Goal: Contribute content: Contribute content

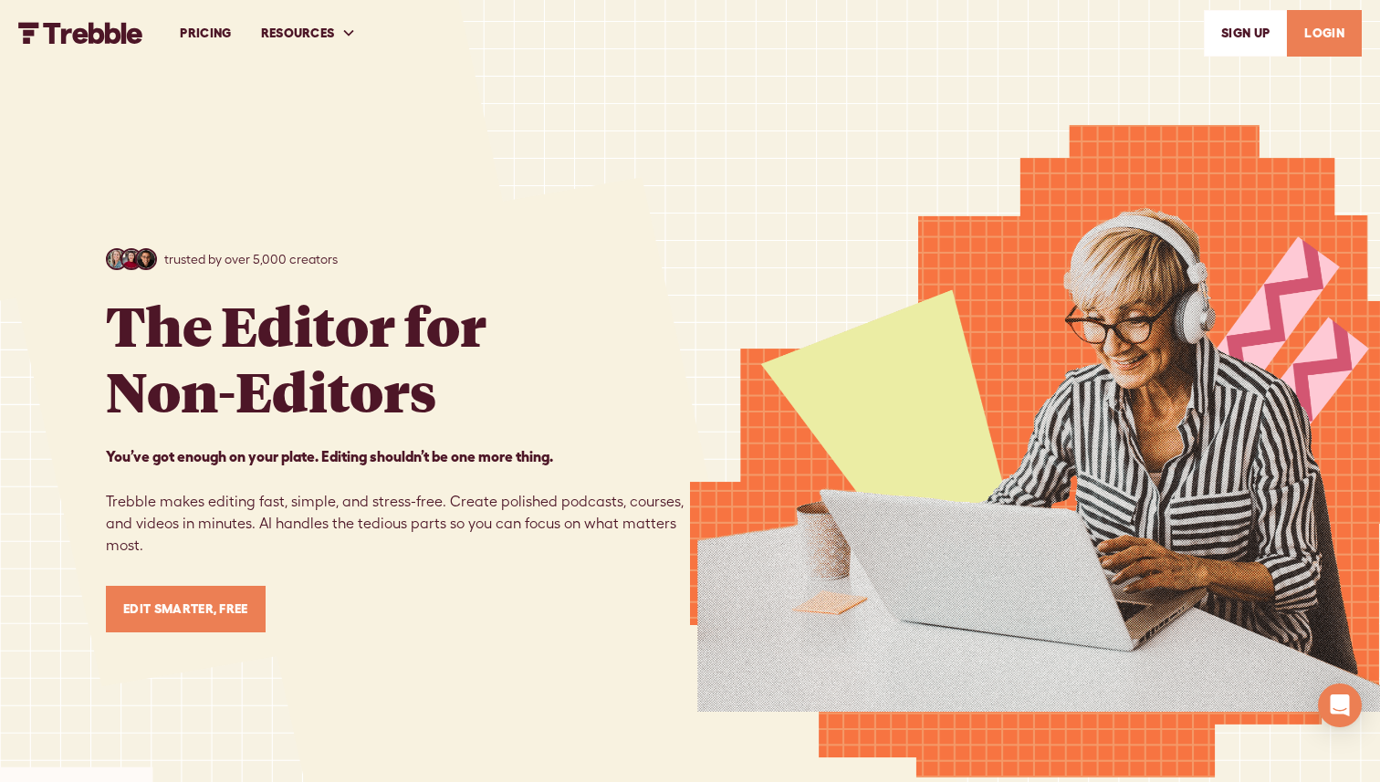
click at [1318, 37] on link "LOGIN" at bounding box center [1324, 33] width 75 height 47
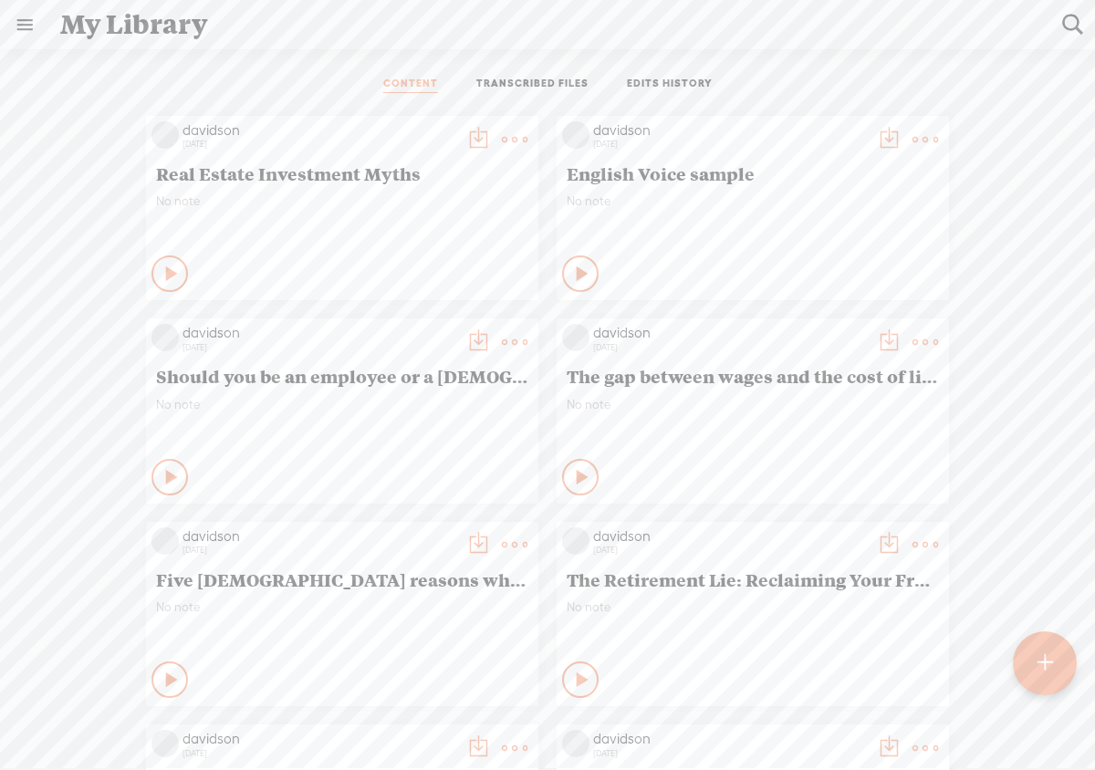
click at [1039, 654] on t at bounding box center [1046, 663] width 16 height 40
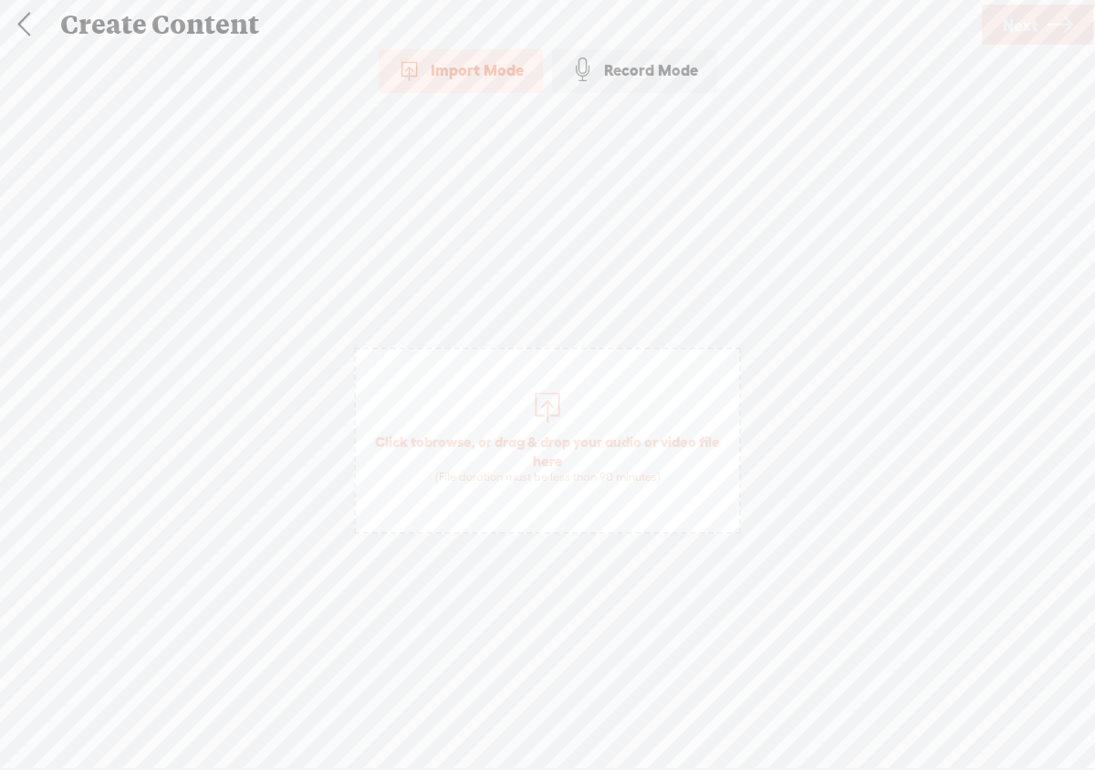
click at [544, 408] on div at bounding box center [547, 405] width 37 height 37
click at [1035, 36] on span "Next" at bounding box center [1020, 25] width 35 height 47
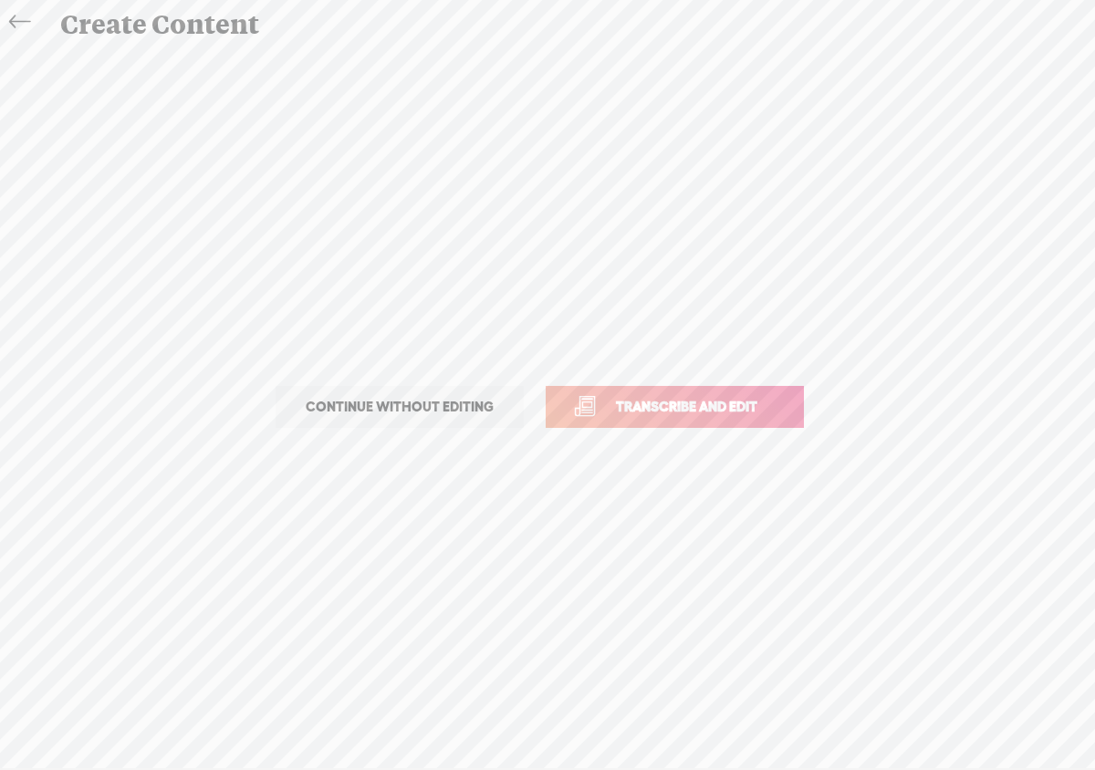
click at [734, 398] on span "Transcribe and edit" at bounding box center [687, 406] width 180 height 21
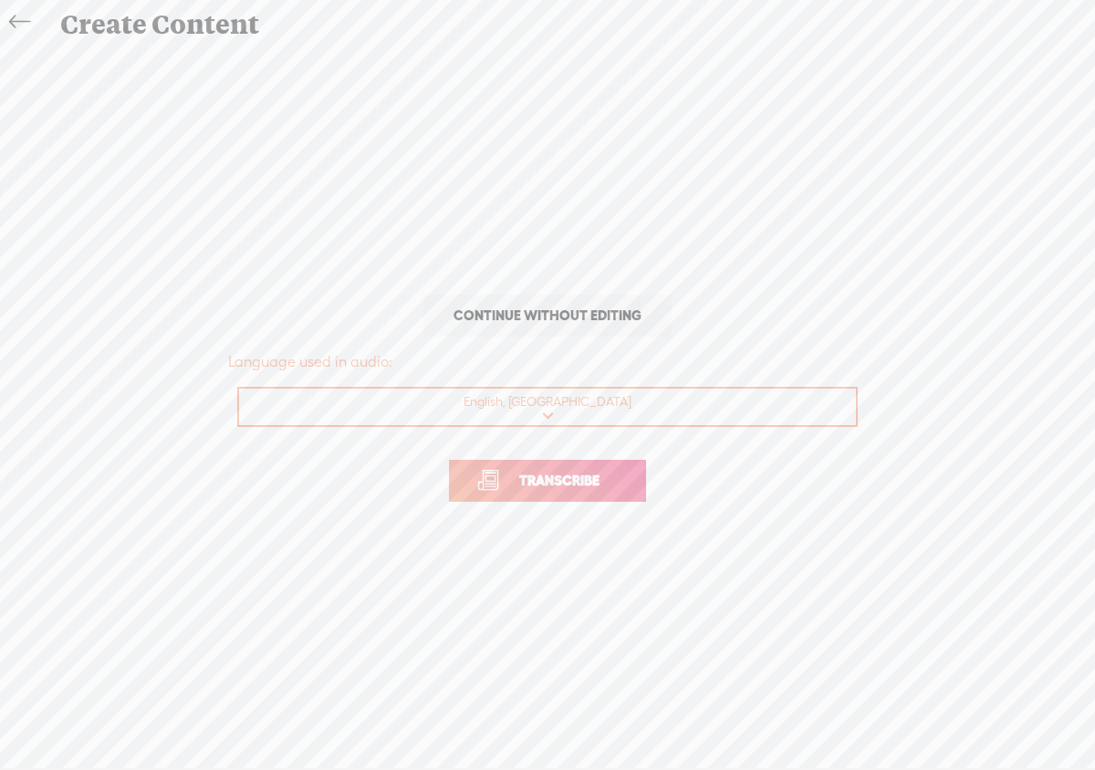
click at [611, 472] on span "Transcribe" at bounding box center [559, 480] width 119 height 21
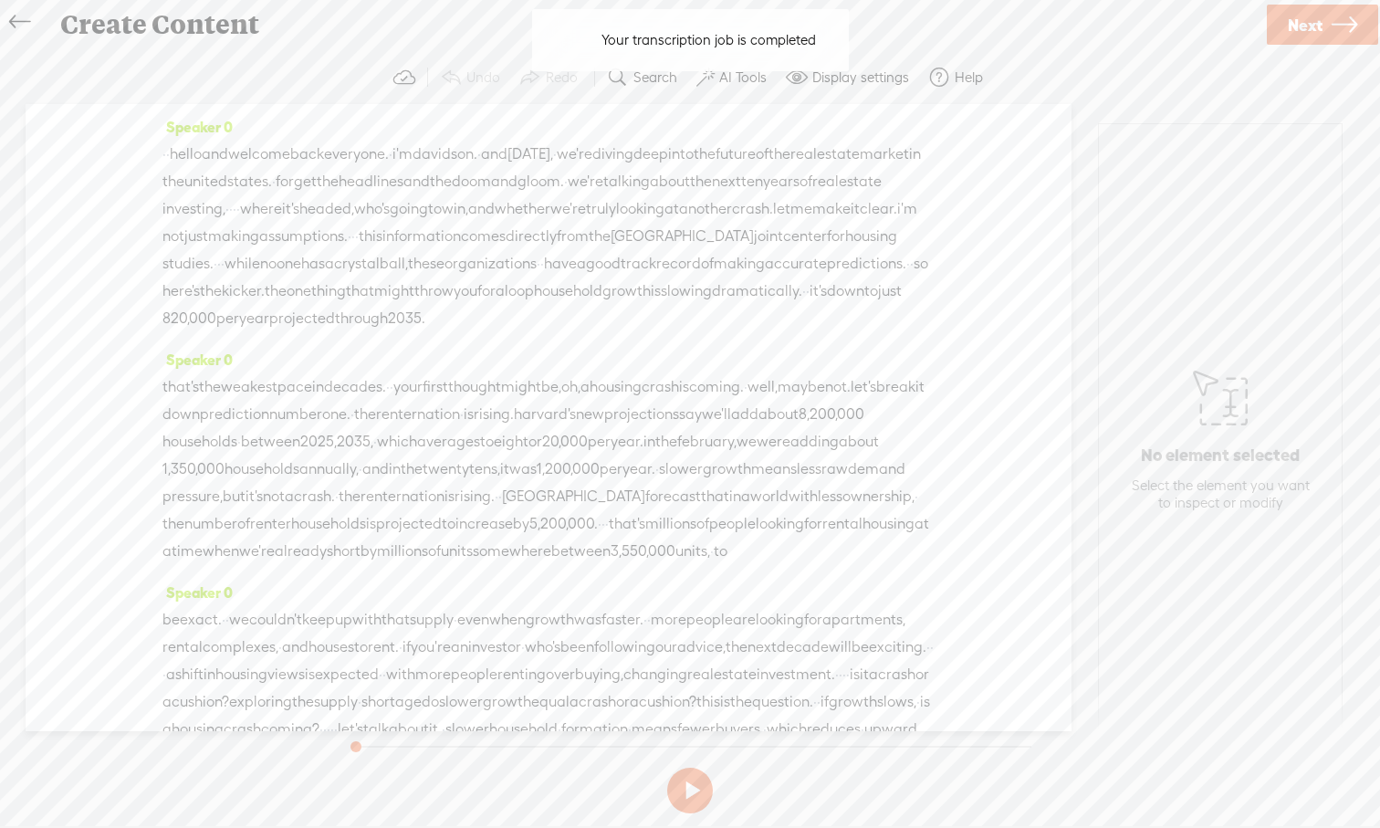
click at [696, 769] on button at bounding box center [690, 790] width 46 height 46
click at [693, 769] on button at bounding box center [690, 790] width 46 height 46
click at [746, 79] on label "AI Tools" at bounding box center [742, 77] width 47 height 18
click at [736, 441] on div at bounding box center [721, 439] width 80 height 18
click at [733, 433] on span at bounding box center [721, 436] width 33 height 13
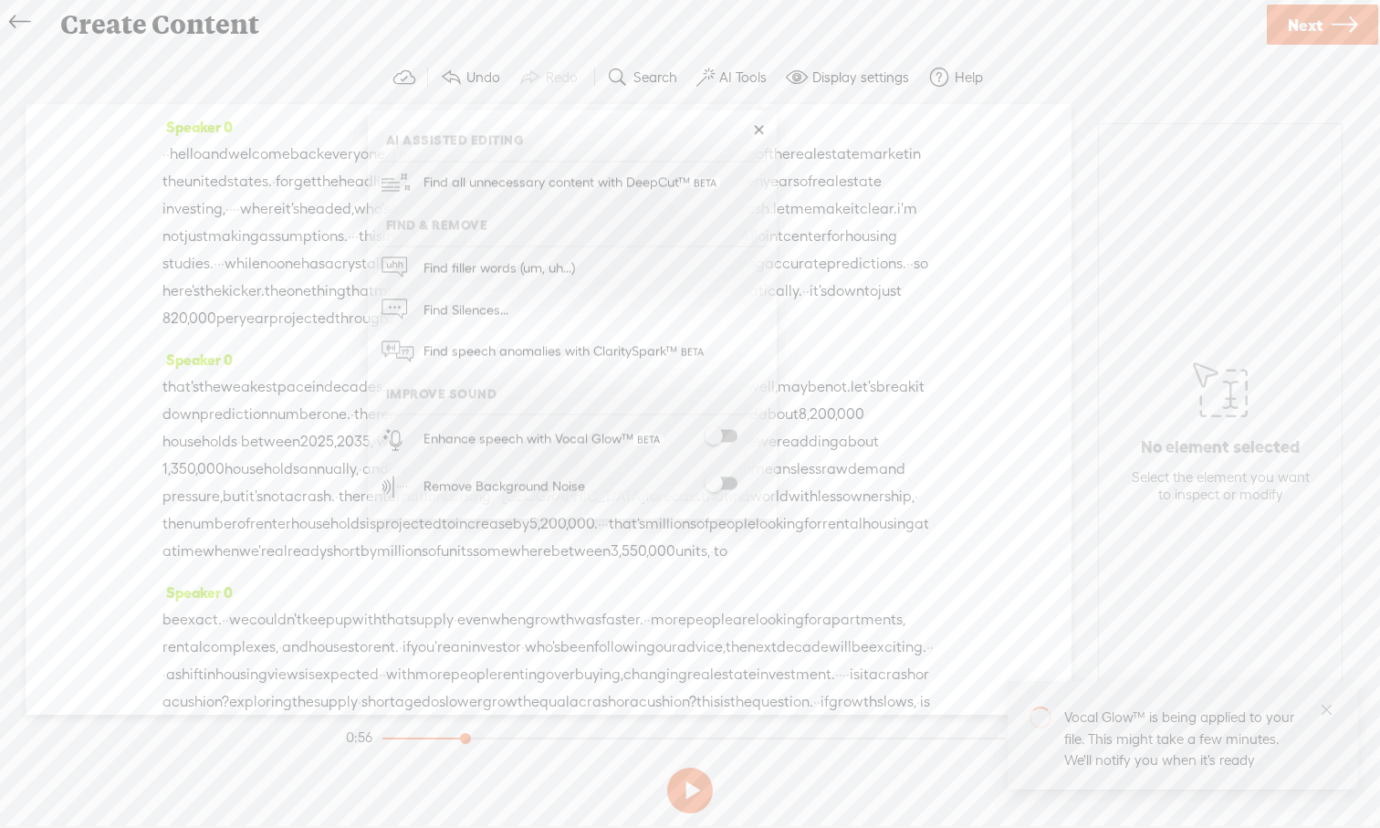
click at [735, 484] on span at bounding box center [721, 483] width 33 height 13
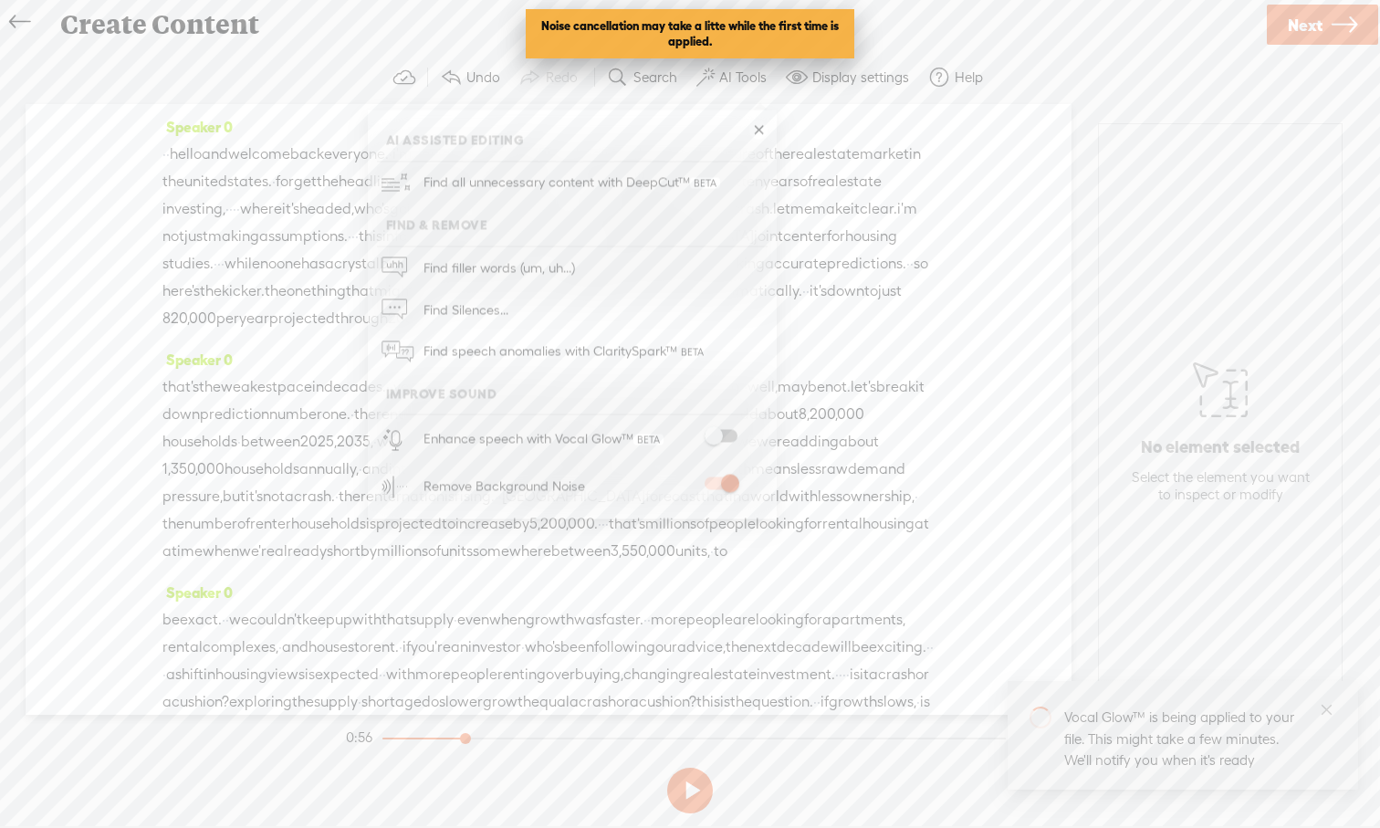
click at [726, 432] on span at bounding box center [721, 436] width 33 height 13
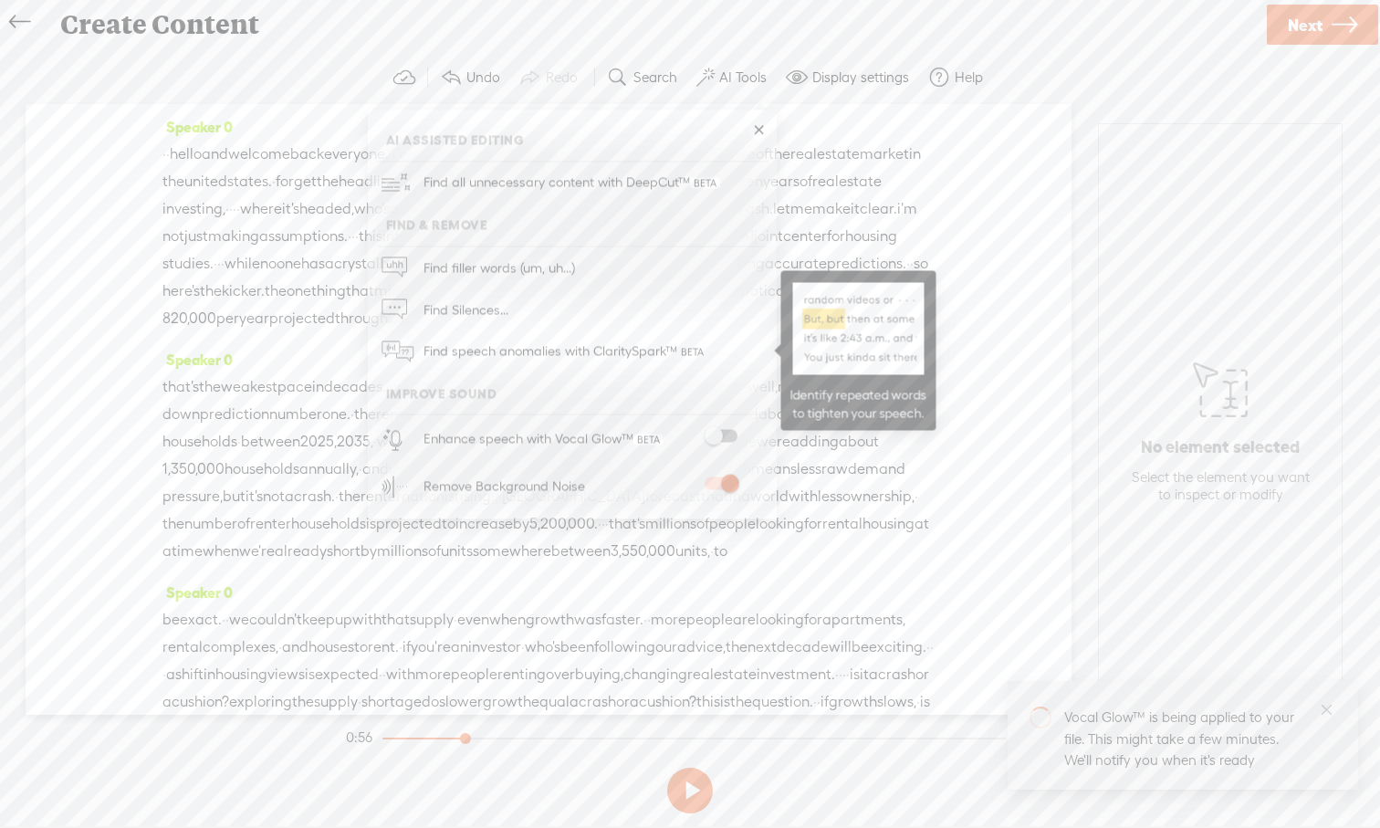
click at [503, 349] on span "Find speech anomalies with ClaritySpark™" at bounding box center [565, 351] width 297 height 43
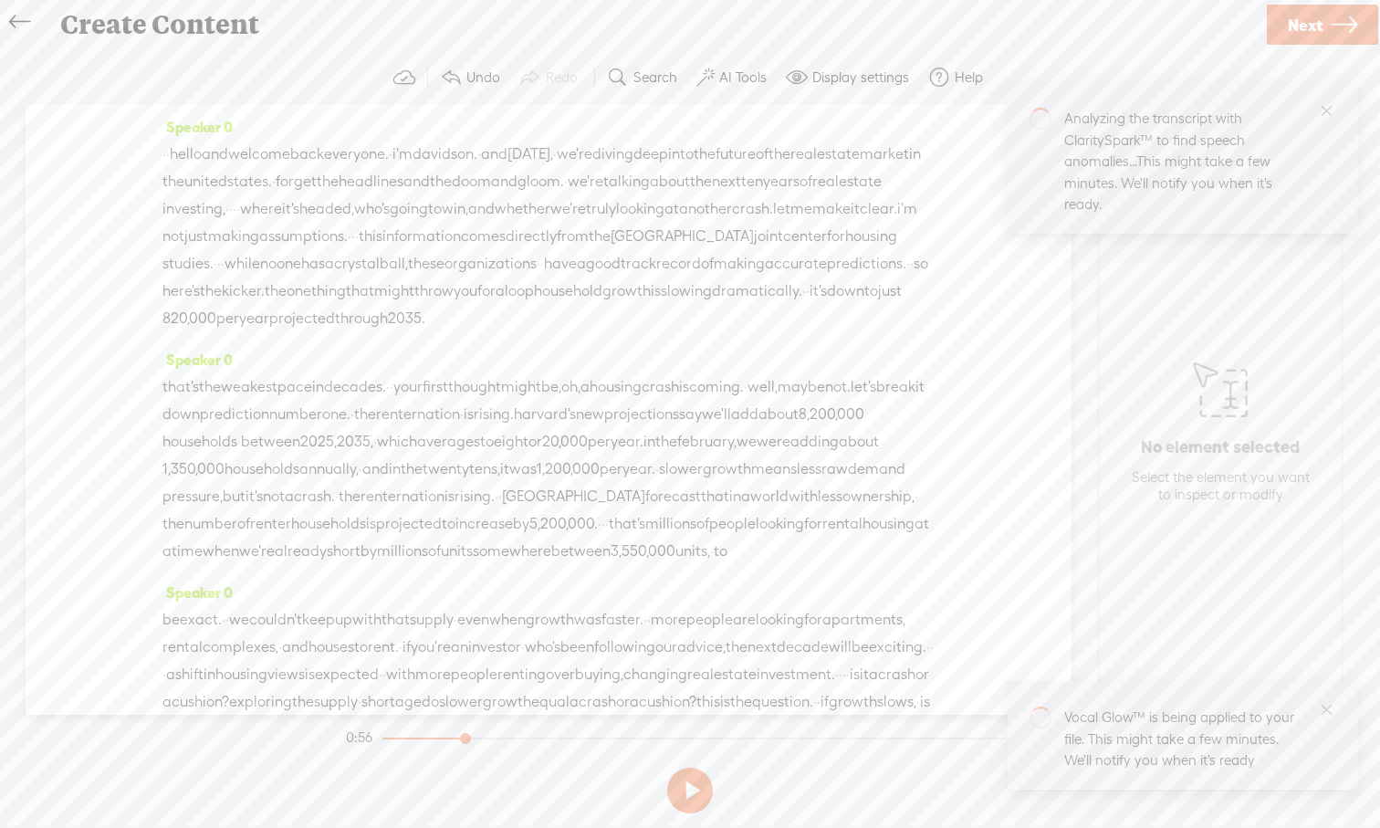
drag, startPoint x: 1077, startPoint y: 702, endPoint x: 1087, endPoint y: 592, distance: 110.0
click at [1087, 592] on body "You have 103 minutes of transcription remaining. Upgrade to increase your limit…" at bounding box center [690, 413] width 1380 height 826
click at [695, 769] on button at bounding box center [690, 790] width 46 height 46
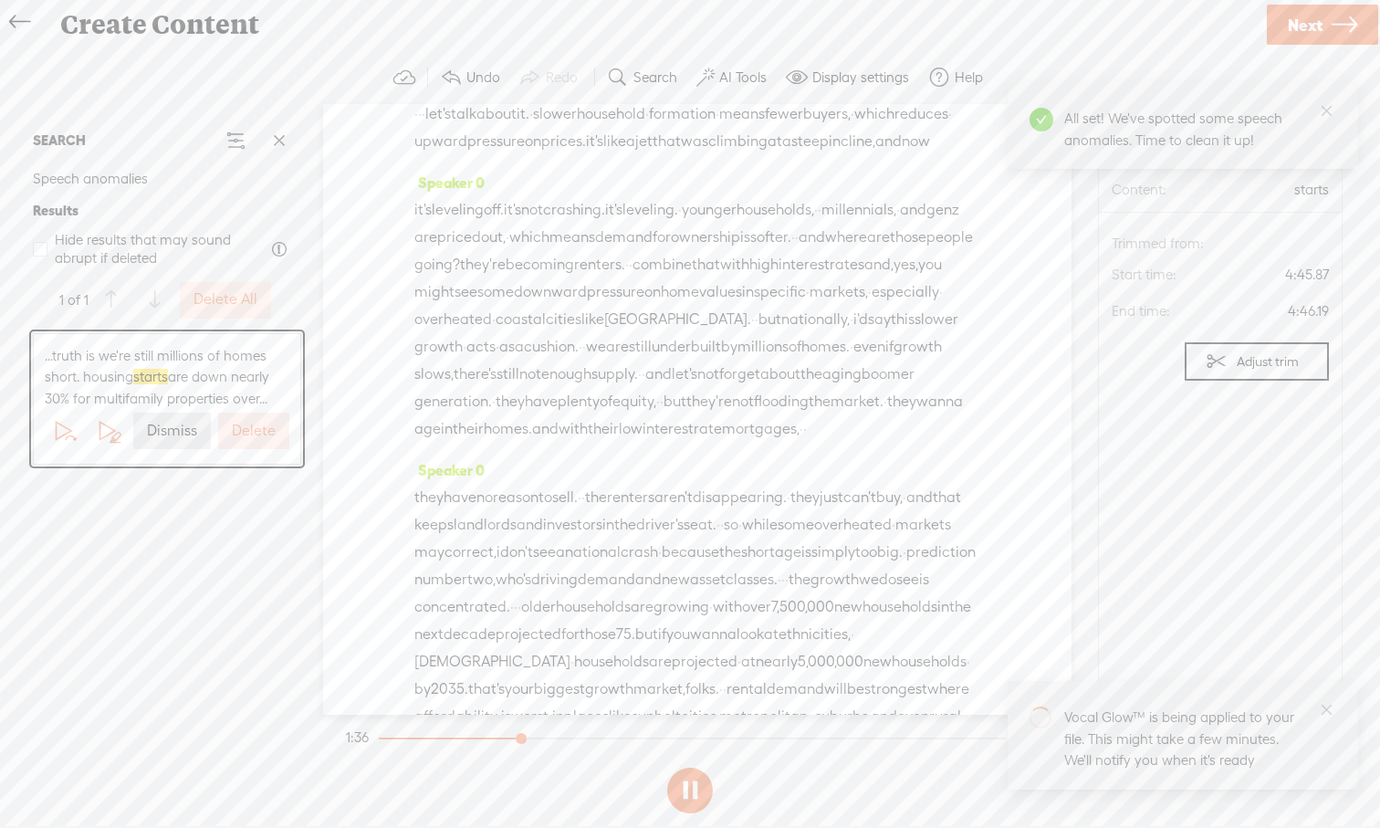
scroll to position [694, 0]
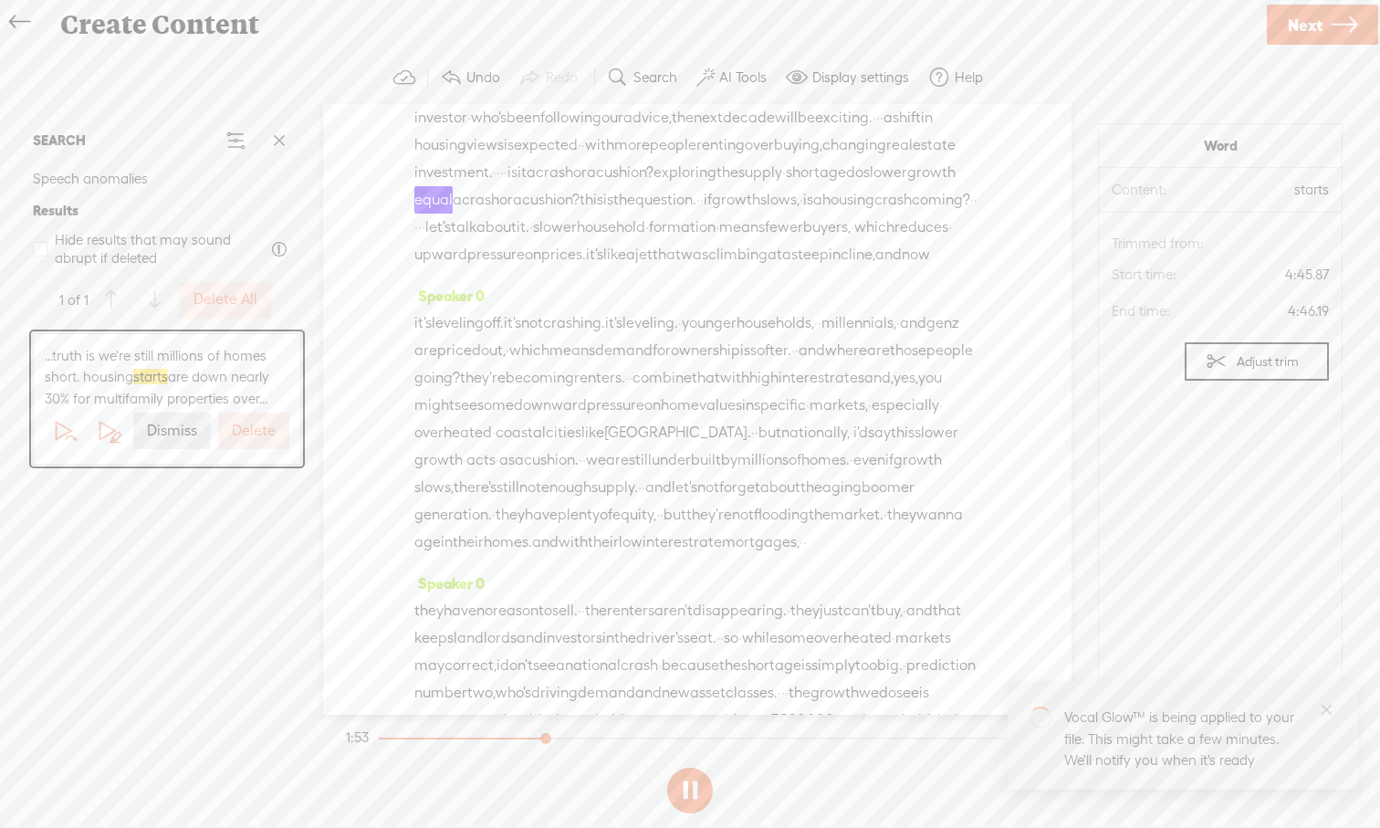
click at [691, 769] on button at bounding box center [690, 790] width 46 height 46
click at [170, 442] on button "Dismiss" at bounding box center [172, 430] width 78 height 37
click at [697, 769] on button at bounding box center [690, 790] width 46 height 46
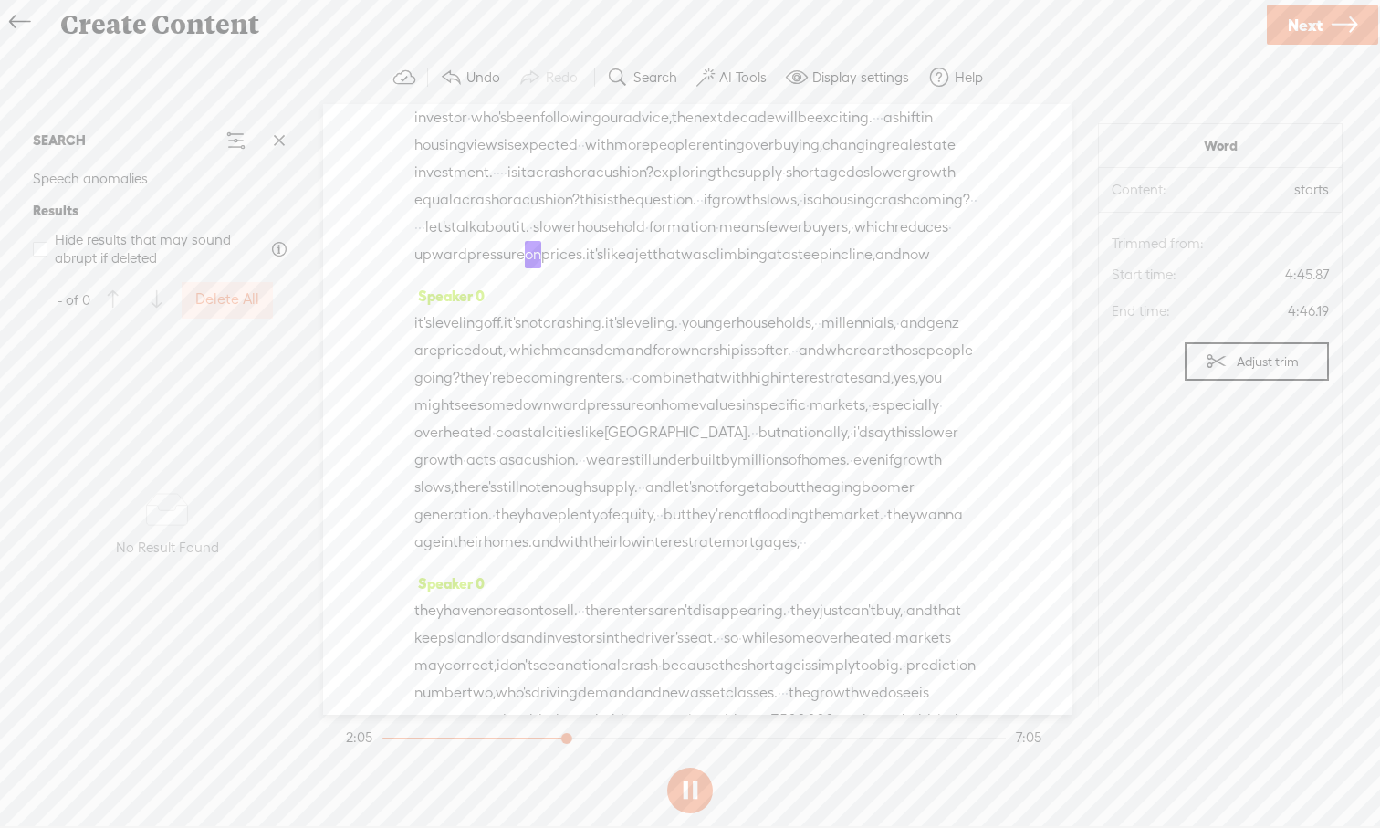
click at [682, 769] on button at bounding box center [690, 790] width 46 height 46
drag, startPoint x: 565, startPoint y: 741, endPoint x: 366, endPoint y: 748, distance: 199.1
click at [366, 749] on div at bounding box center [384, 740] width 42 height 42
click at [682, 769] on button at bounding box center [690, 790] width 46 height 46
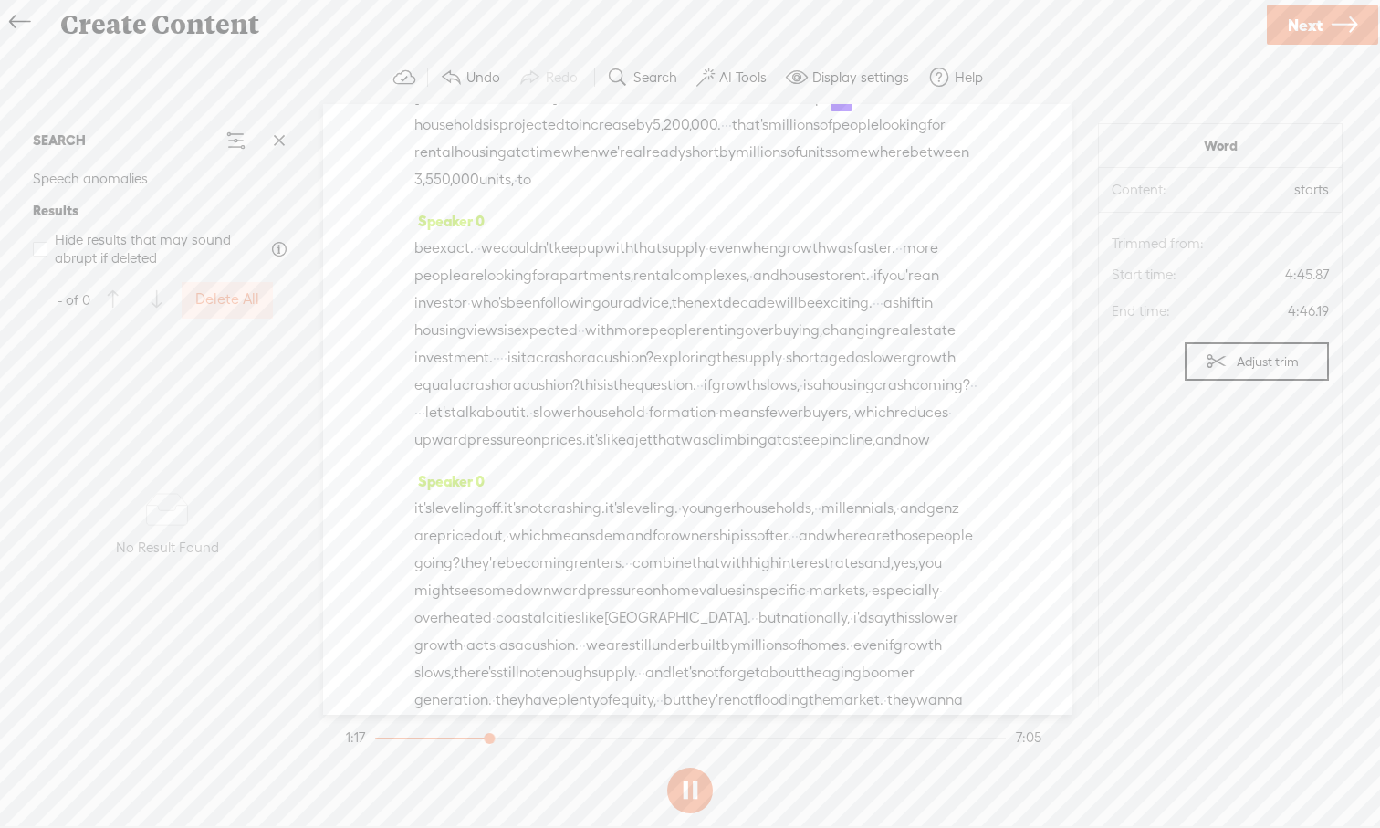
scroll to position [516, 0]
click at [695, 769] on button at bounding box center [690, 790] width 46 height 46
drag, startPoint x: 772, startPoint y: 402, endPoint x: 738, endPoint y: 407, distance: 34.1
click at [540, 309] on span "been" at bounding box center [523, 295] width 34 height 27
click at [630, 368] on span "Delete" at bounding box center [632, 361] width 43 height 18
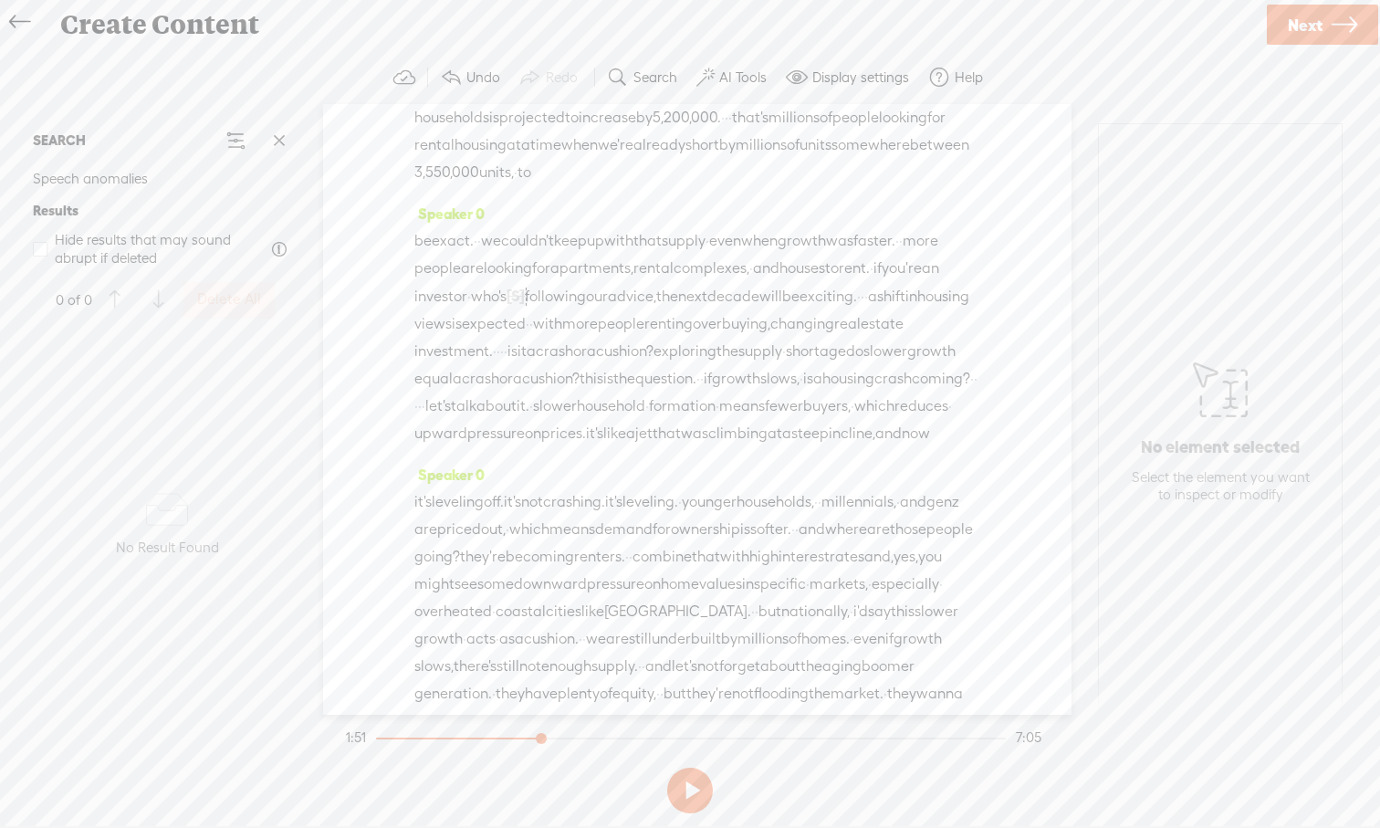
click at [882, 282] on span "you're" at bounding box center [902, 268] width 40 height 27
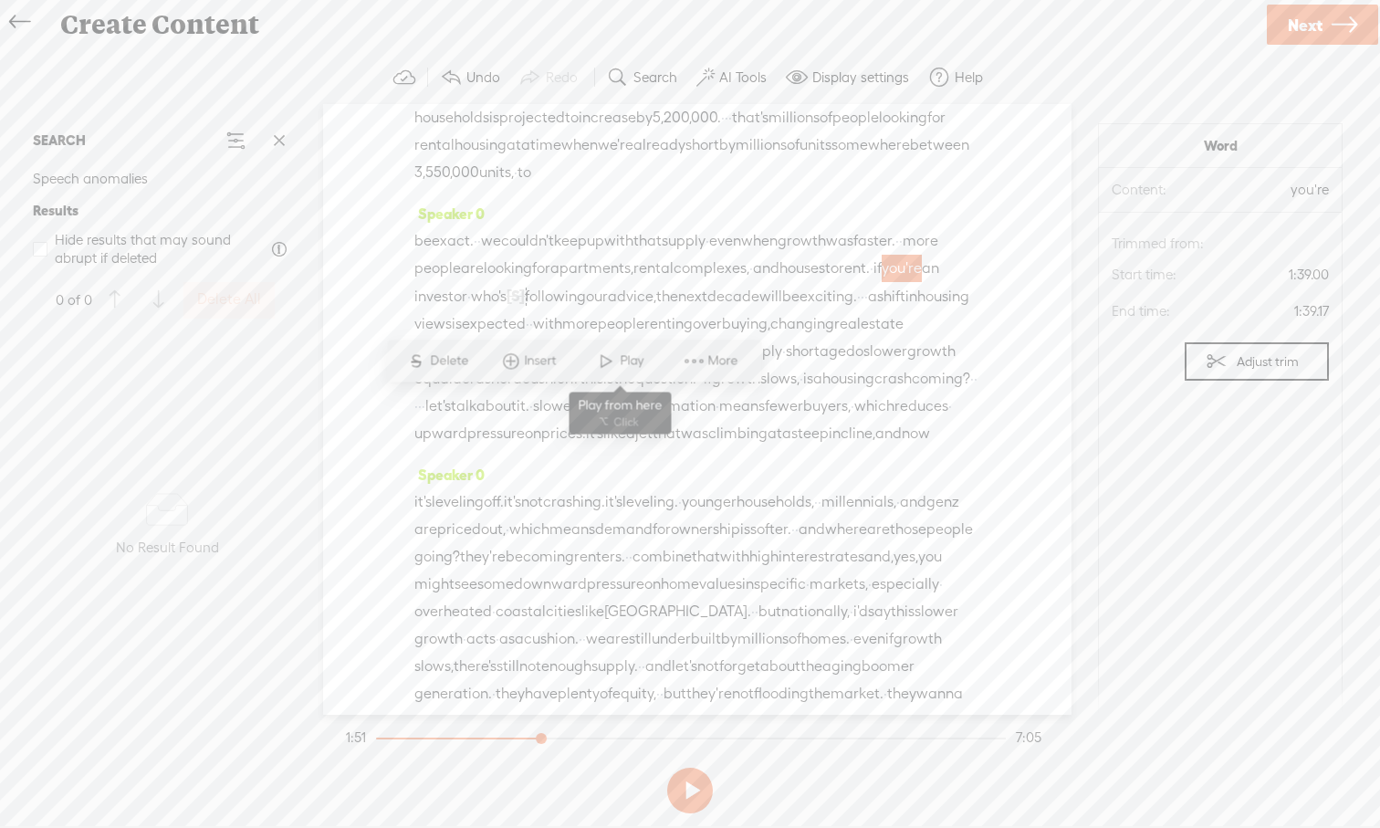
click at [607, 360] on span at bounding box center [605, 361] width 27 height 33
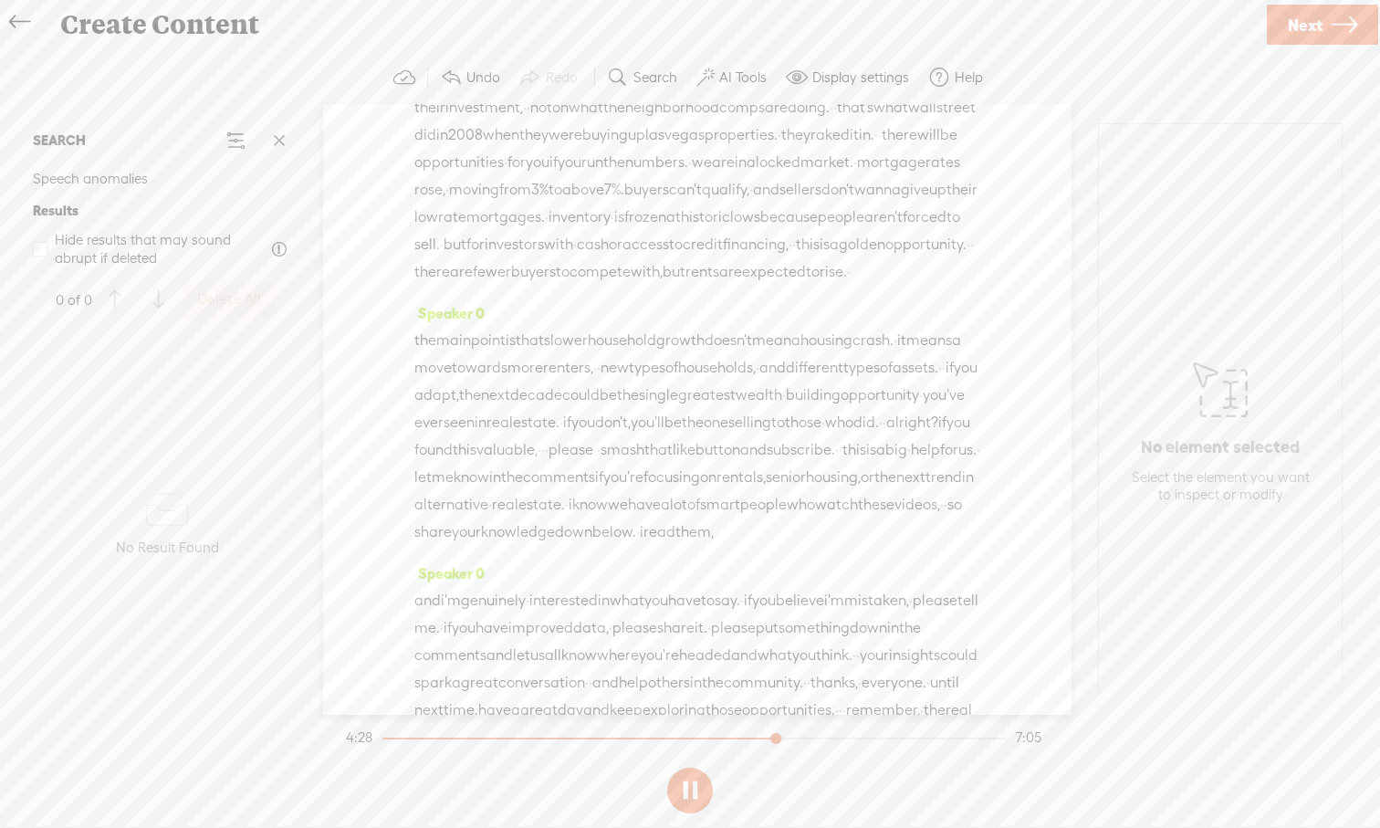
scroll to position [2064, 0]
click at [765, 117] on span "comps" at bounding box center [742, 102] width 46 height 27
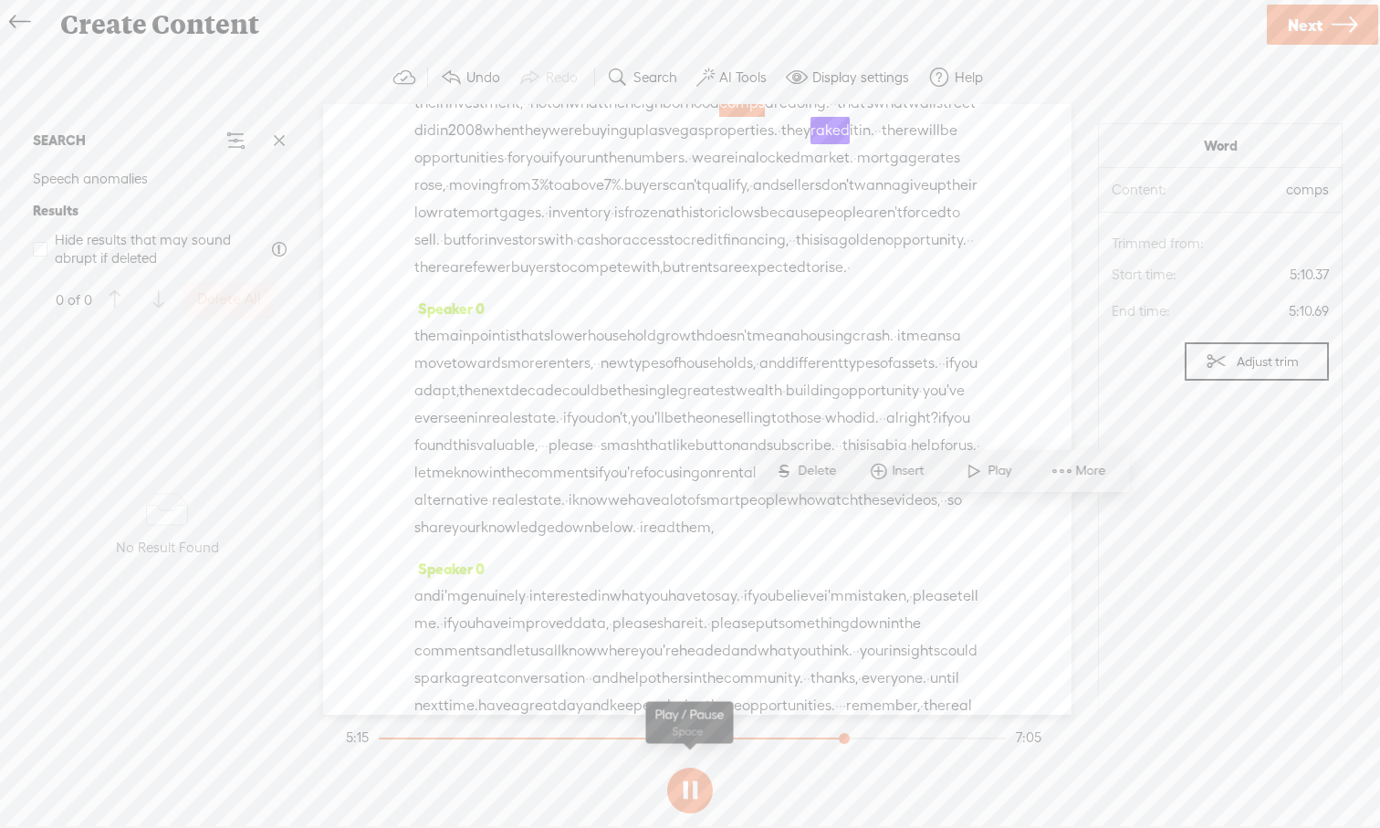
click at [695, 769] on button at bounding box center [690, 790] width 46 height 46
click at [653, 295] on div "Speaker 0 crusading · against a nationwide · · crash. · good investors · buy on…" at bounding box center [697, 165] width 566 height 260
click at [1002, 404] on div "Speaker 0 · · hello and welcome back everyone. · i'm davidson. · and [DATE], · …" at bounding box center [697, 409] width 748 height 611
click at [473, 103] on span "continue" at bounding box center [443, 89] width 58 height 27
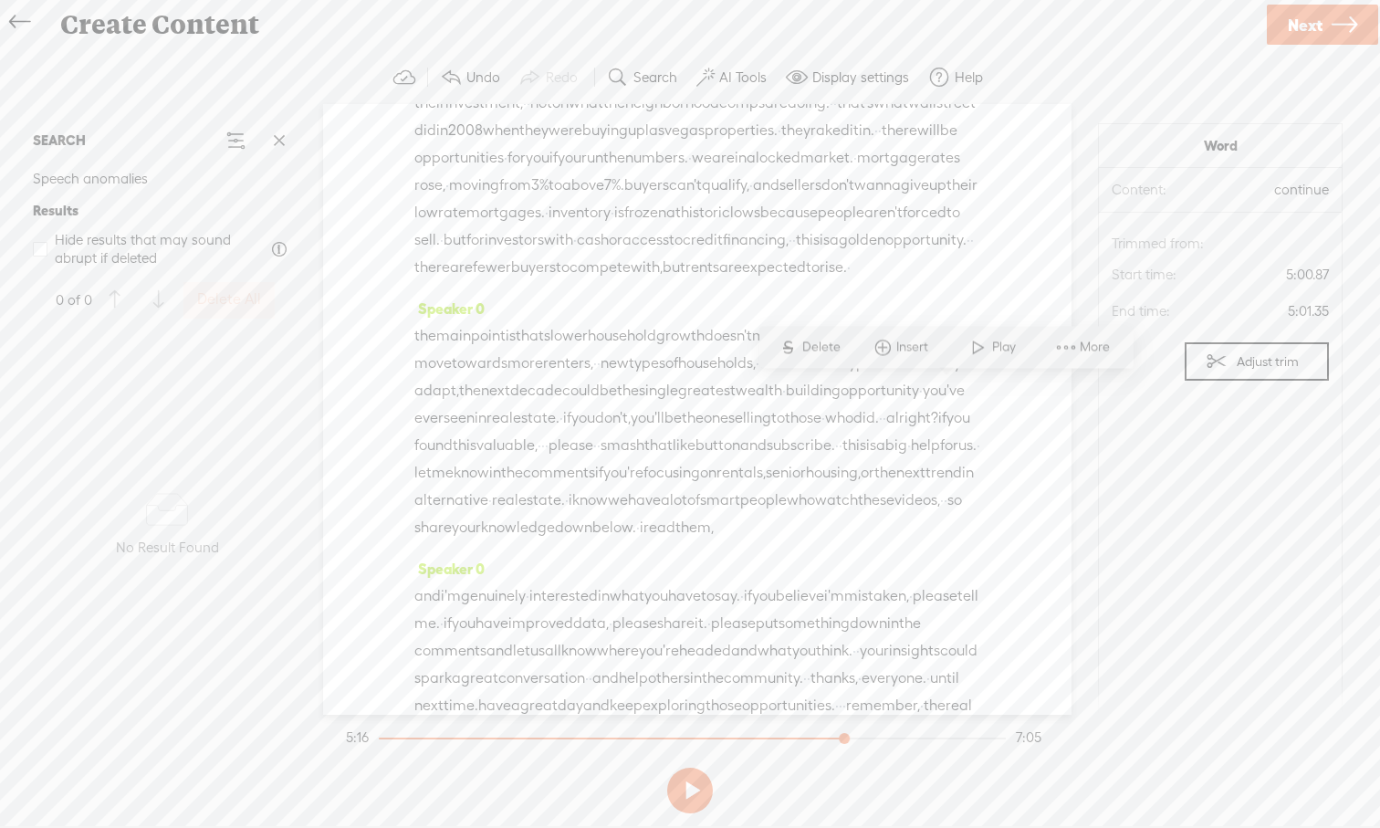
click at [689, 769] on button at bounding box center [690, 790] width 46 height 46
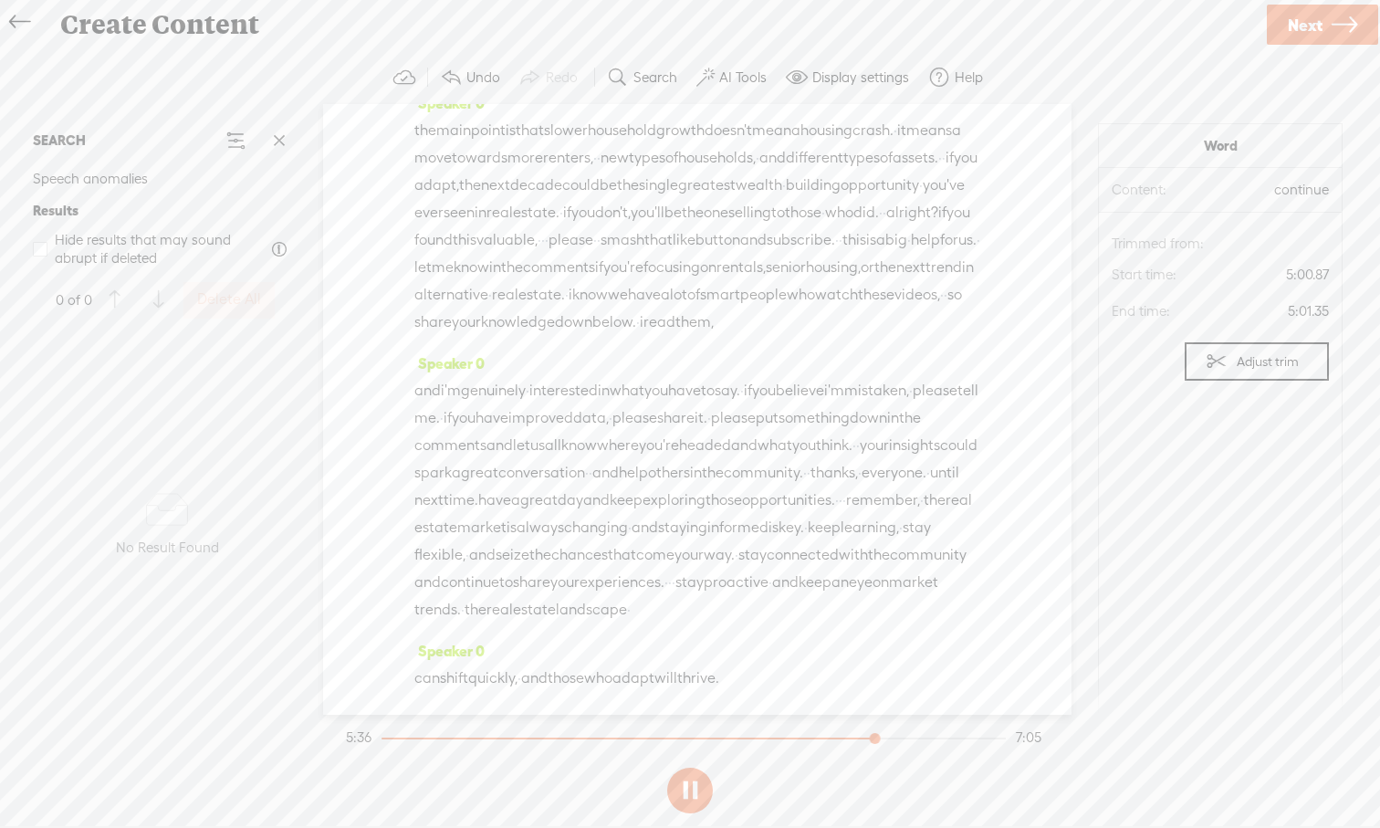
scroll to position [2571, 0]
click at [685, 769] on button at bounding box center [690, 790] width 46 height 46
drag, startPoint x: 593, startPoint y: 432, endPoint x: 859, endPoint y: 433, distance: 265.6
click at [859, 336] on div "the main point is that slower household growth doesn't mean a housing crash. · …" at bounding box center [697, 226] width 566 height 219
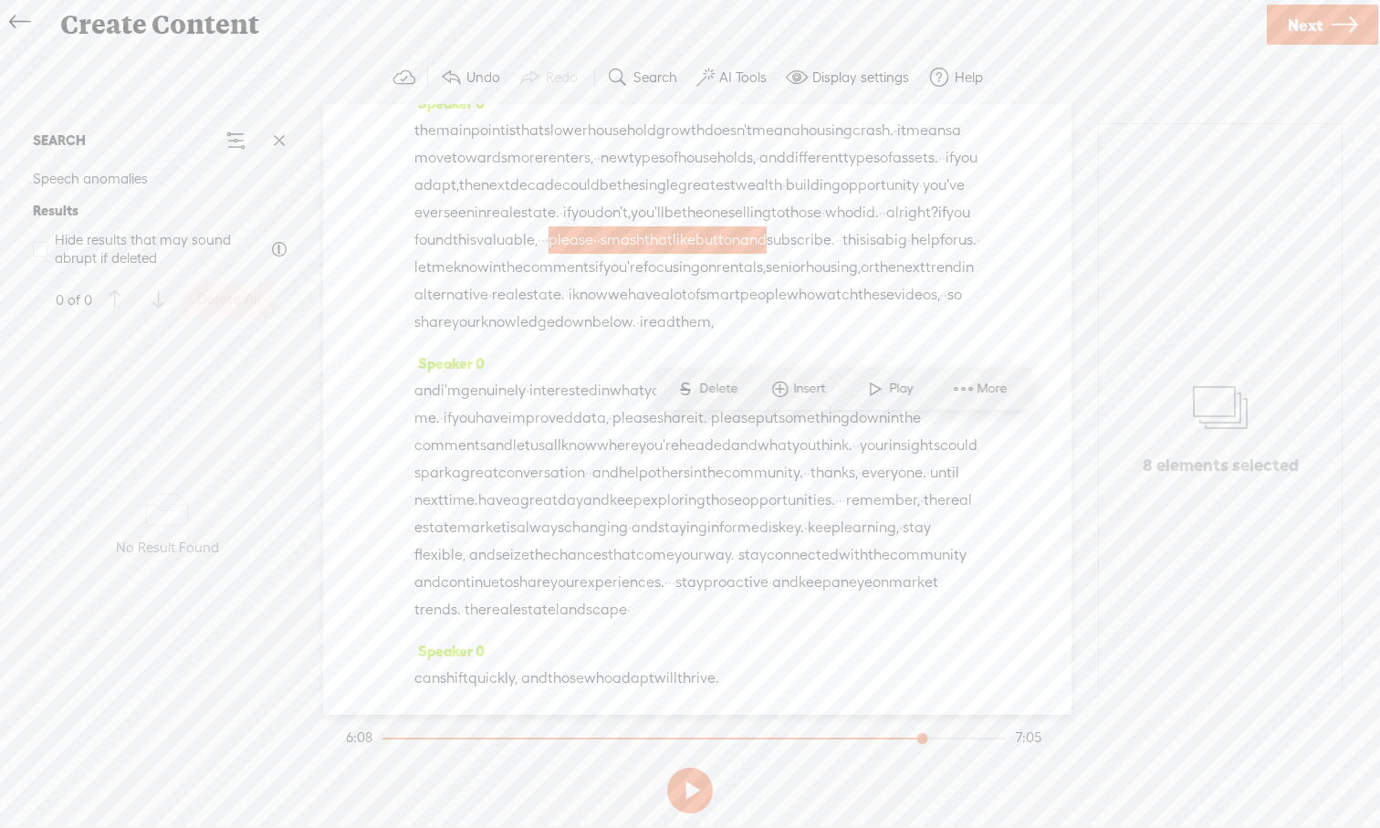
click at [740, 254] on span "button" at bounding box center [717, 239] width 45 height 27
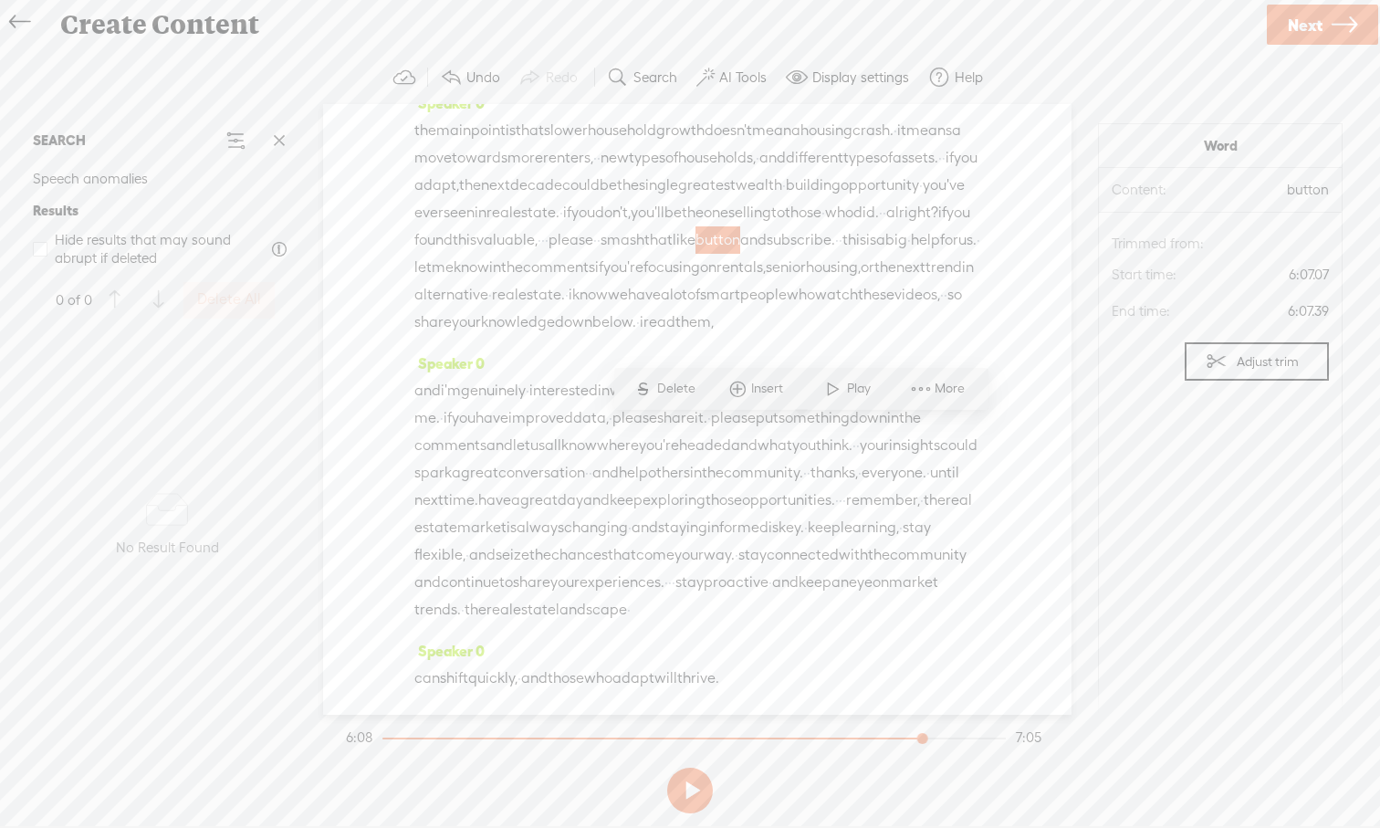
drag, startPoint x: 655, startPoint y: 433, endPoint x: 860, endPoint y: 430, distance: 204.4
click at [860, 336] on div "the main point is that slower household growth doesn't mean a housing crash. · …" at bounding box center [697, 226] width 566 height 219
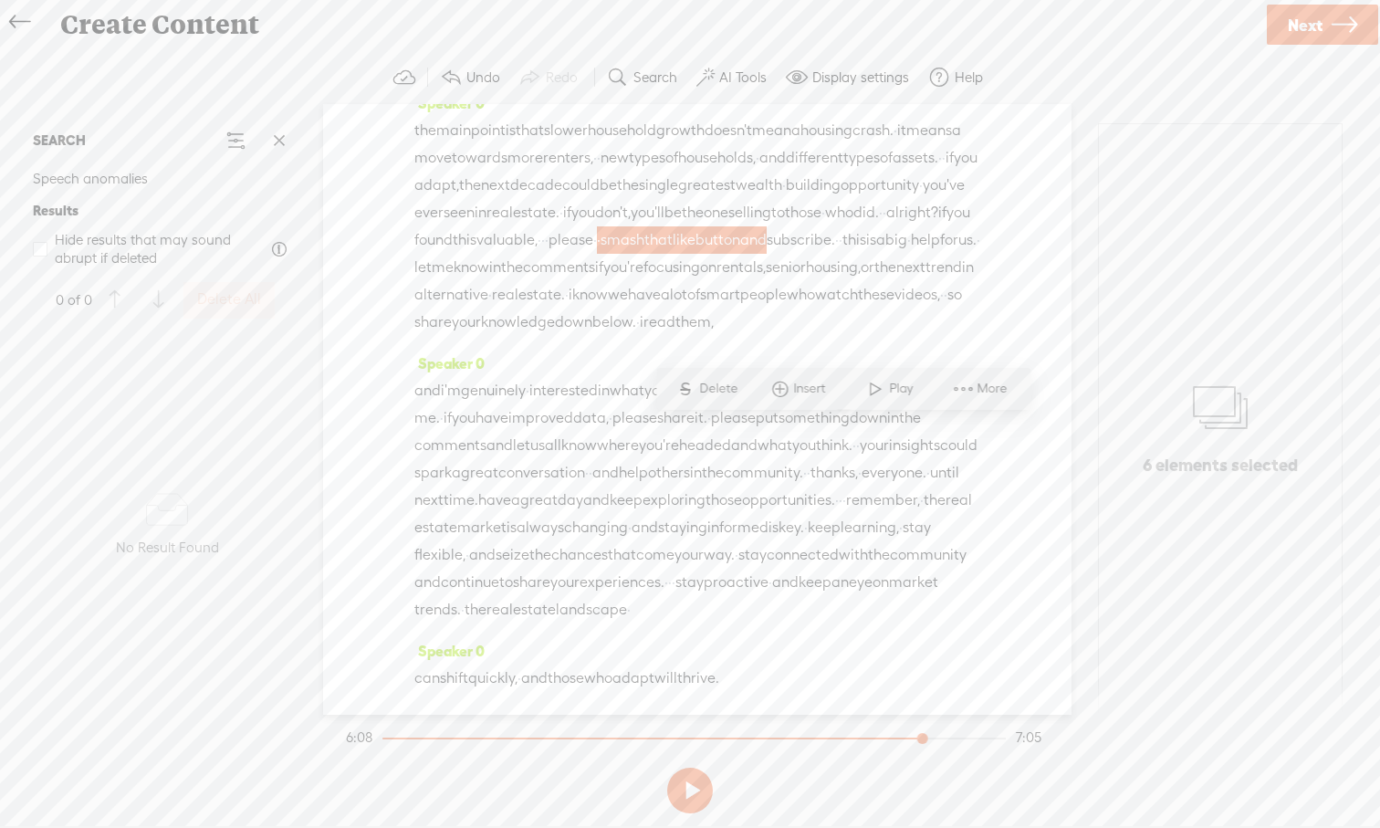
click at [702, 386] on span "Delete" at bounding box center [720, 389] width 43 height 18
click at [527, 254] on span "valuable," at bounding box center [506, 239] width 61 height 27
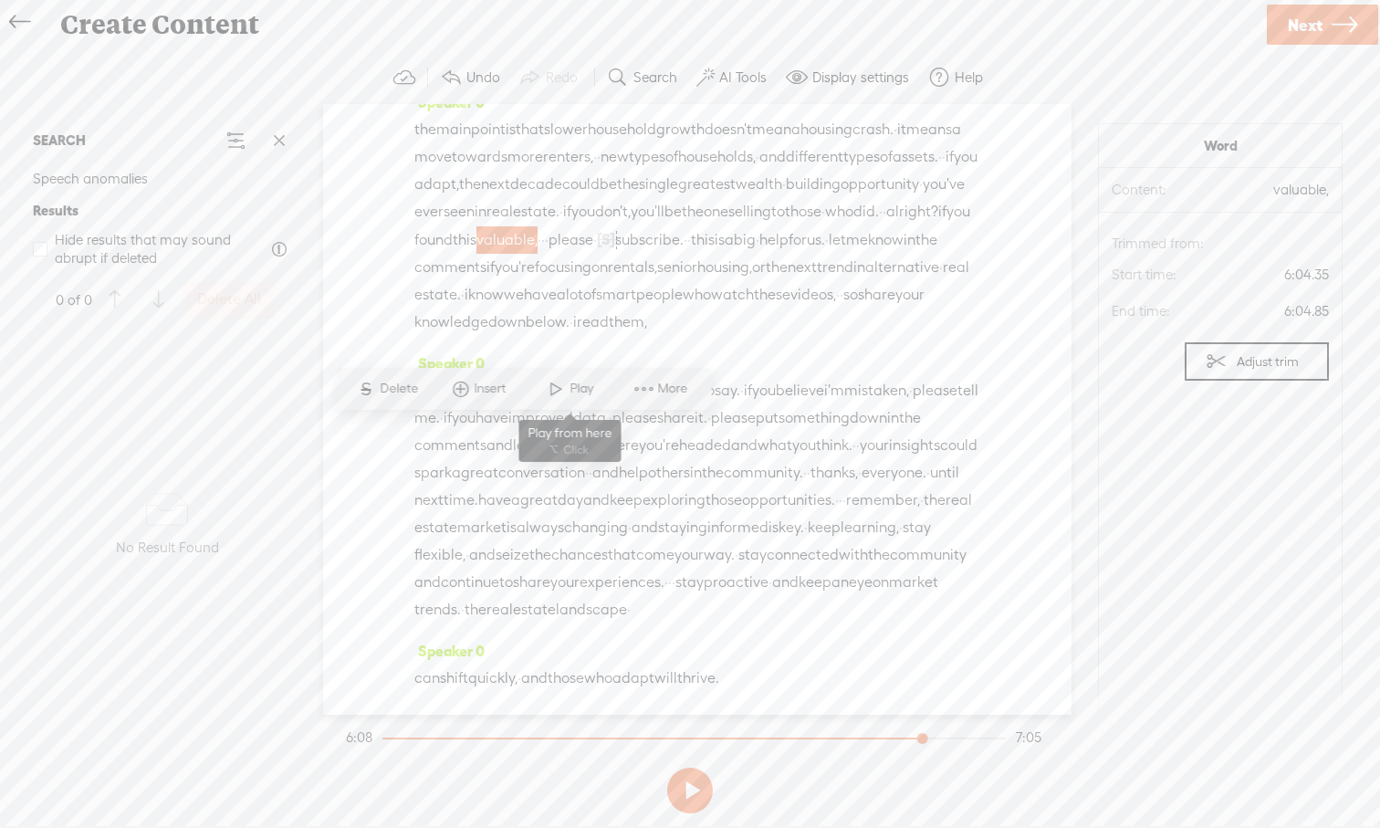
click at [549, 392] on span at bounding box center [555, 388] width 27 height 33
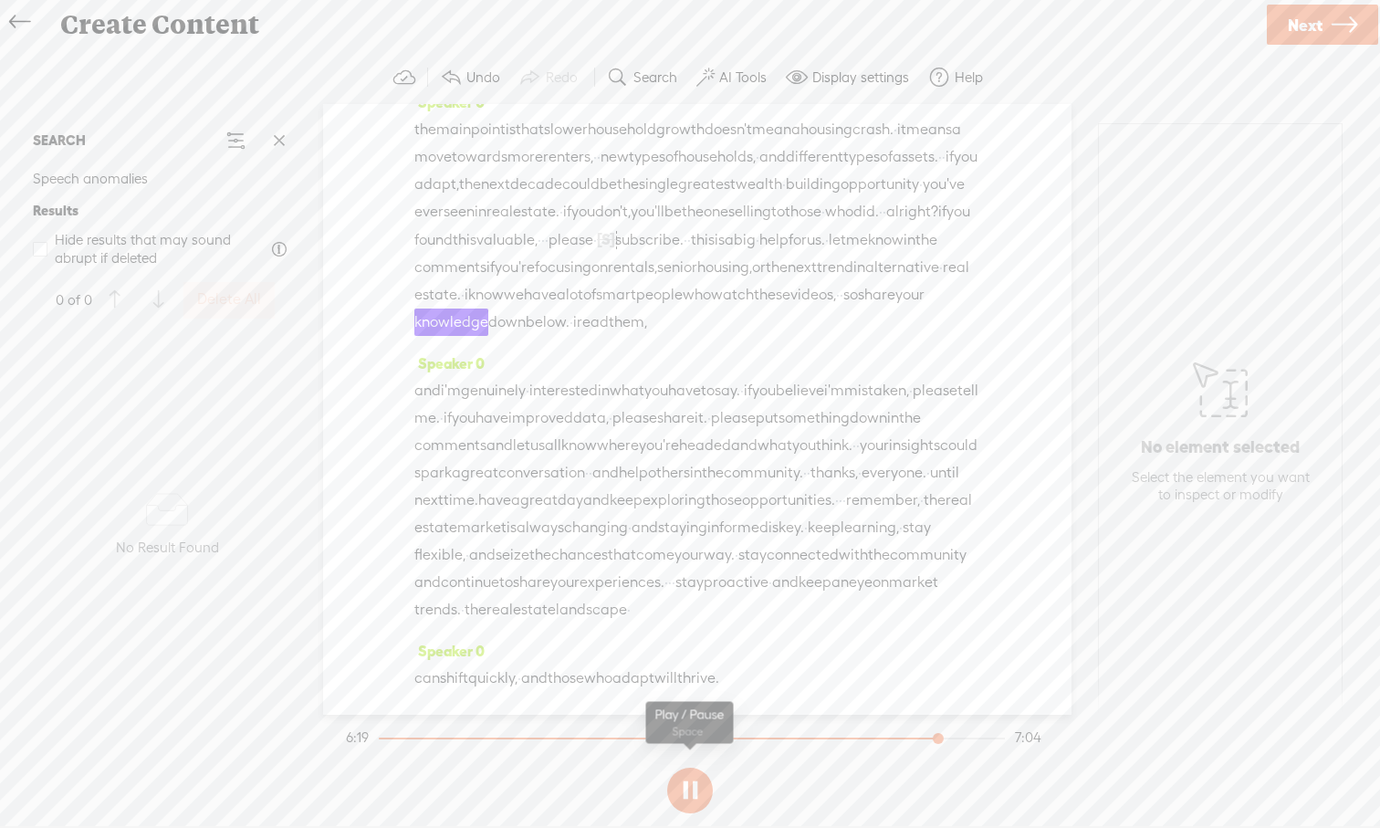
click at [689, 769] on button at bounding box center [690, 790] width 46 height 46
drag, startPoint x: 722, startPoint y: 488, endPoint x: 644, endPoint y: 522, distance: 84.6
click at [644, 336] on div "the main point is that slower household growth doesn't mean a housing crash. · …" at bounding box center [697, 226] width 566 height 220
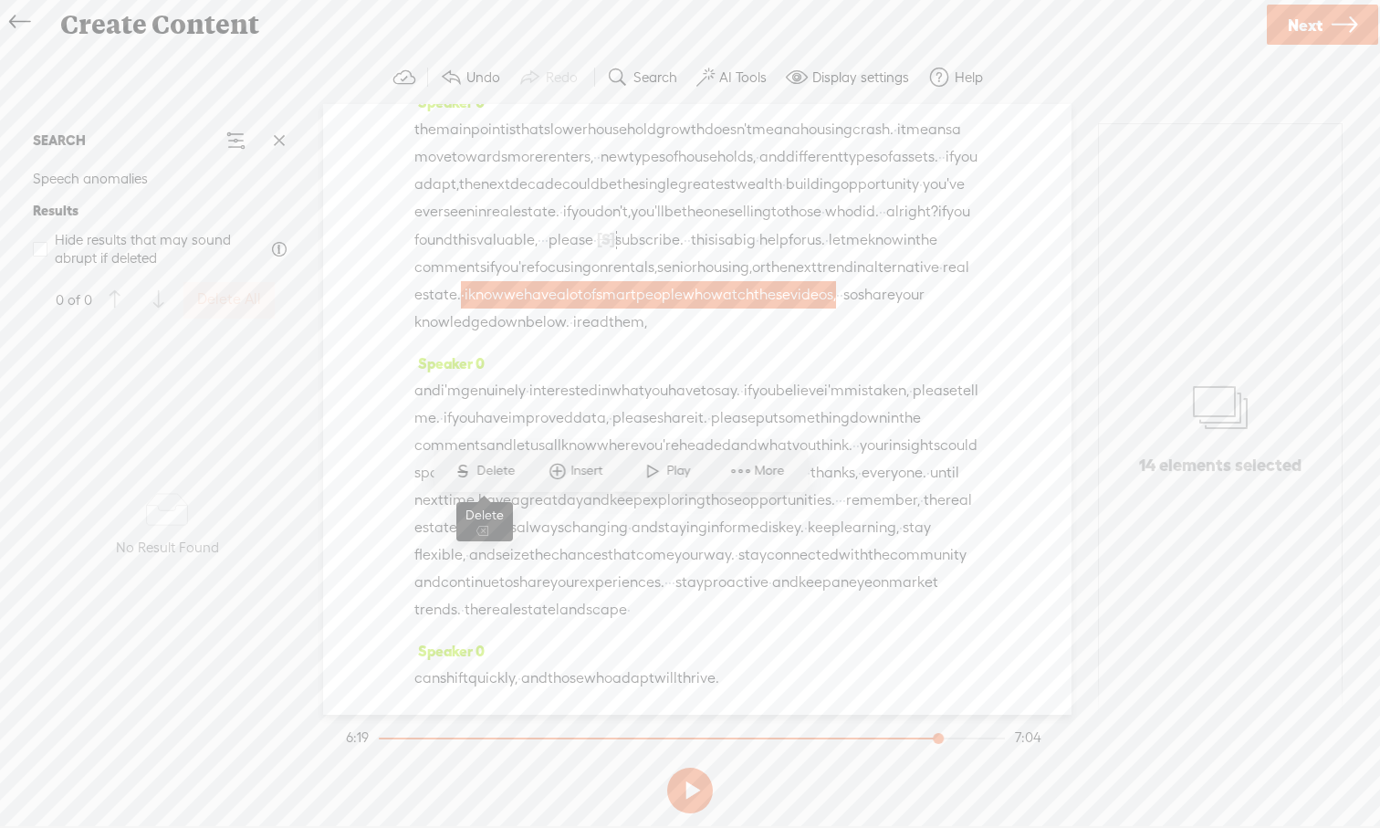
click at [505, 470] on span "Delete" at bounding box center [497, 471] width 43 height 18
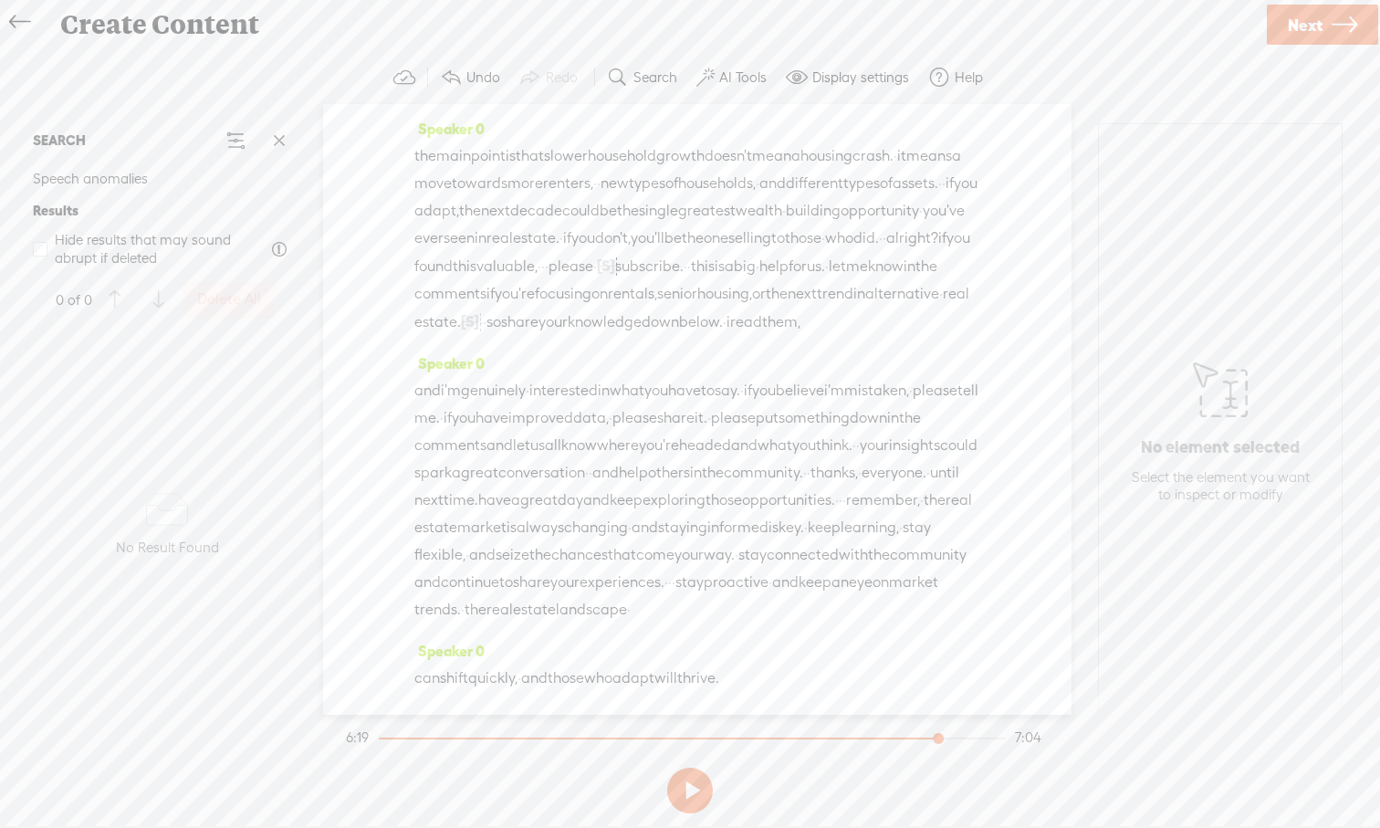
click at [865, 308] on span "alternative" at bounding box center [902, 293] width 74 height 27
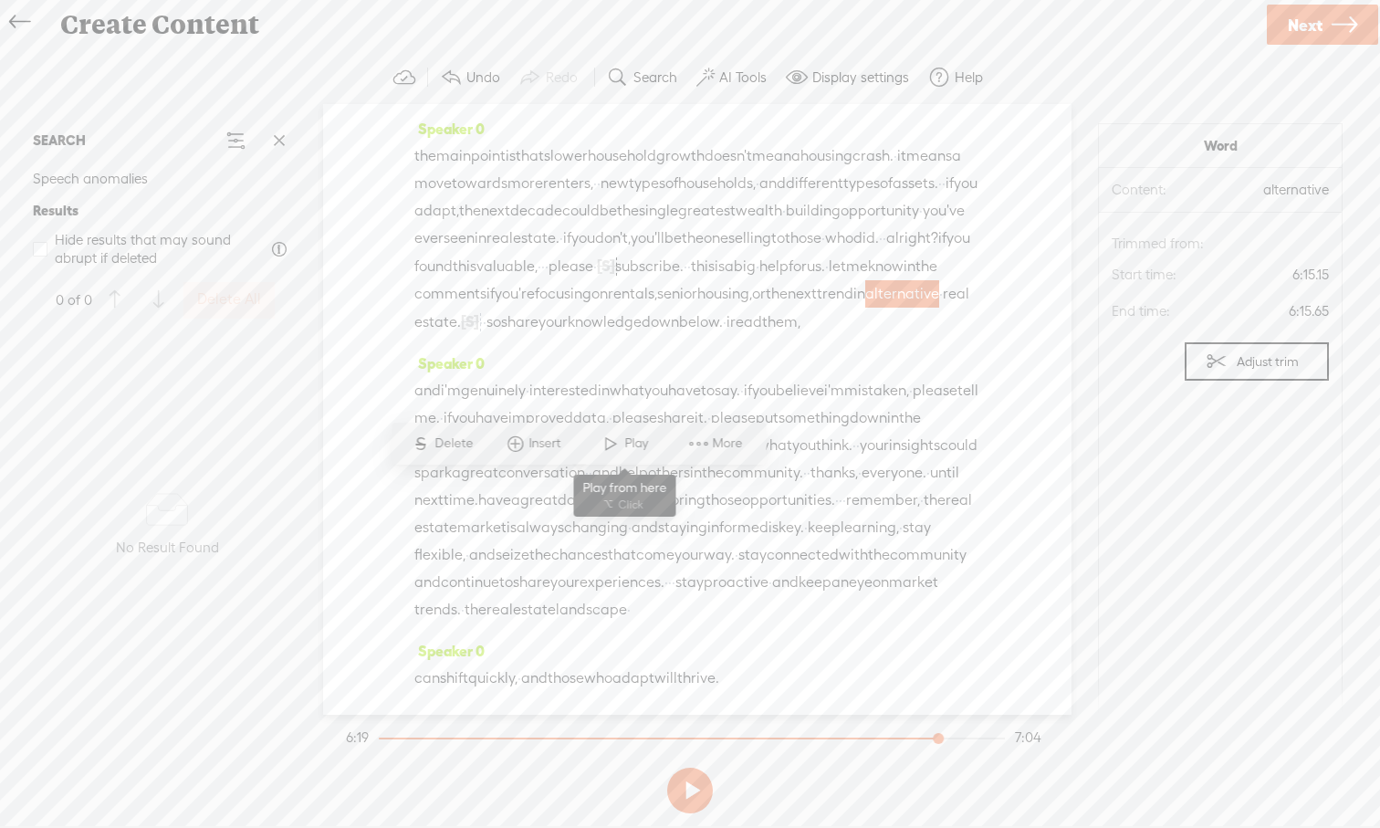
click at [608, 453] on span at bounding box center [610, 443] width 27 height 33
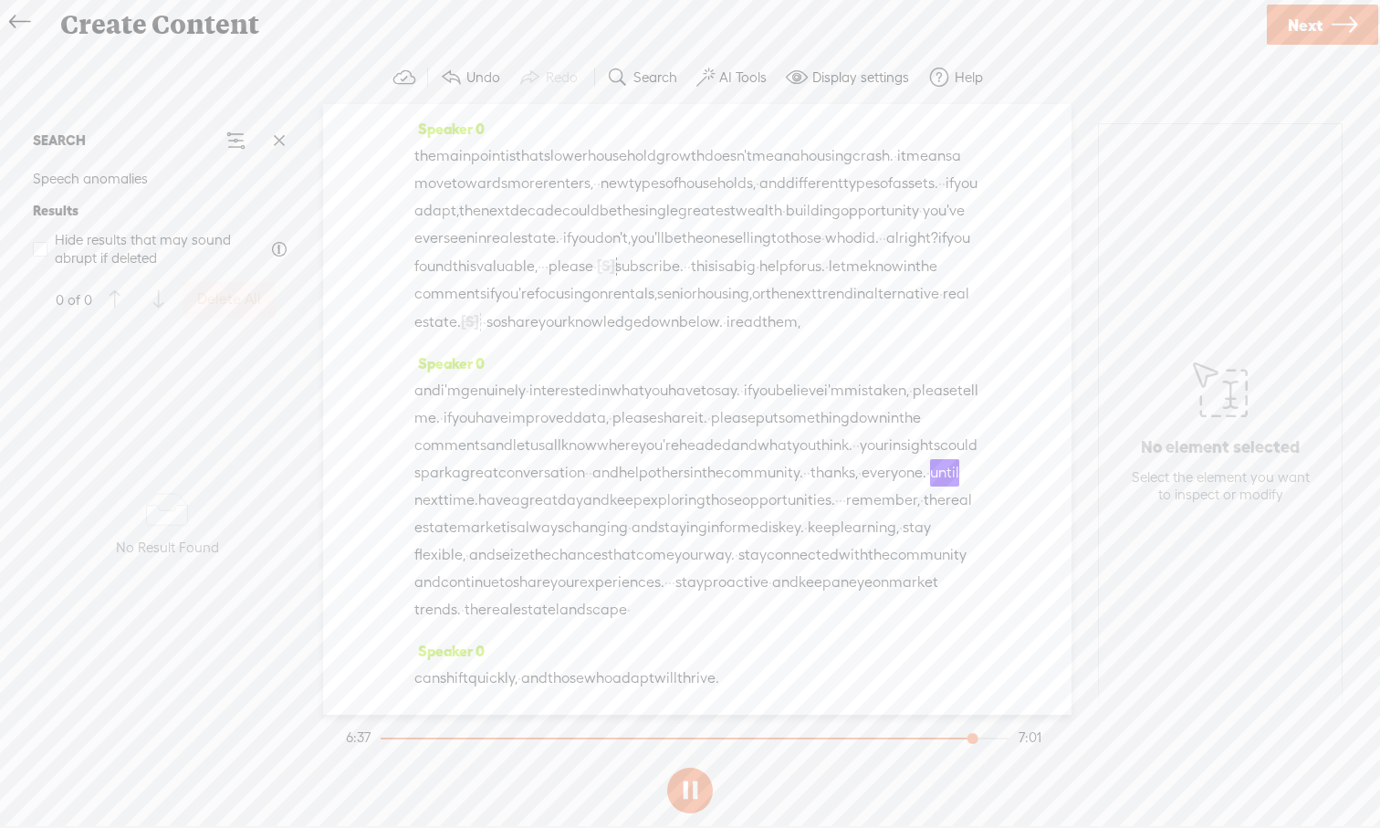
scroll to position [2820, 0]
click at [685, 769] on button at bounding box center [690, 790] width 46 height 46
click at [583, 486] on span "day" at bounding box center [571, 499] width 26 height 27
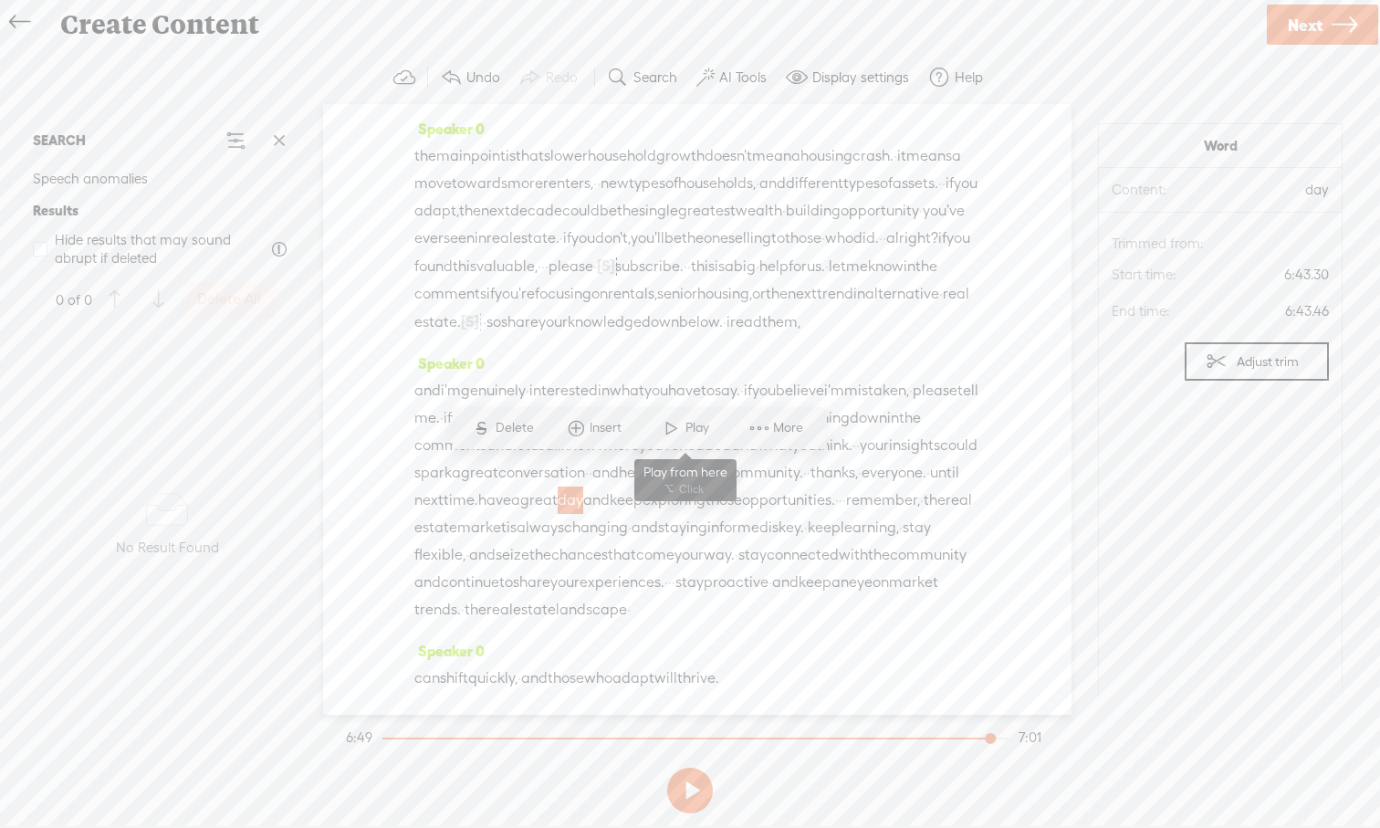
click at [666, 431] on span at bounding box center [671, 428] width 27 height 33
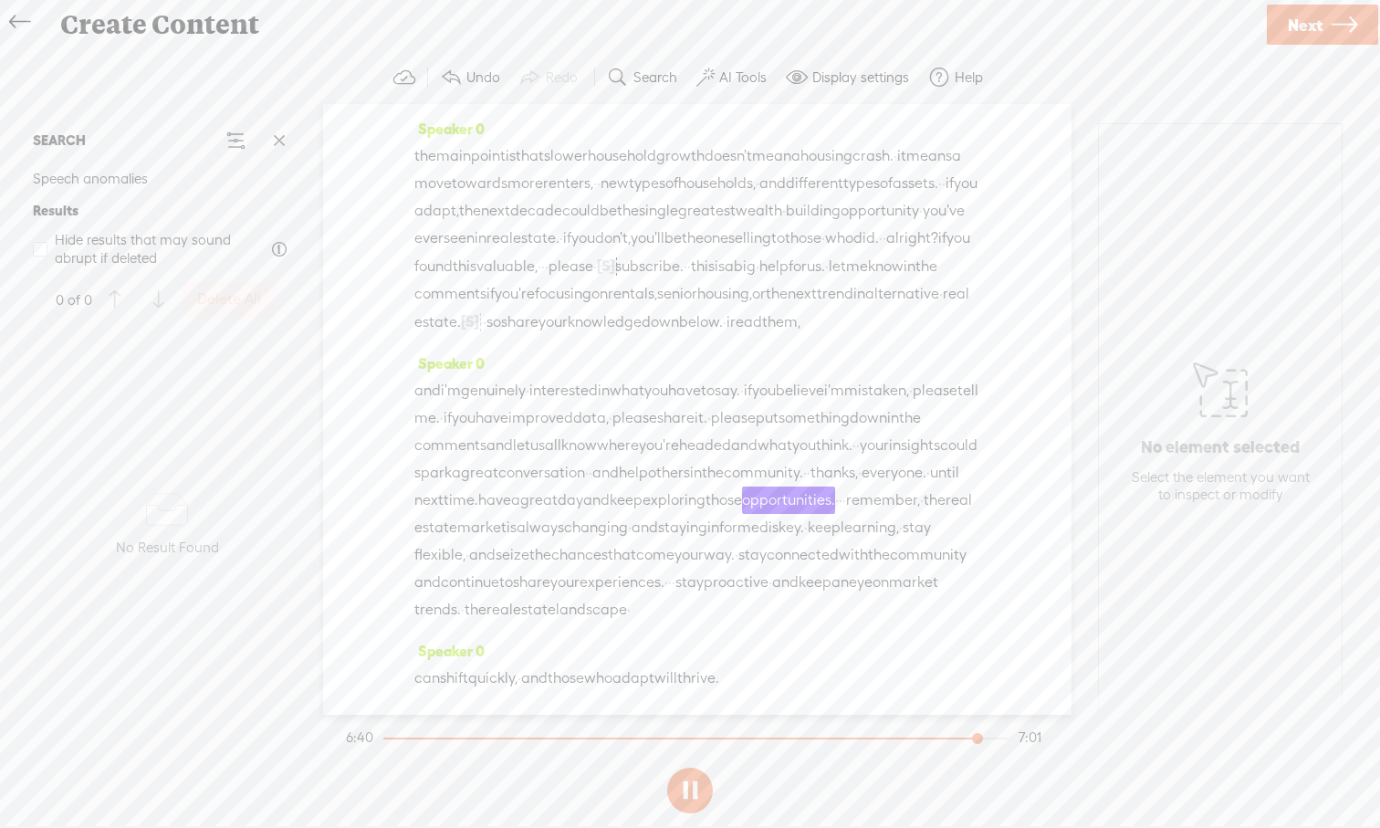
click at [792, 432] on span "you" at bounding box center [804, 445] width 24 height 27
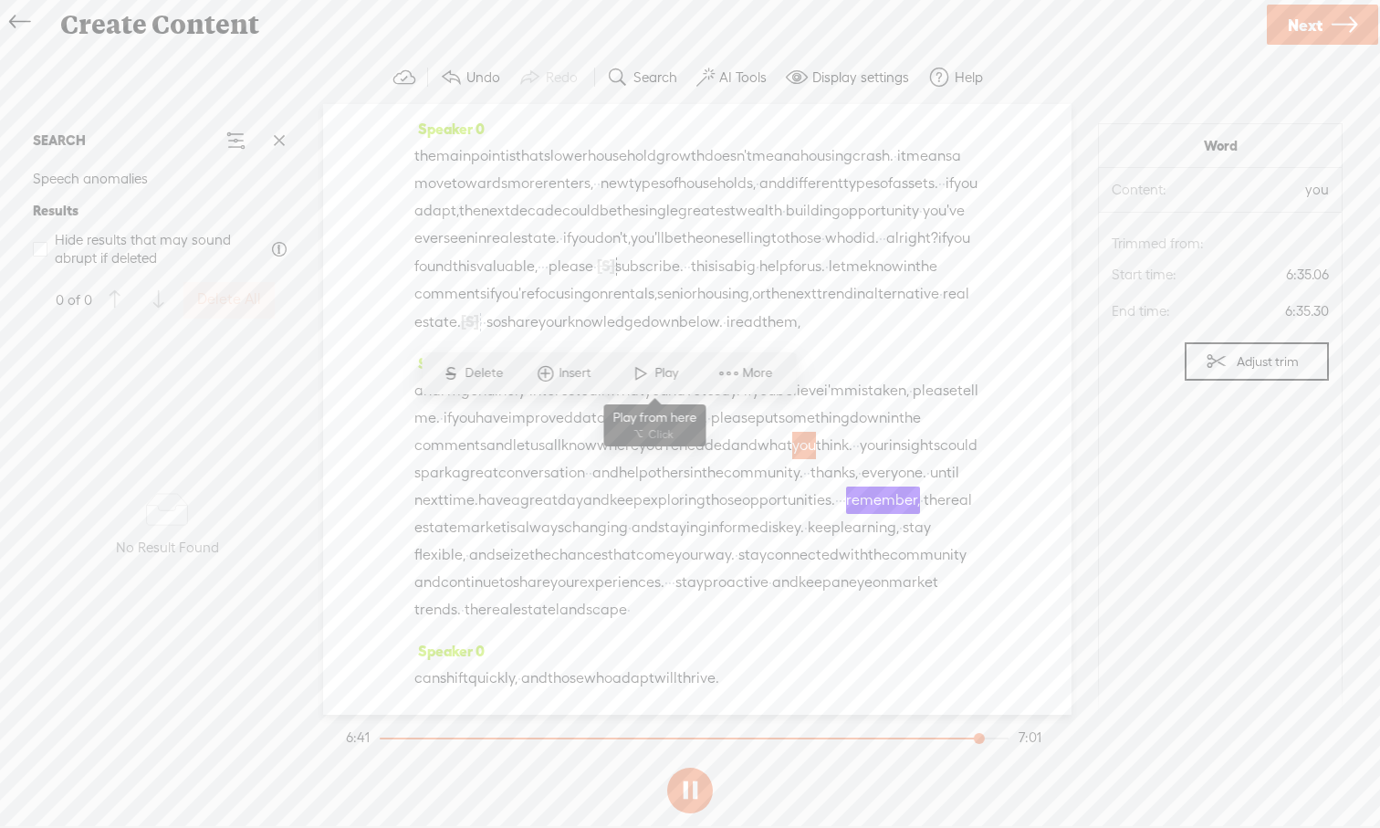
click at [640, 381] on span at bounding box center [640, 373] width 27 height 33
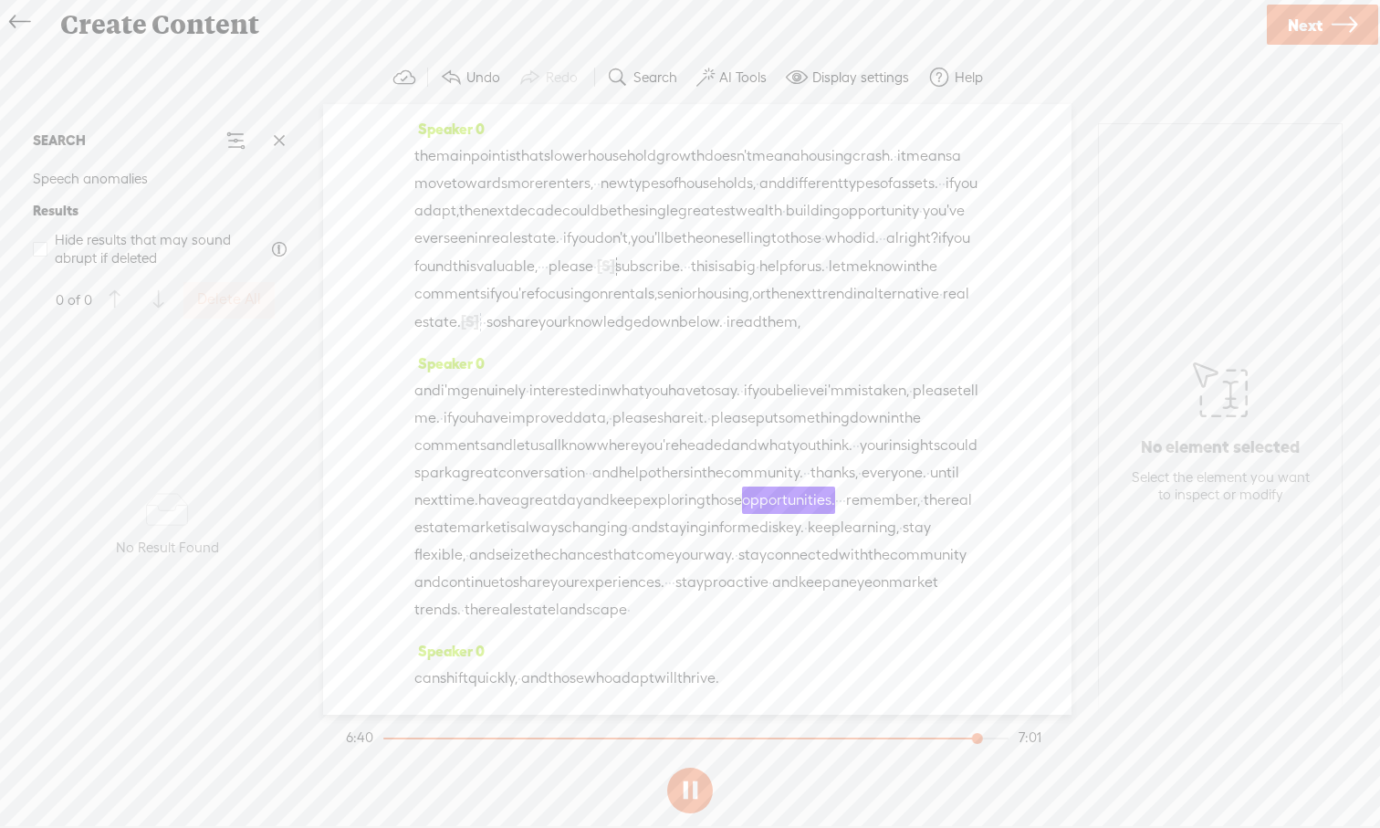
click at [694, 769] on button at bounding box center [690, 790] width 46 height 46
drag, startPoint x: 420, startPoint y: 473, endPoint x: 942, endPoint y: 475, distance: 522.0
click at [942, 475] on div "and i'm genuinely · interested in what you have to say. · if you believe i'm mi…" at bounding box center [697, 500] width 566 height 246
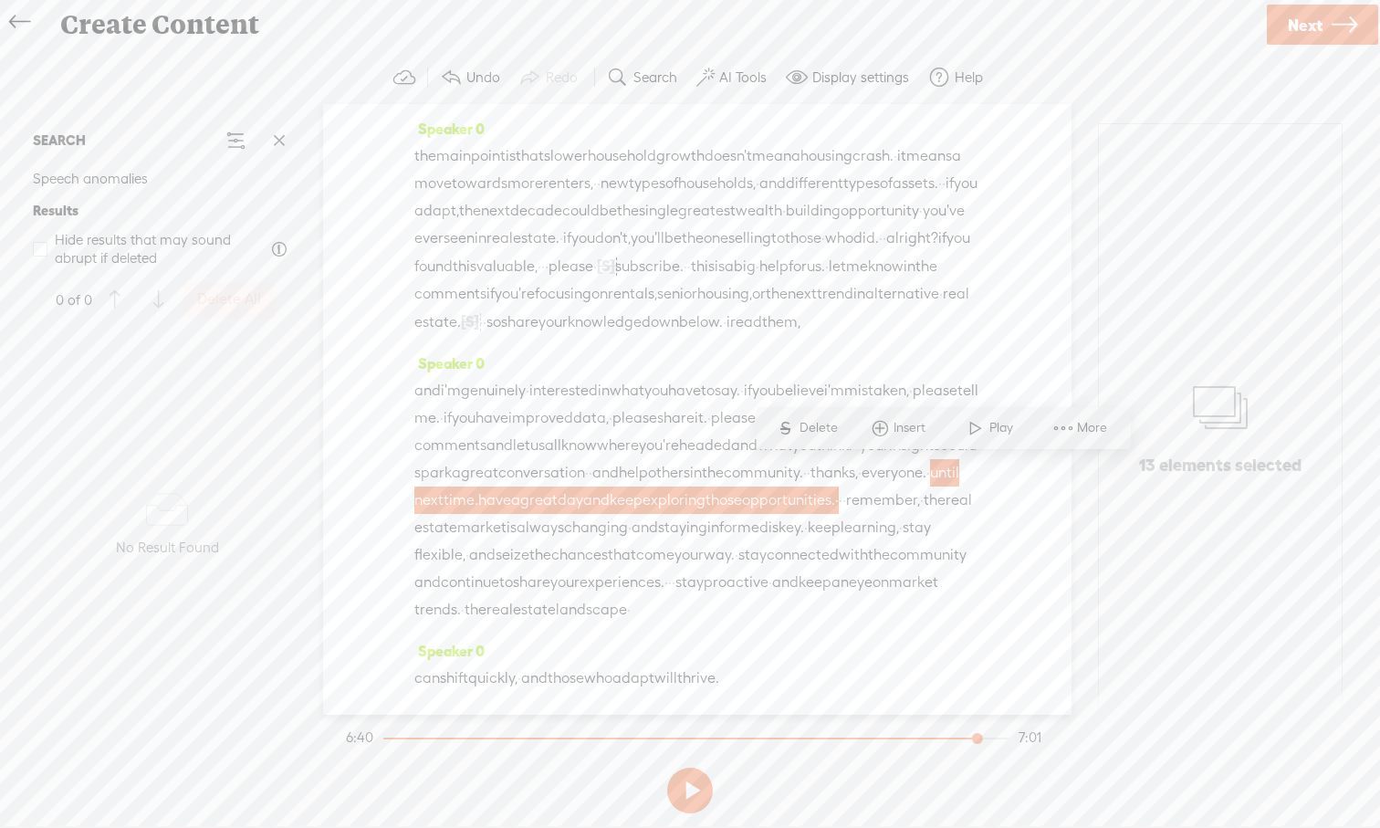
click at [798, 435] on span "S" at bounding box center [785, 428] width 27 height 33
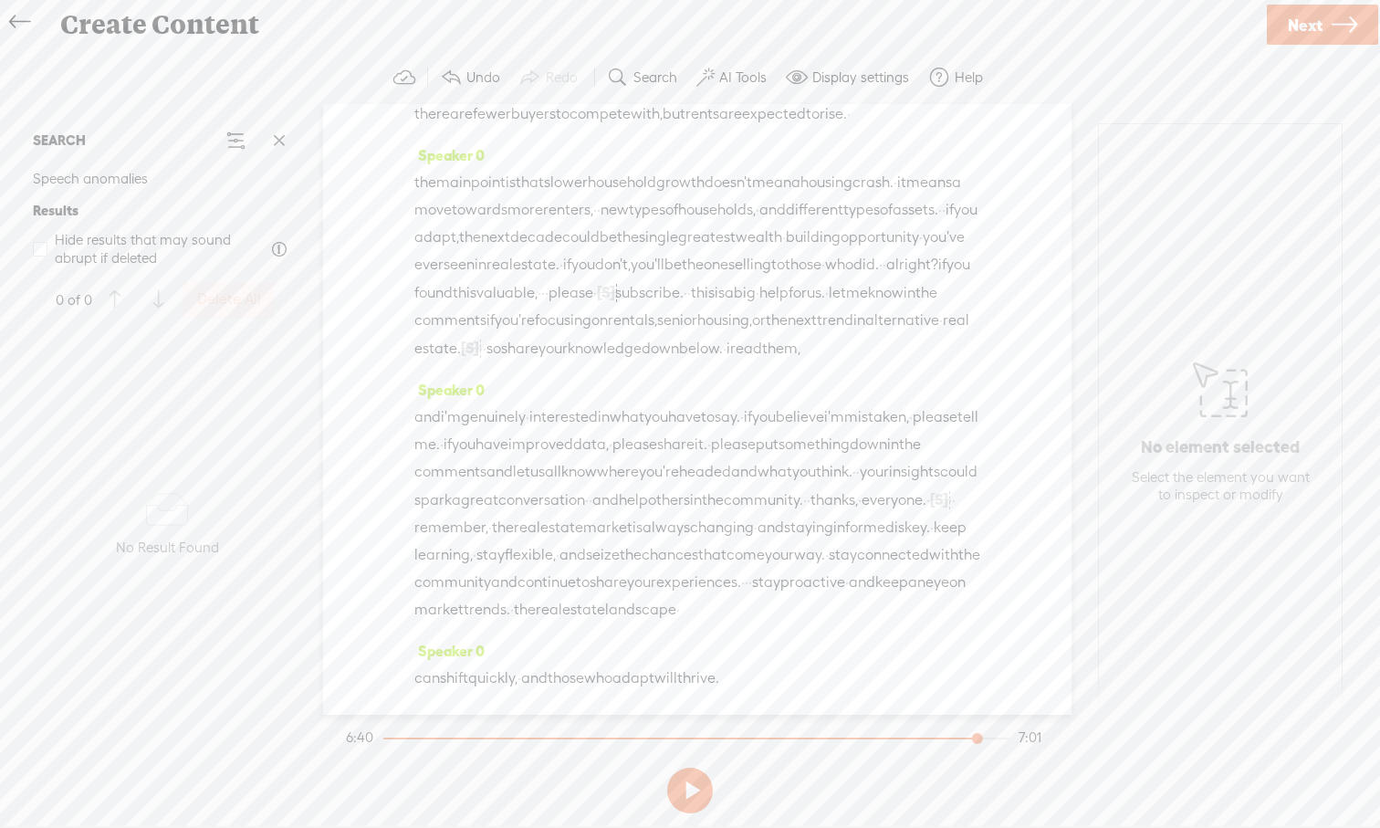
click at [731, 458] on span "and" at bounding box center [744, 471] width 26 height 27
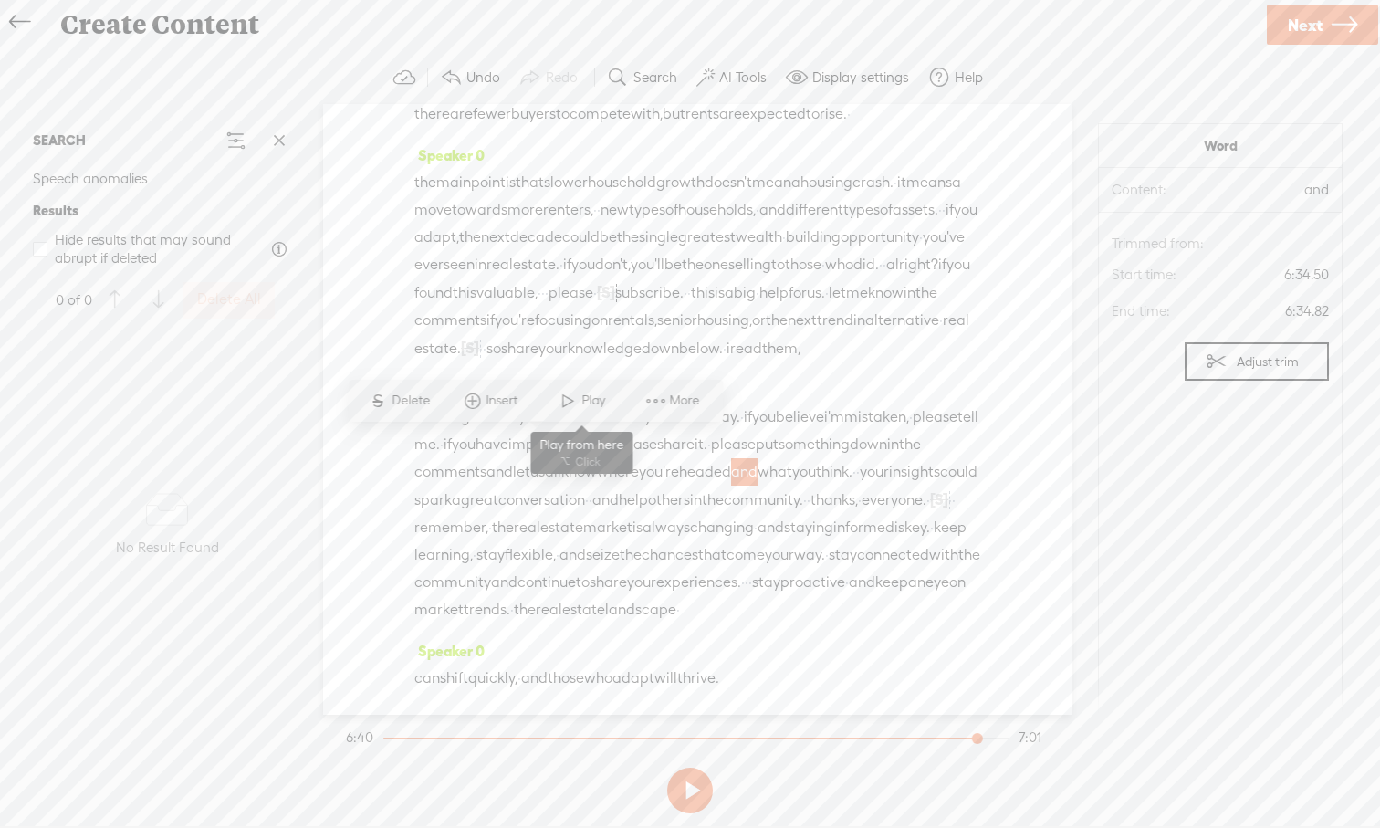
click at [566, 407] on span at bounding box center [567, 400] width 27 height 33
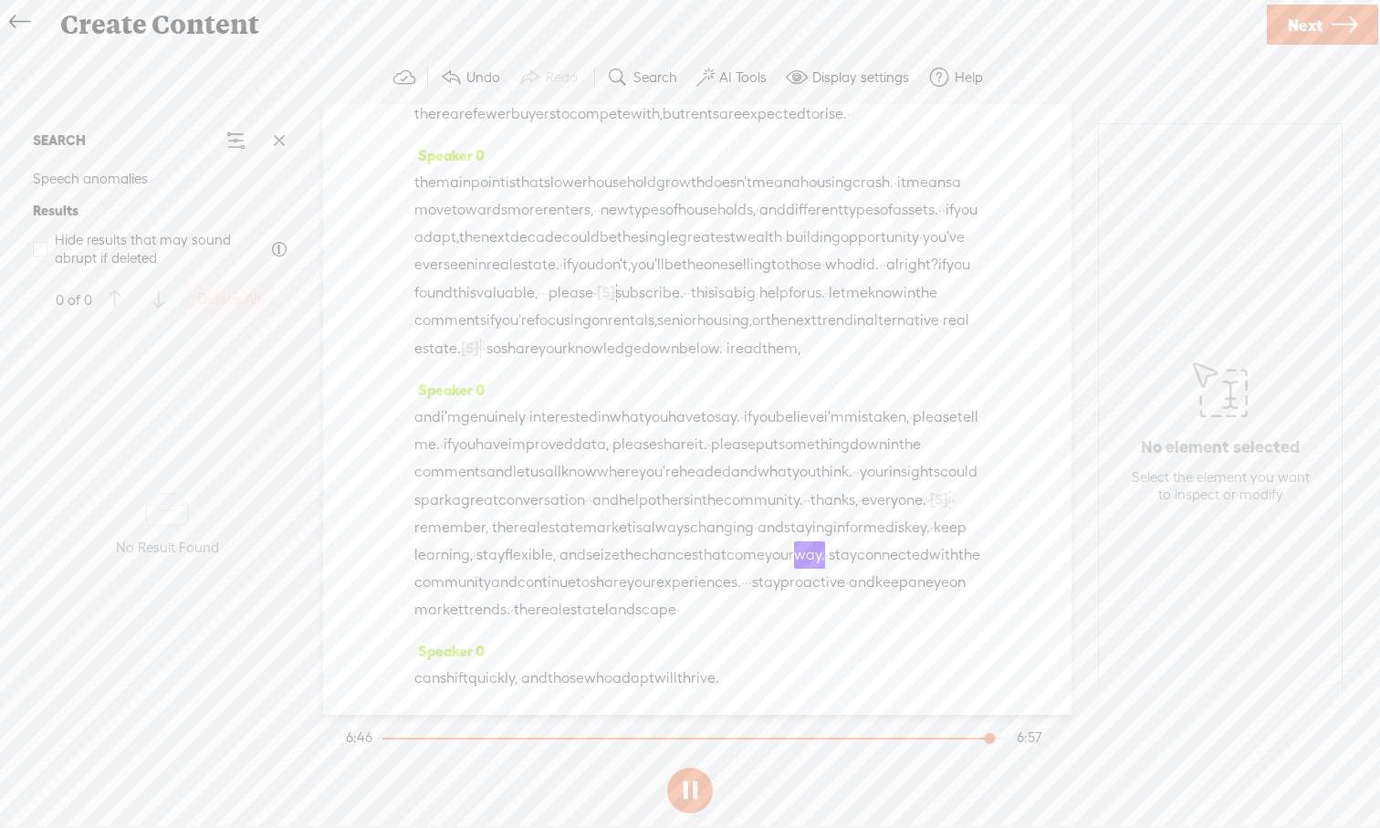
click at [592, 486] on span "and" at bounding box center [605, 499] width 26 height 27
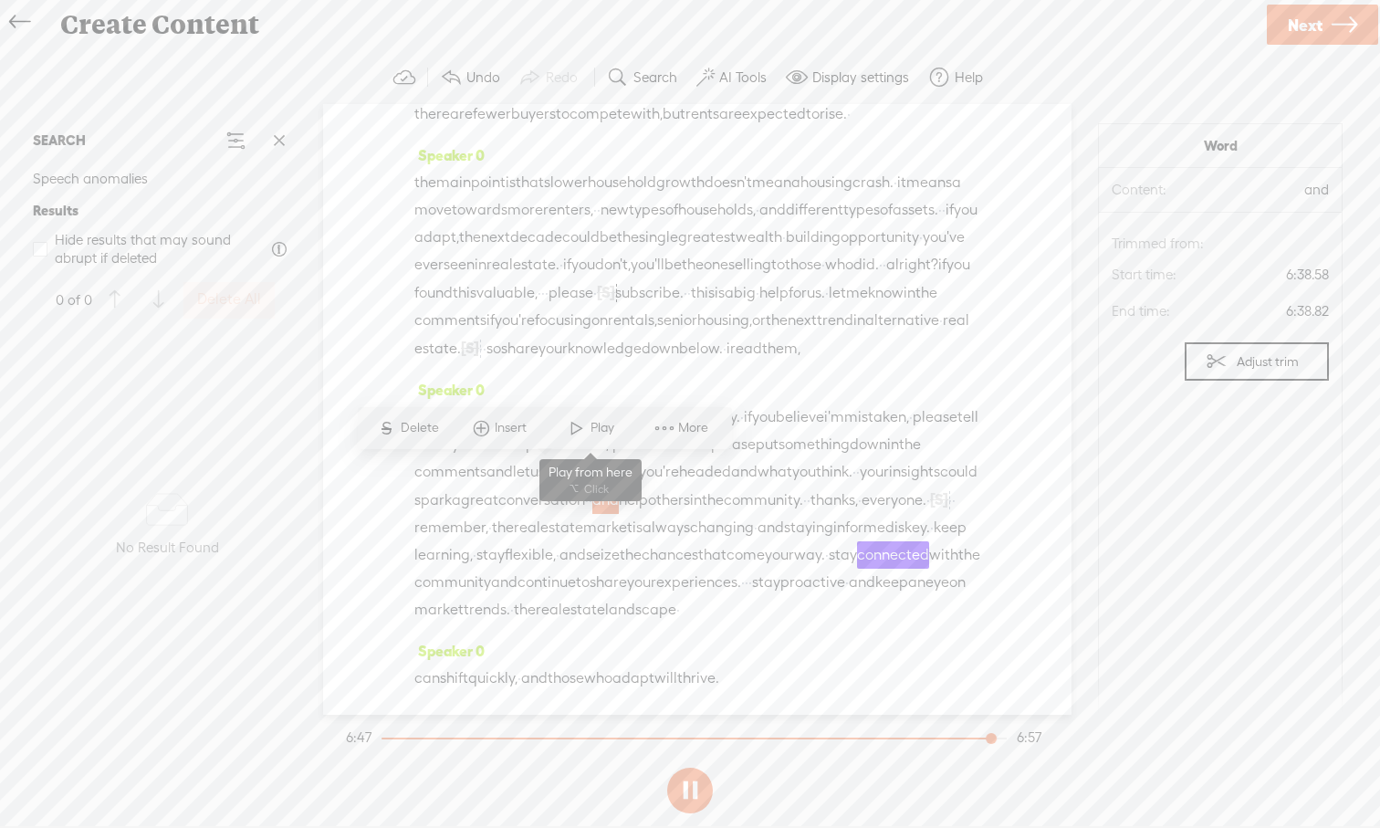
click at [585, 428] on span at bounding box center [576, 428] width 27 height 33
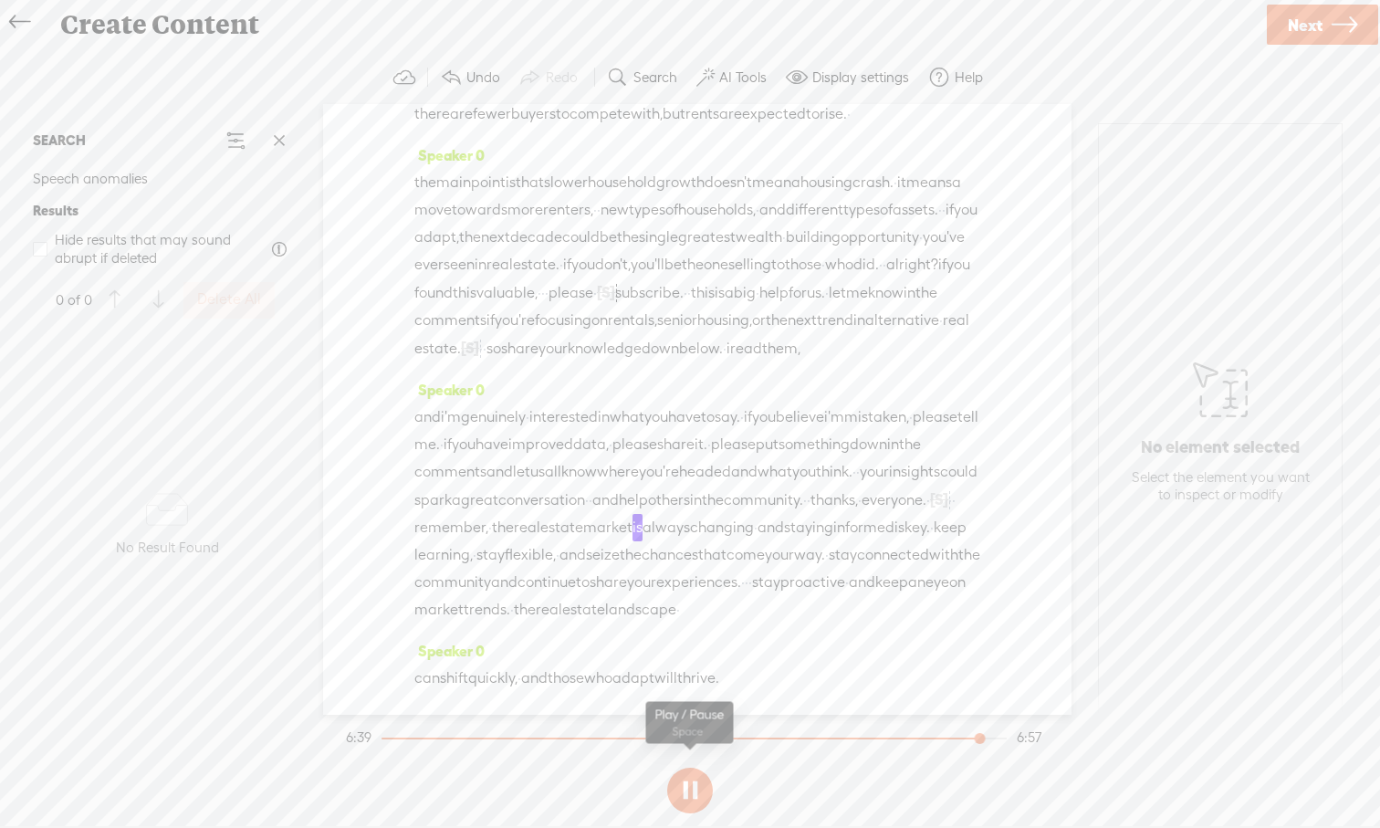
click at [696, 769] on button at bounding box center [690, 790] width 46 height 46
drag, startPoint x: 433, startPoint y: 499, endPoint x: 404, endPoint y: 502, distance: 28.4
click at [404, 502] on div "Speaker 0 · · hello and welcome back everyone. · i'm davidson. · and [DATE], · …" at bounding box center [697, 409] width 748 height 611
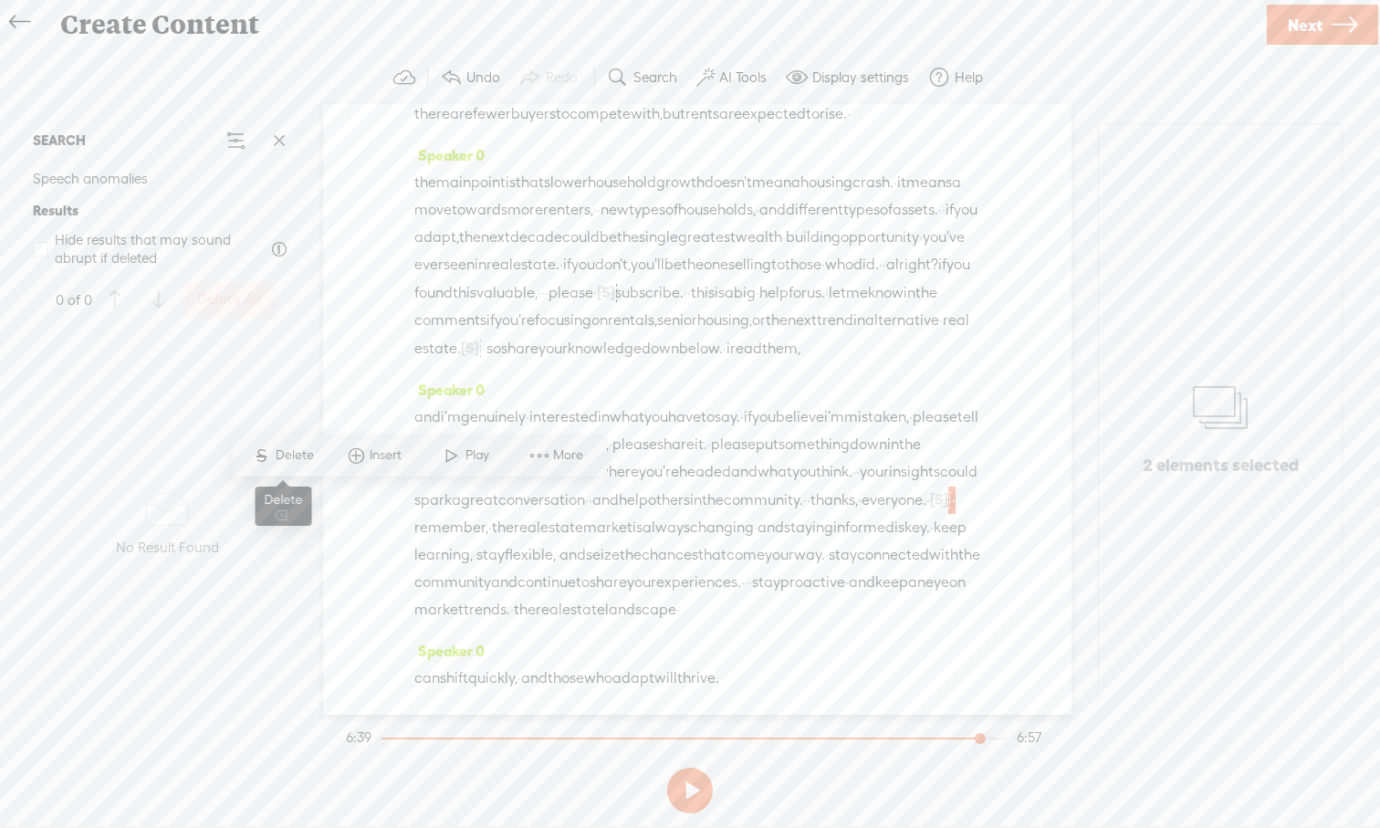
click at [274, 462] on span "S" at bounding box center [261, 455] width 27 height 33
click at [702, 486] on span "the" at bounding box center [713, 499] width 22 height 27
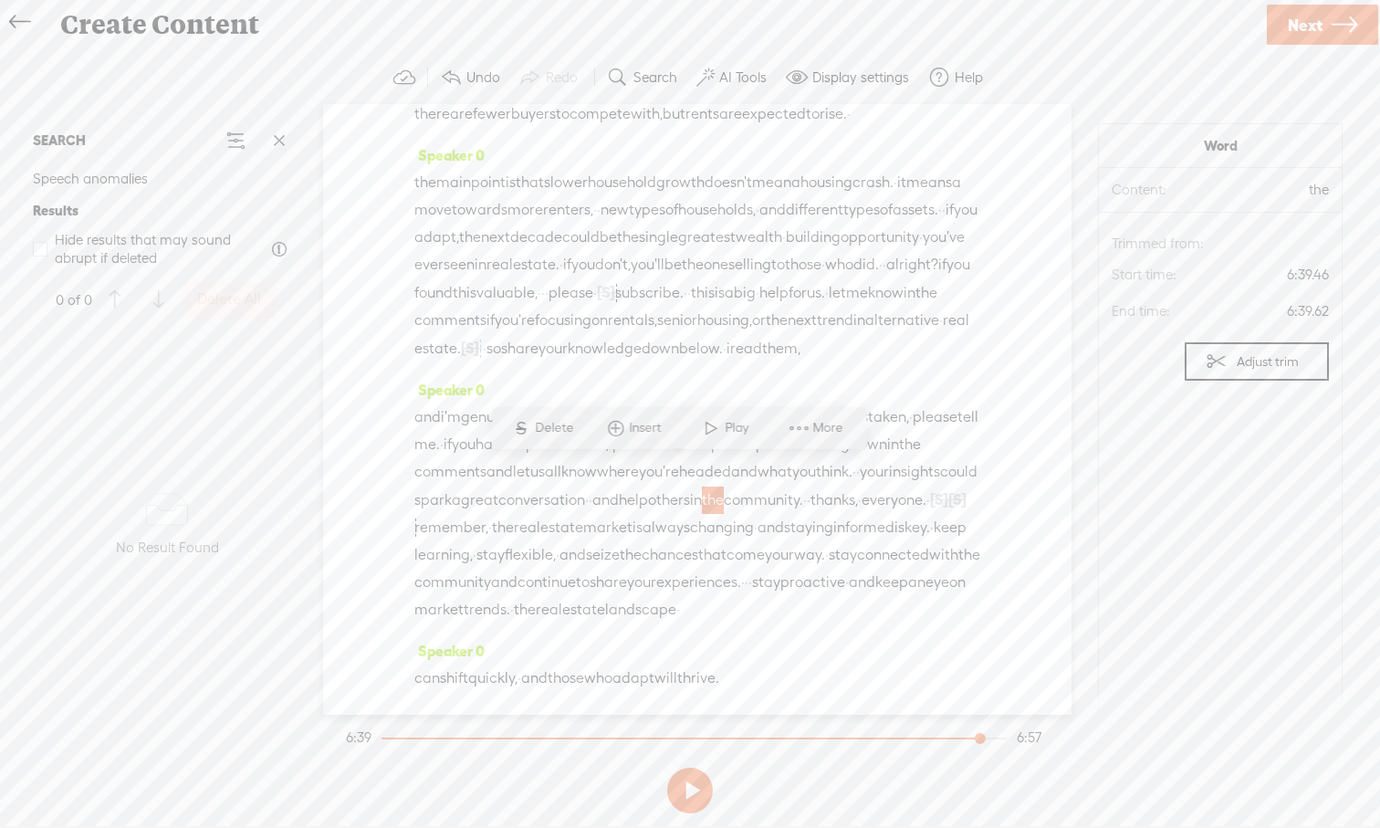
click at [708, 434] on span at bounding box center [710, 428] width 27 height 33
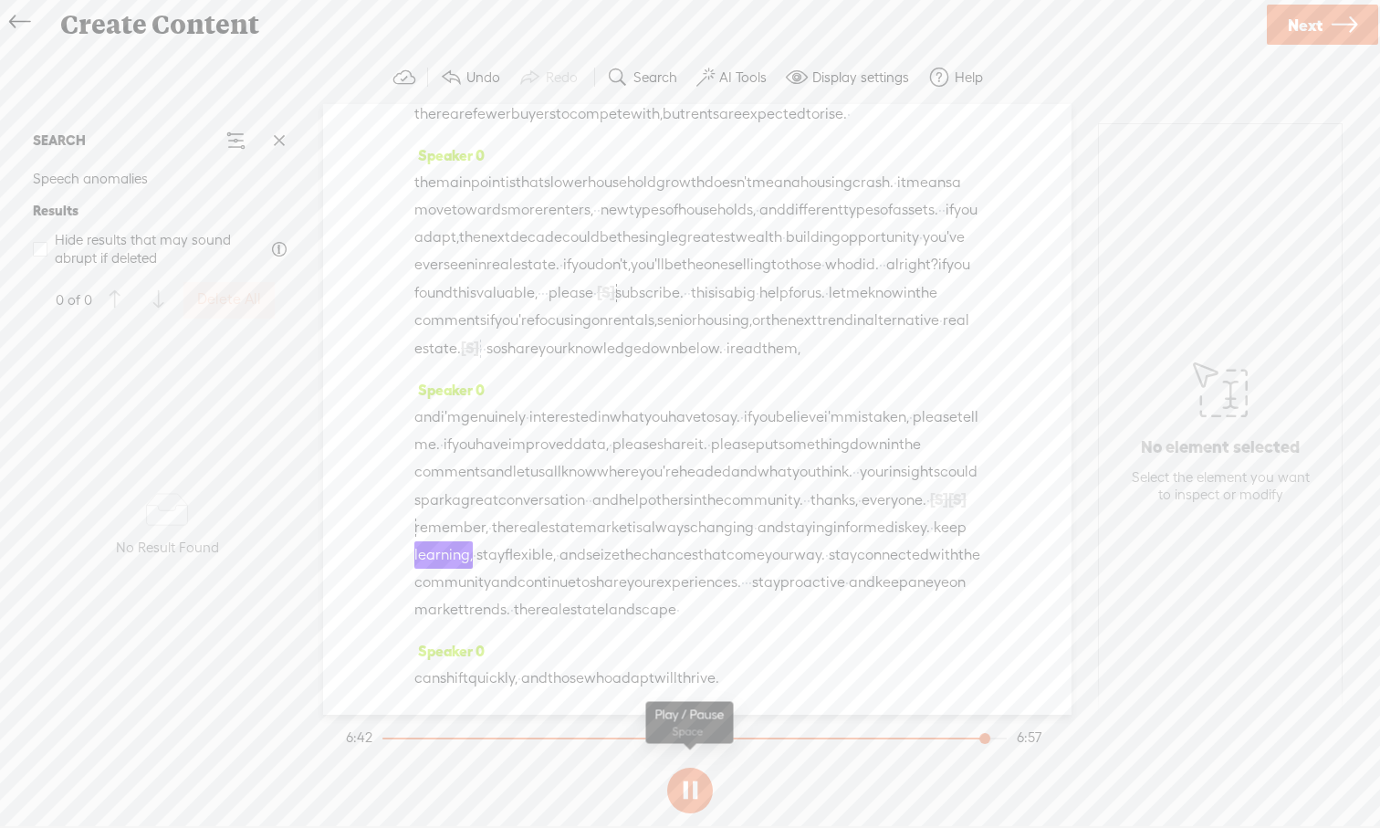
click at [691, 769] on button at bounding box center [690, 790] width 46 height 46
drag, startPoint x: 517, startPoint y: 501, endPoint x: 410, endPoint y: 503, distance: 107.7
click at [410, 503] on div "Speaker 0 · · hello and welcome back everyone. · i'm davidson. · and [DATE], · …" at bounding box center [697, 409] width 748 height 611
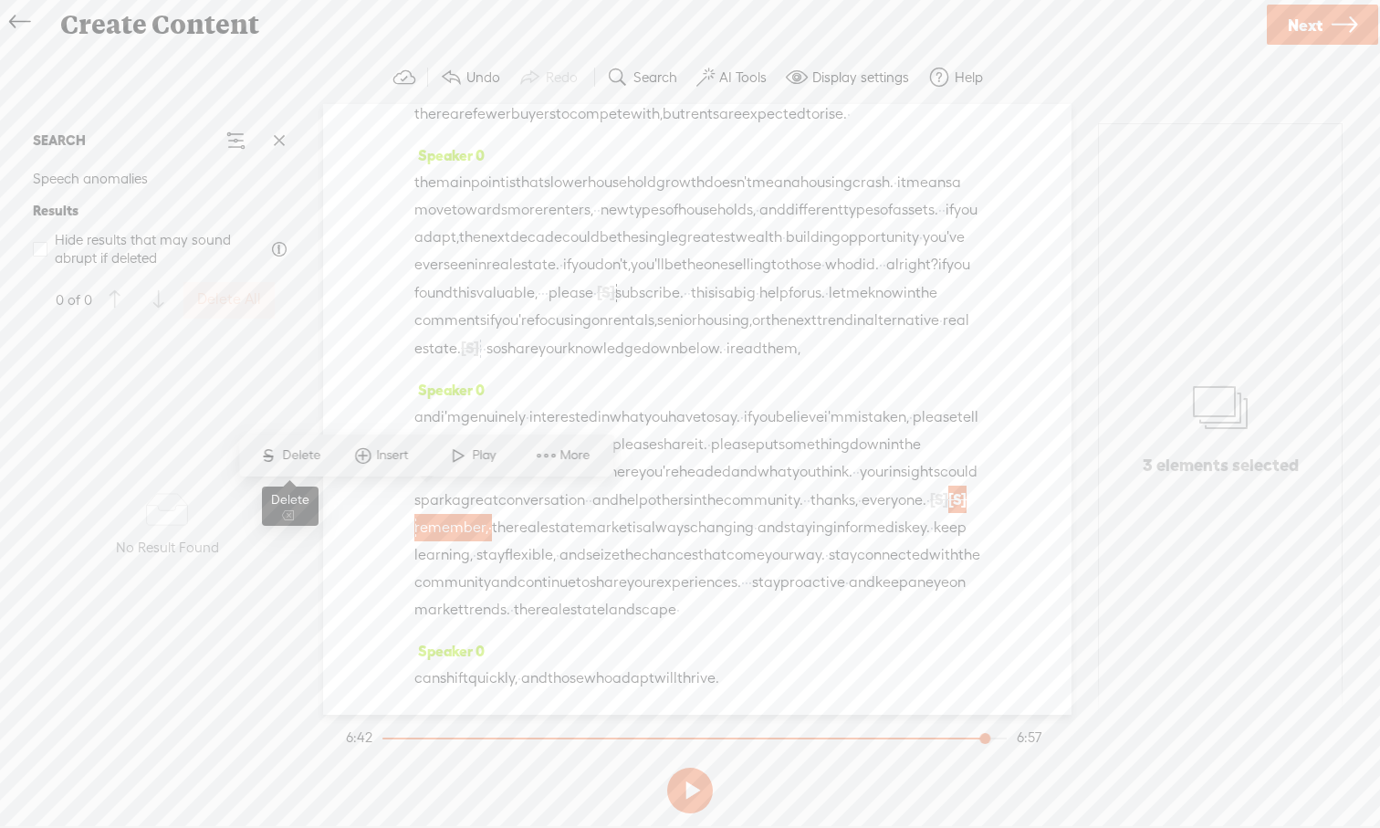
click at [302, 457] on span "Delete" at bounding box center [303, 455] width 43 height 18
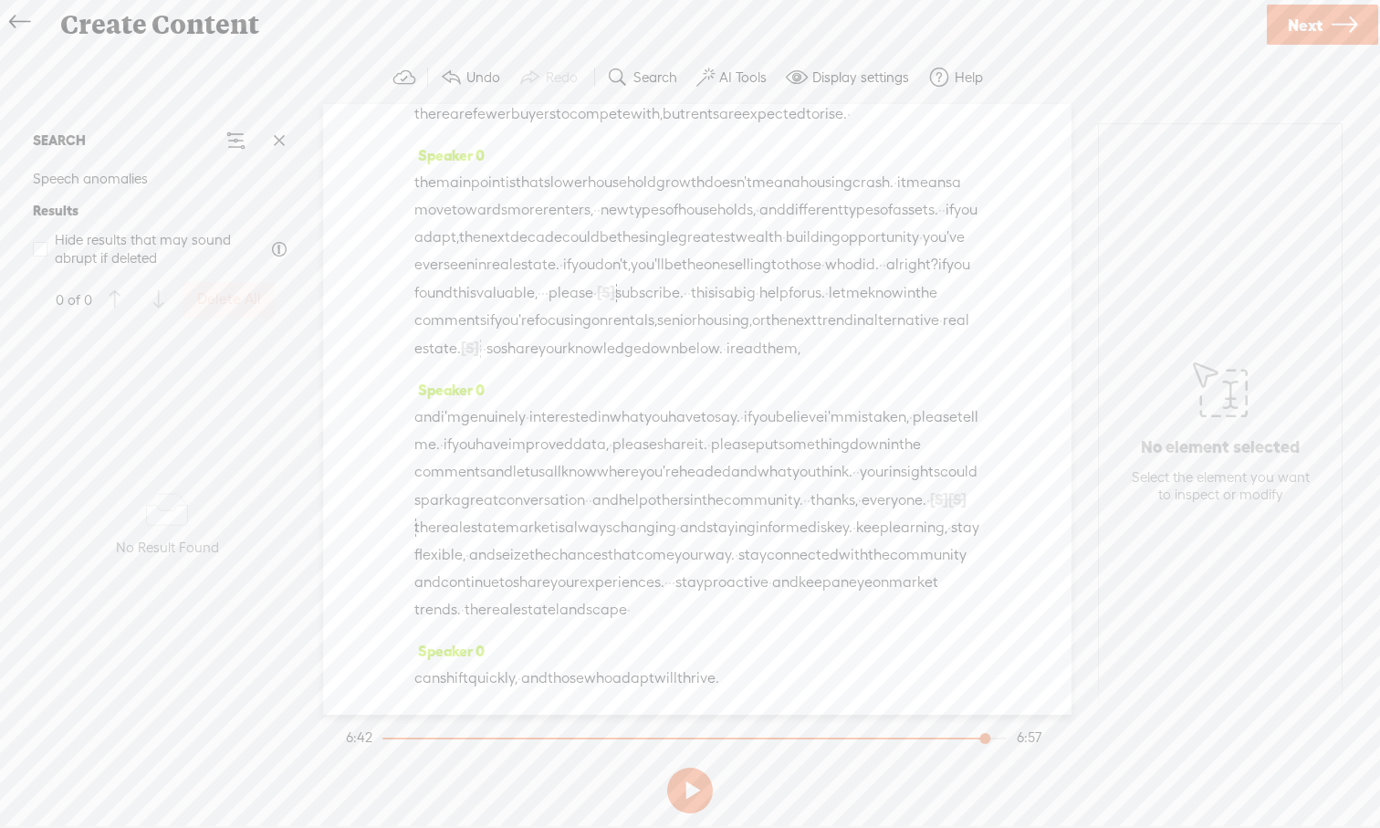
click at [860, 458] on span "your" at bounding box center [874, 471] width 29 height 27
click at [738, 410] on span at bounding box center [739, 400] width 27 height 33
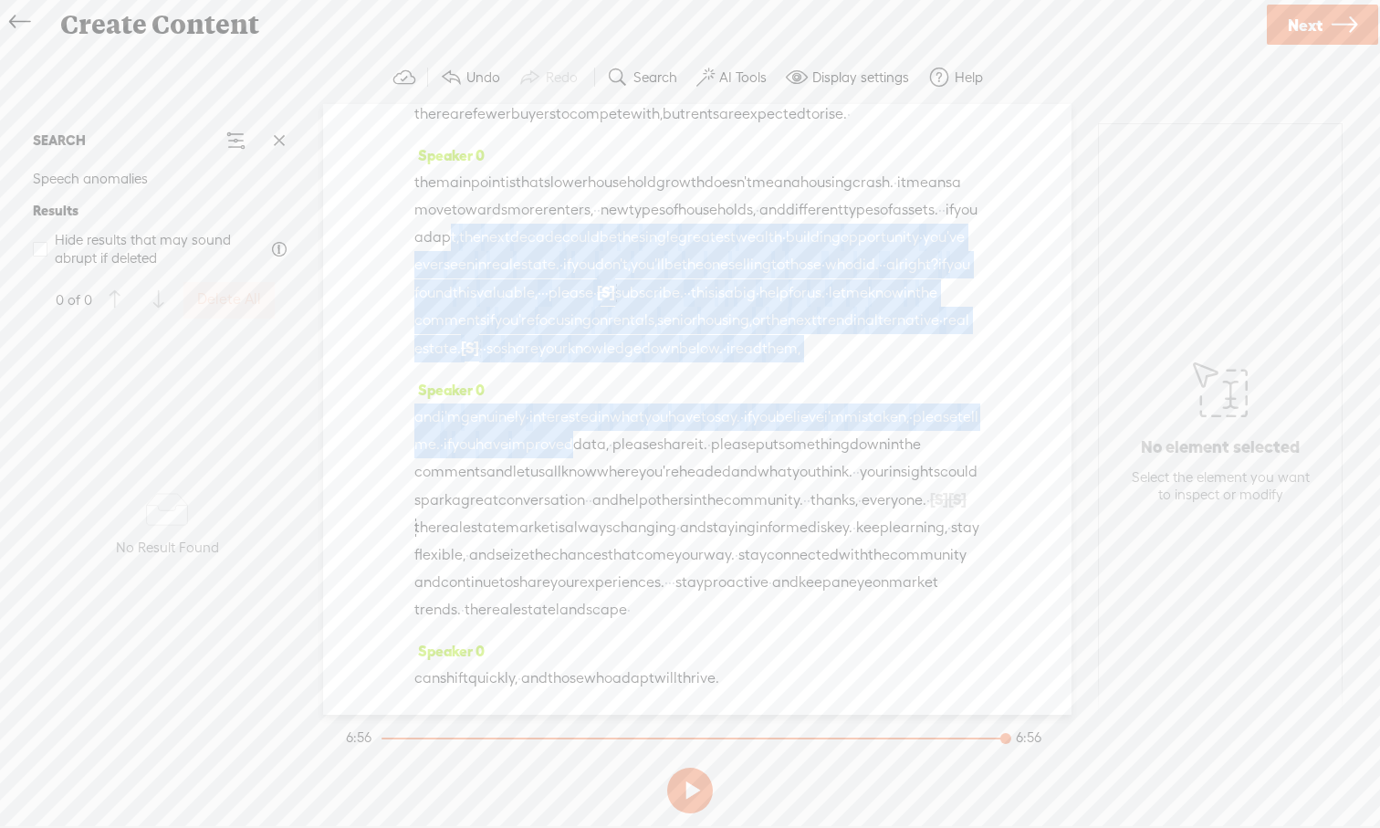
drag, startPoint x: 757, startPoint y: 399, endPoint x: 723, endPoint y: 122, distance: 278.7
click at [722, 123] on div "Speaker 0 · · hello and welcome back everyone. · i'm davidson. · and [DATE], · …" at bounding box center [697, 409] width 748 height 611
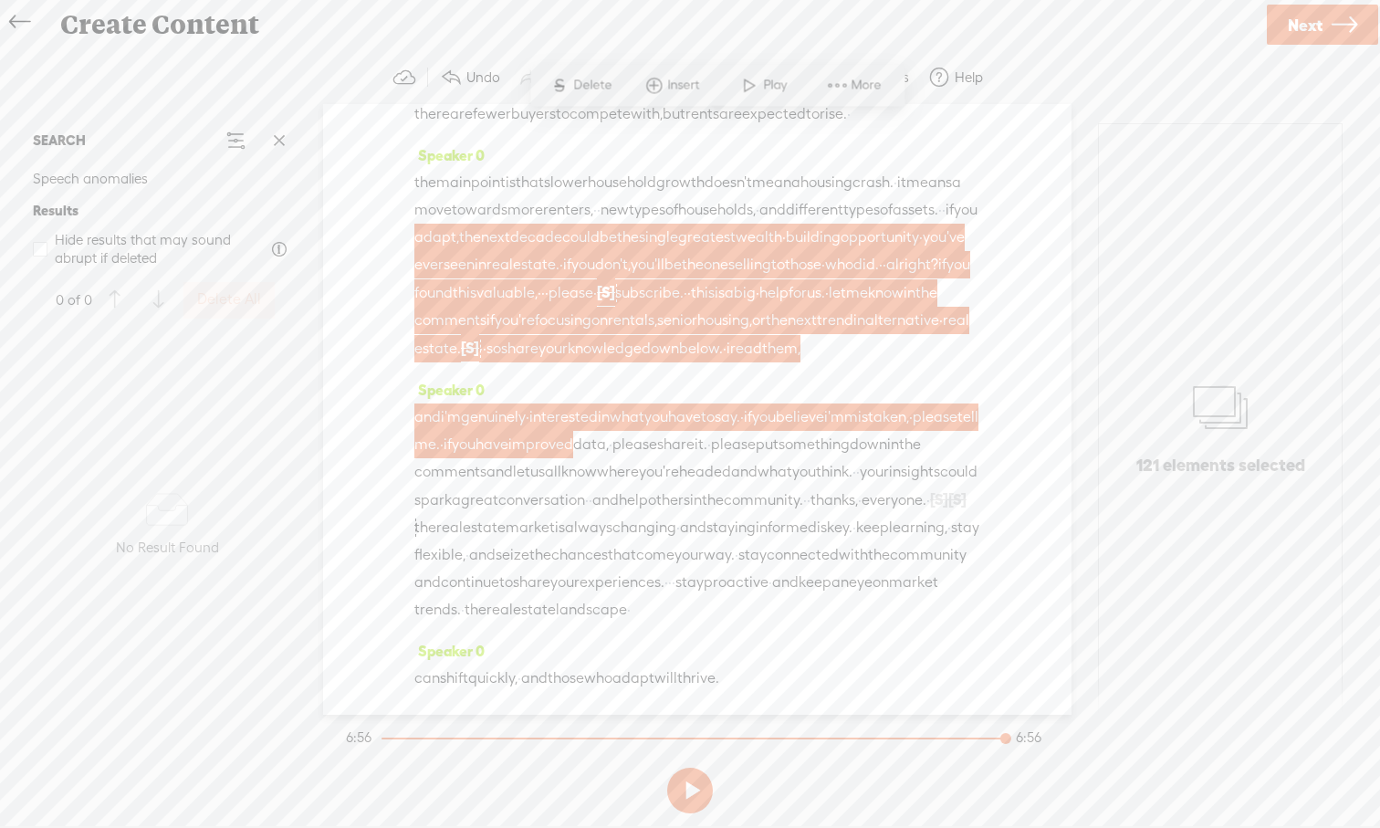
click at [459, 224] on span "adapt," at bounding box center [436, 237] width 45 height 27
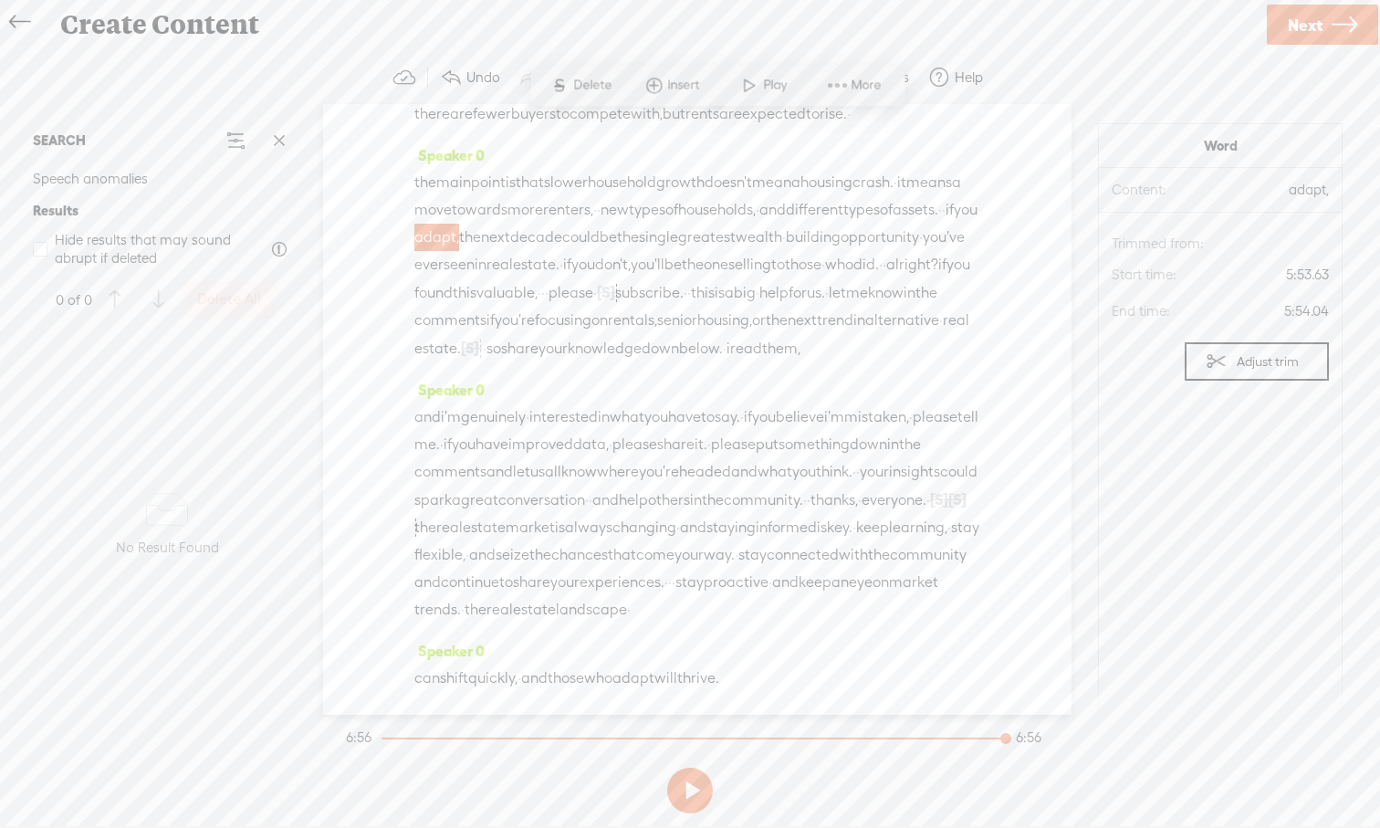
click at [513, 596] on span "real" at bounding box center [499, 609] width 26 height 27
click at [612, 431] on span "·" at bounding box center [611, 444] width 4 height 27
click at [1049, 651] on div "Speaker 0 · · hello and welcome back everyone. · i'm davidson. · and [DATE], · …" at bounding box center [697, 409] width 748 height 611
click at [664, 569] on span "experiences." at bounding box center [621, 582] width 85 height 27
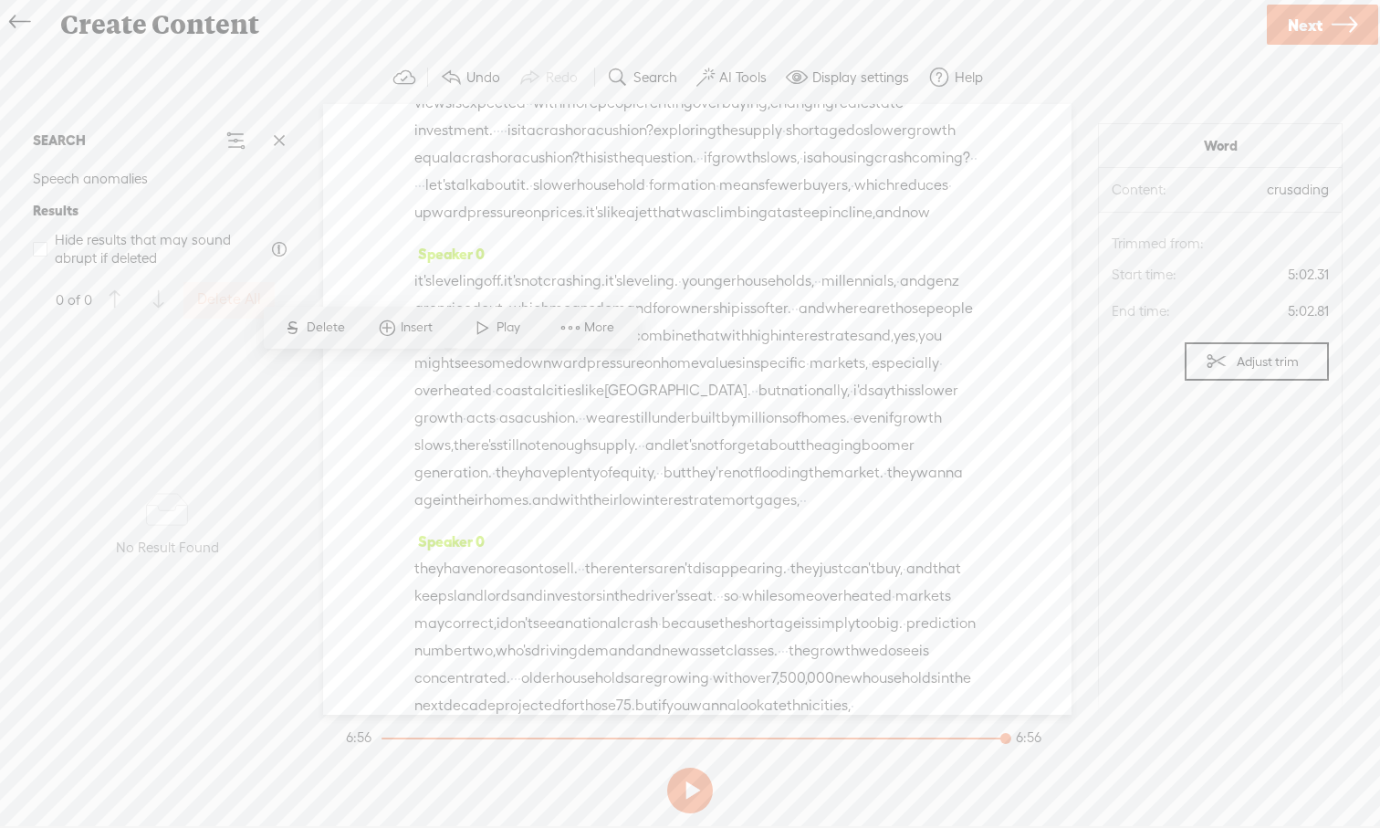
scroll to position [0, 0]
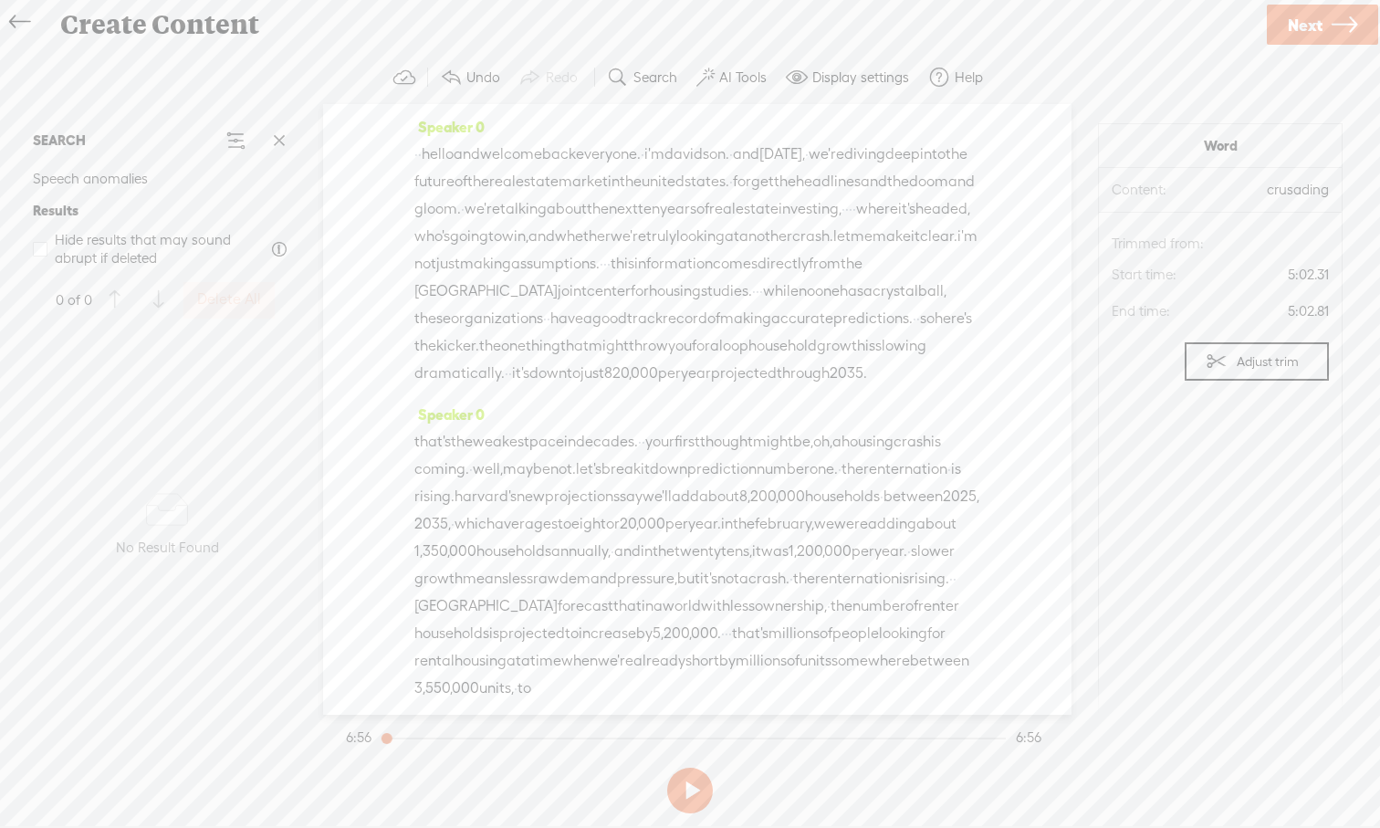
click at [387, 737] on div at bounding box center [383, 738] width 5 height 2
click at [688, 769] on button at bounding box center [690, 790] width 46 height 46
click at [694, 769] on button at bounding box center [690, 790] width 46 height 46
drag, startPoint x: 417, startPoint y: 496, endPoint x: 905, endPoint y: 656, distance: 513.7
click at [905, 656] on div "that's the weakest pace in decades. · · your first thought might be, oh, a hous…" at bounding box center [697, 565] width 566 height 274
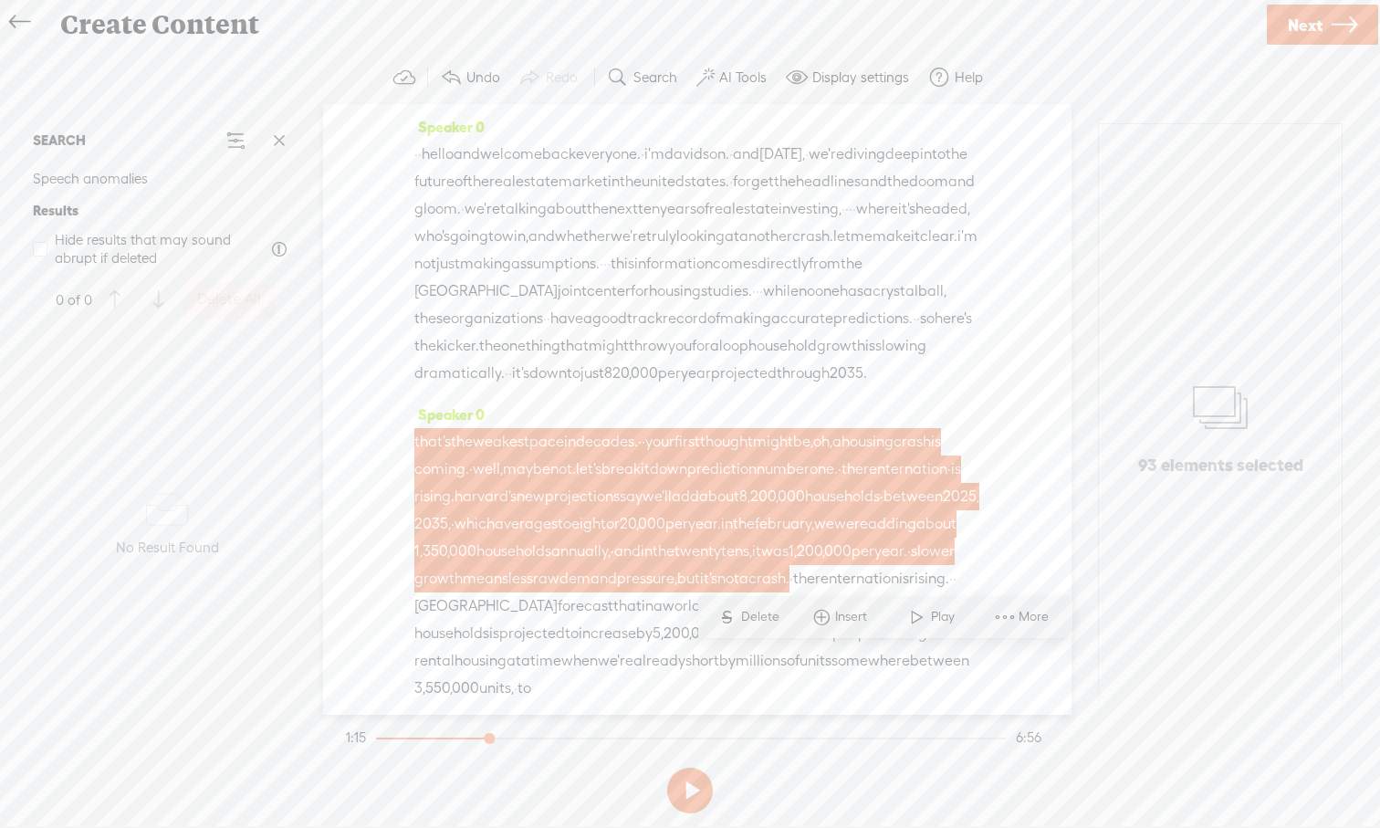
click at [739, 616] on span "S" at bounding box center [727, 616] width 27 height 33
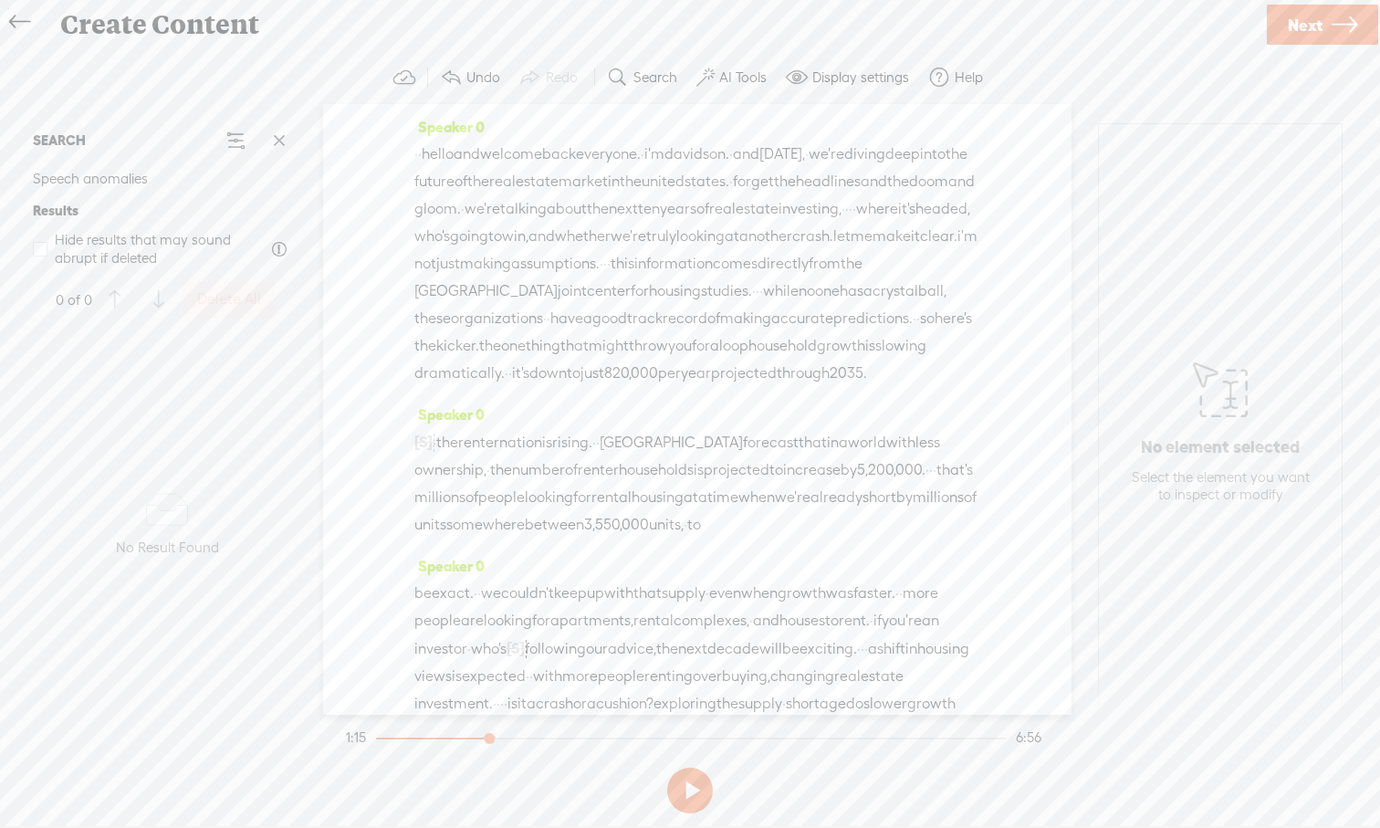
click at [875, 360] on span "slowing" at bounding box center [900, 345] width 51 height 27
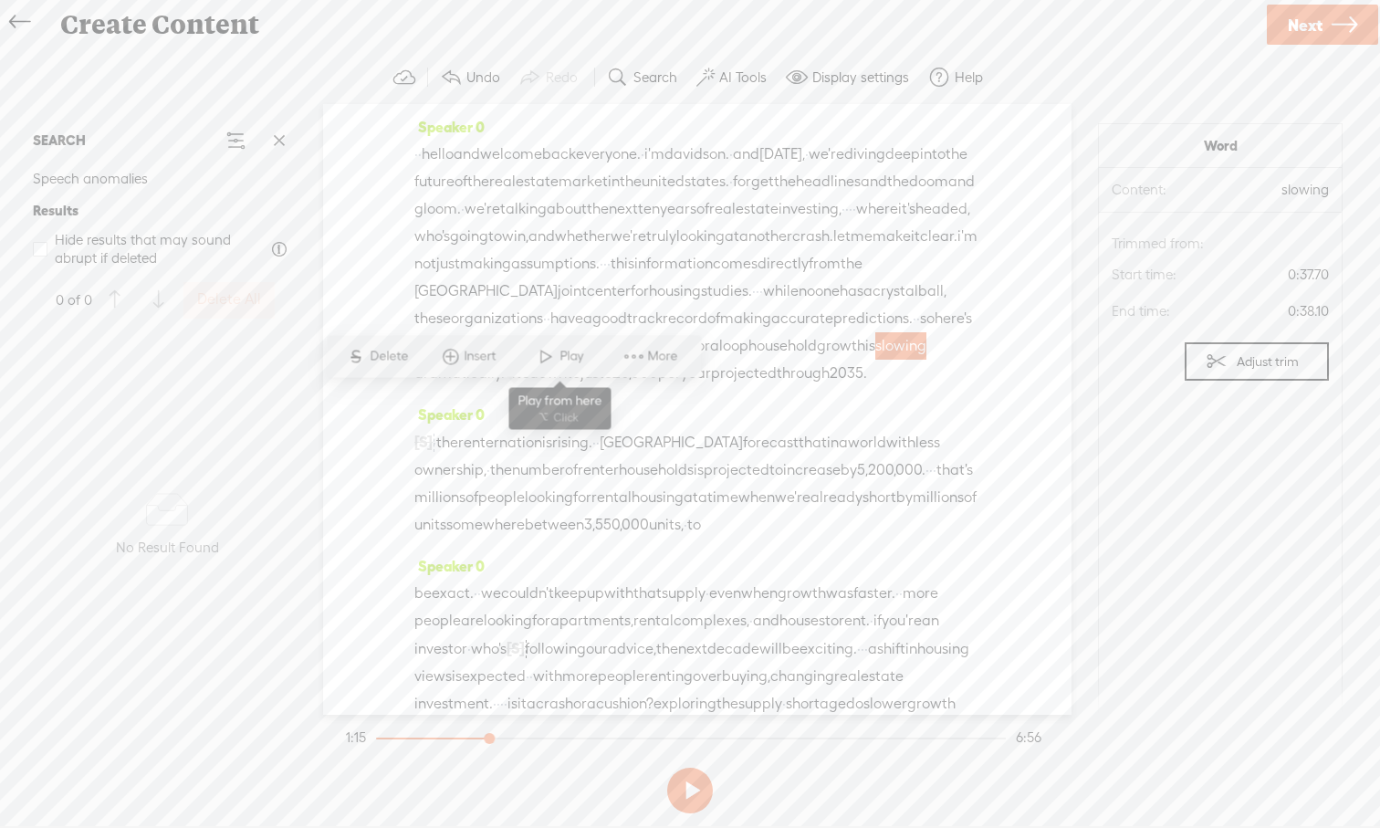
click at [540, 364] on span at bounding box center [545, 356] width 27 height 33
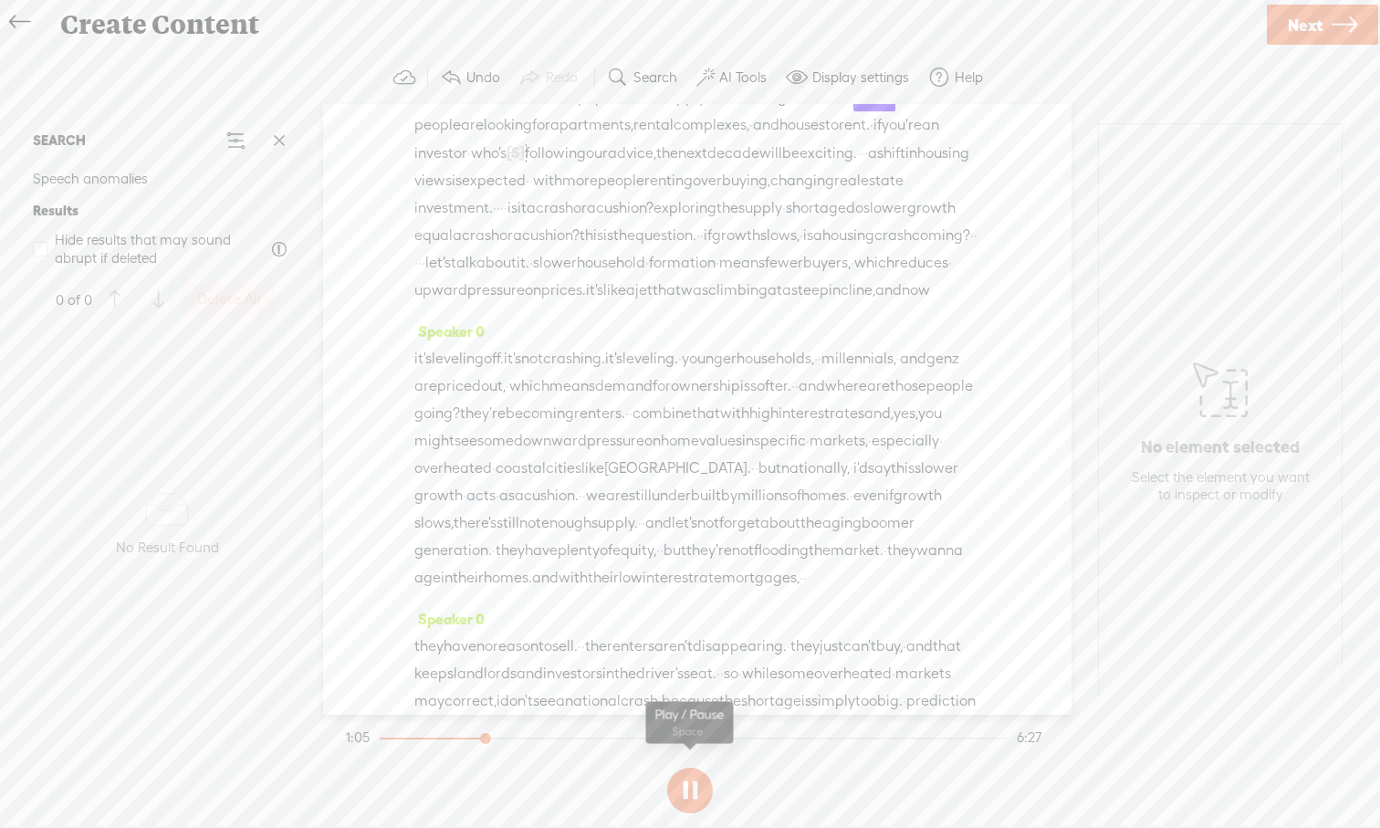
scroll to position [503, 0]
click at [688, 769] on button at bounding box center [690, 790] width 46 height 46
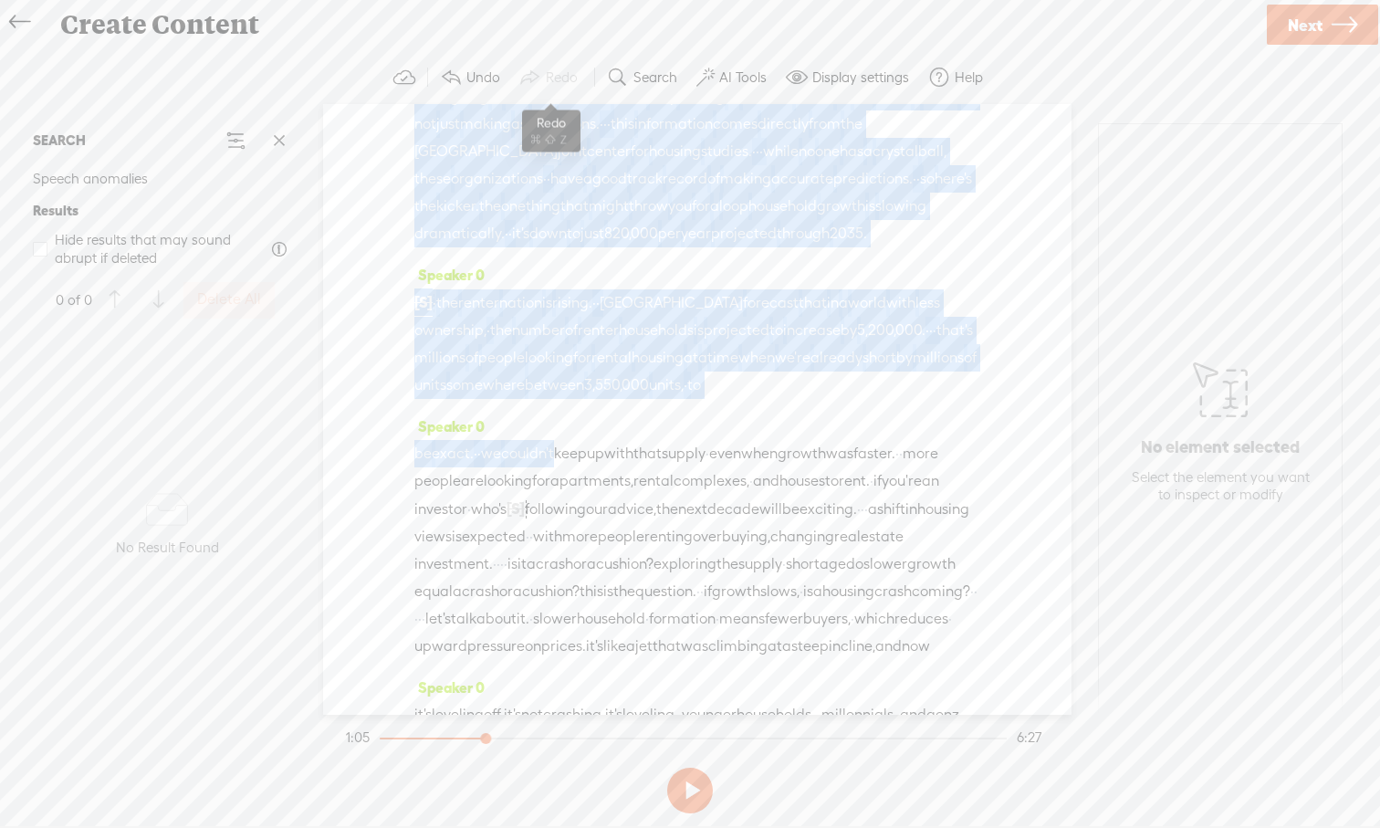
scroll to position [0, 0]
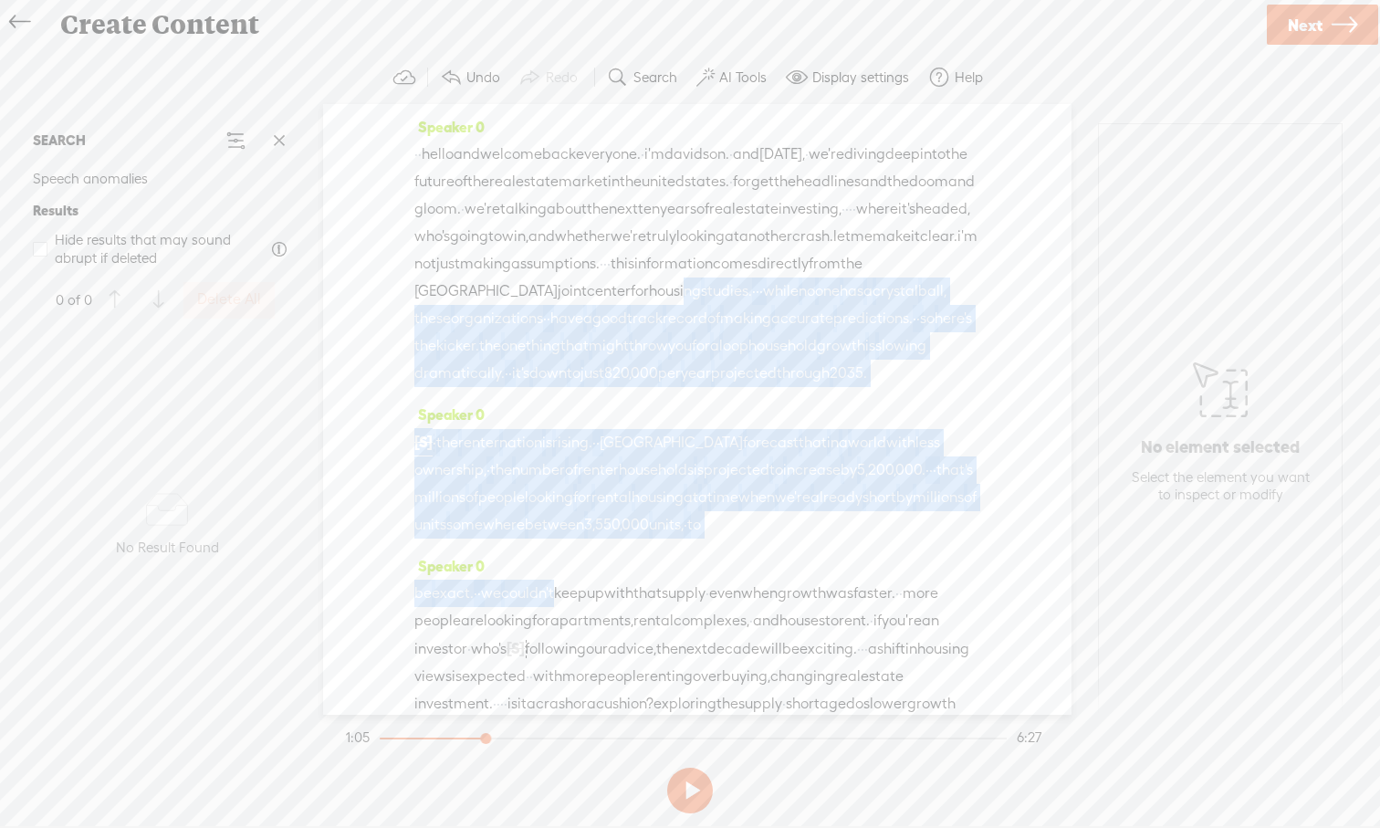
drag, startPoint x: 582, startPoint y: 166, endPoint x: 557, endPoint y: 325, distance: 160.8
click at [557, 326] on div "Speaker 0 · · hello and welcome back everyone. · i'm davidson. · and [DATE], · …" at bounding box center [697, 409] width 748 height 611
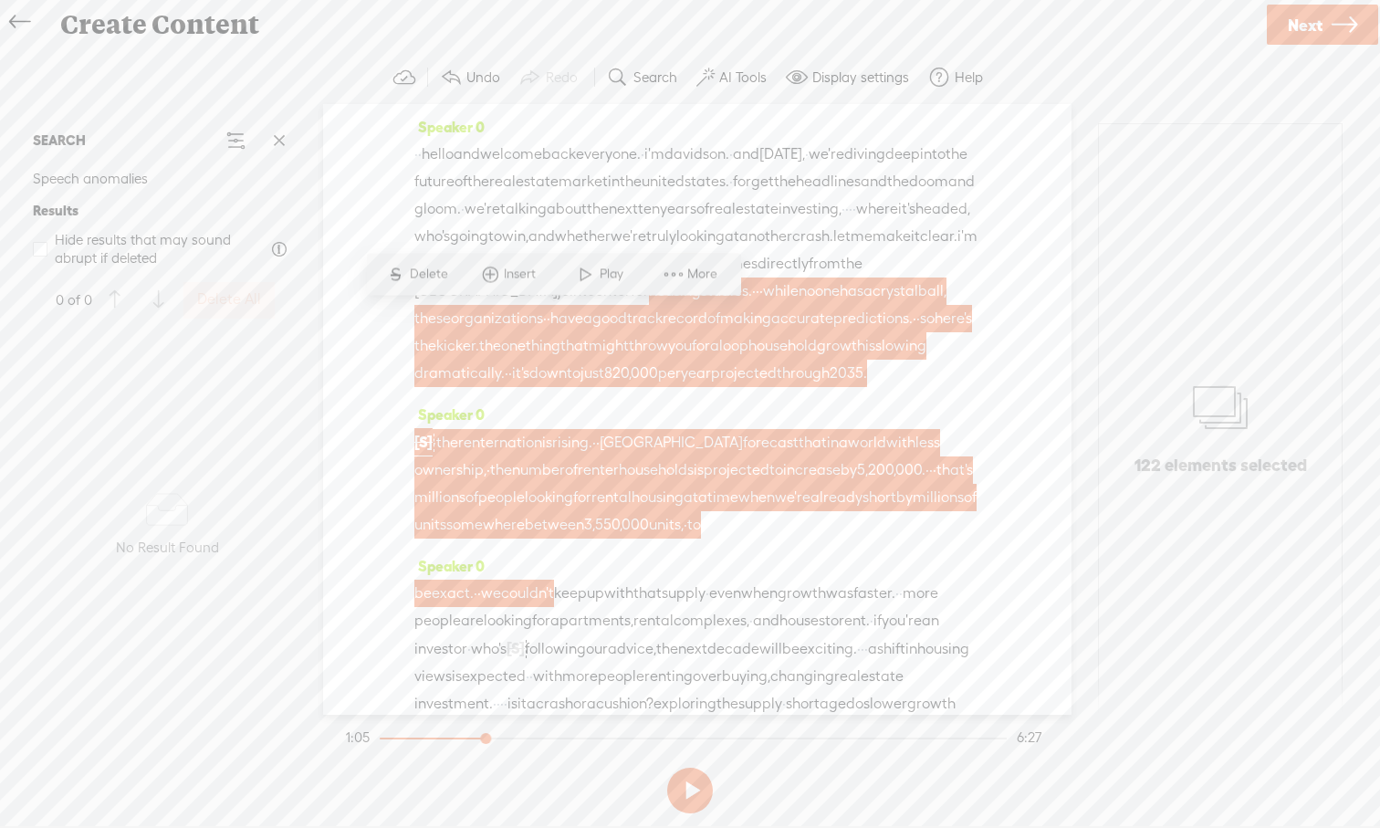
click at [552, 456] on span "is" at bounding box center [547, 442] width 10 height 27
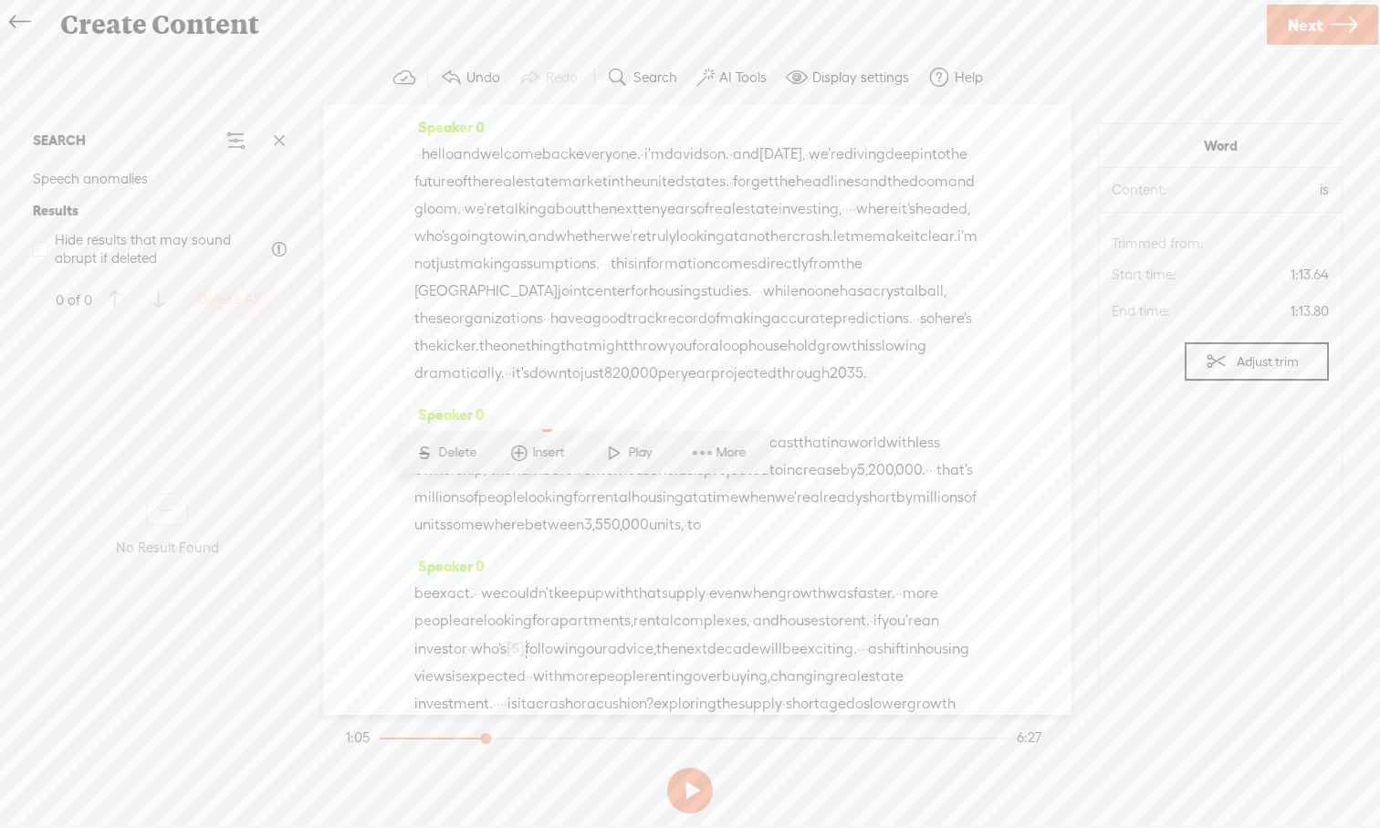
click at [879, 462] on div "Speaker 0 [S] that's the weakest pace in decades. · · your first thought might …" at bounding box center [697, 476] width 566 height 151
click at [525, 538] on span "somewhere" at bounding box center [485, 524] width 78 height 27
click at [701, 769] on button at bounding box center [690, 790] width 46 height 46
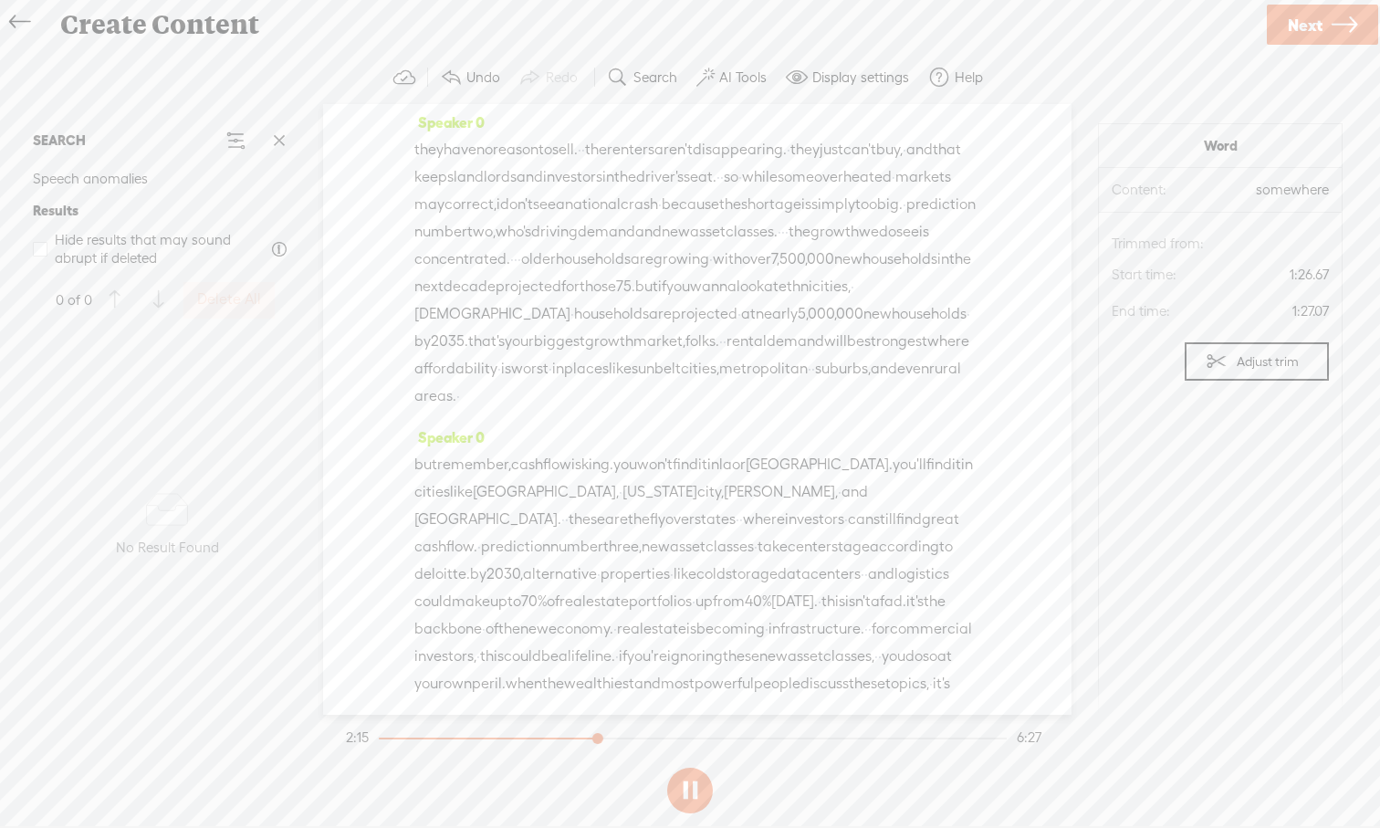
scroll to position [1009, 0]
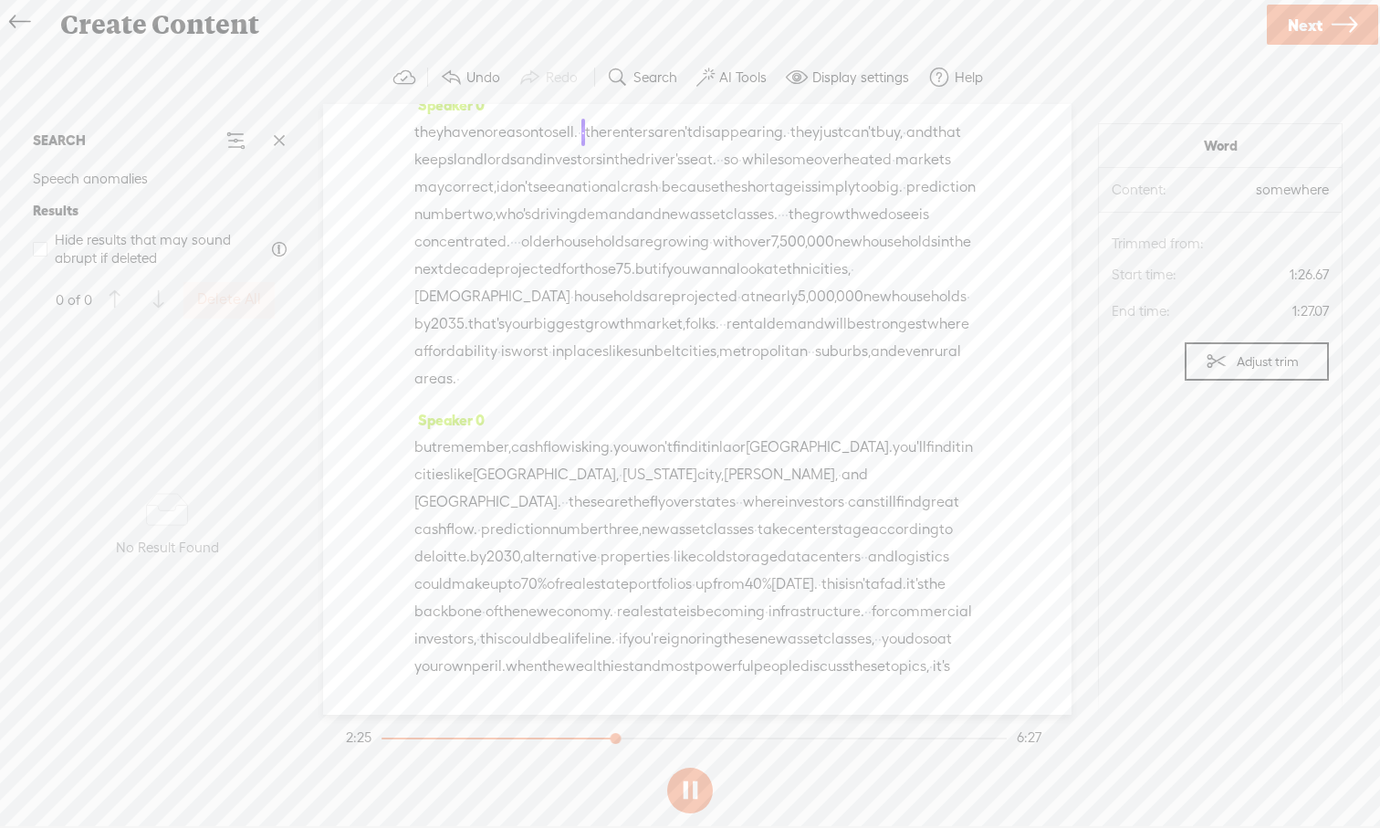
click at [694, 769] on button at bounding box center [690, 790] width 46 height 46
click at [771, 256] on span "7,500,000" at bounding box center [802, 241] width 63 height 27
click at [1043, 371] on div "Speaker 0 · · hello and welcome back everyone. · i'm davidson. · and [DATE], · …" at bounding box center [697, 409] width 748 height 611
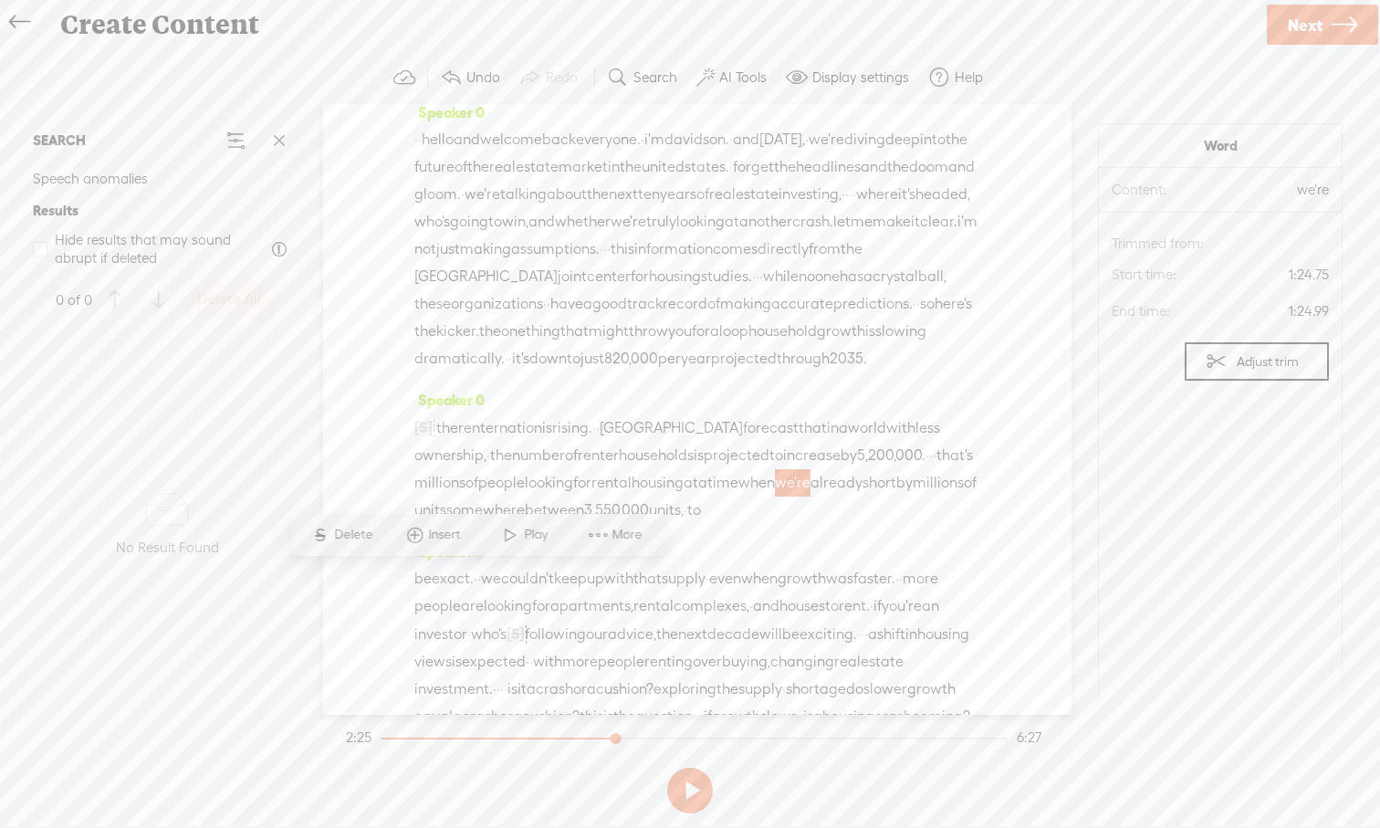
scroll to position [0, 0]
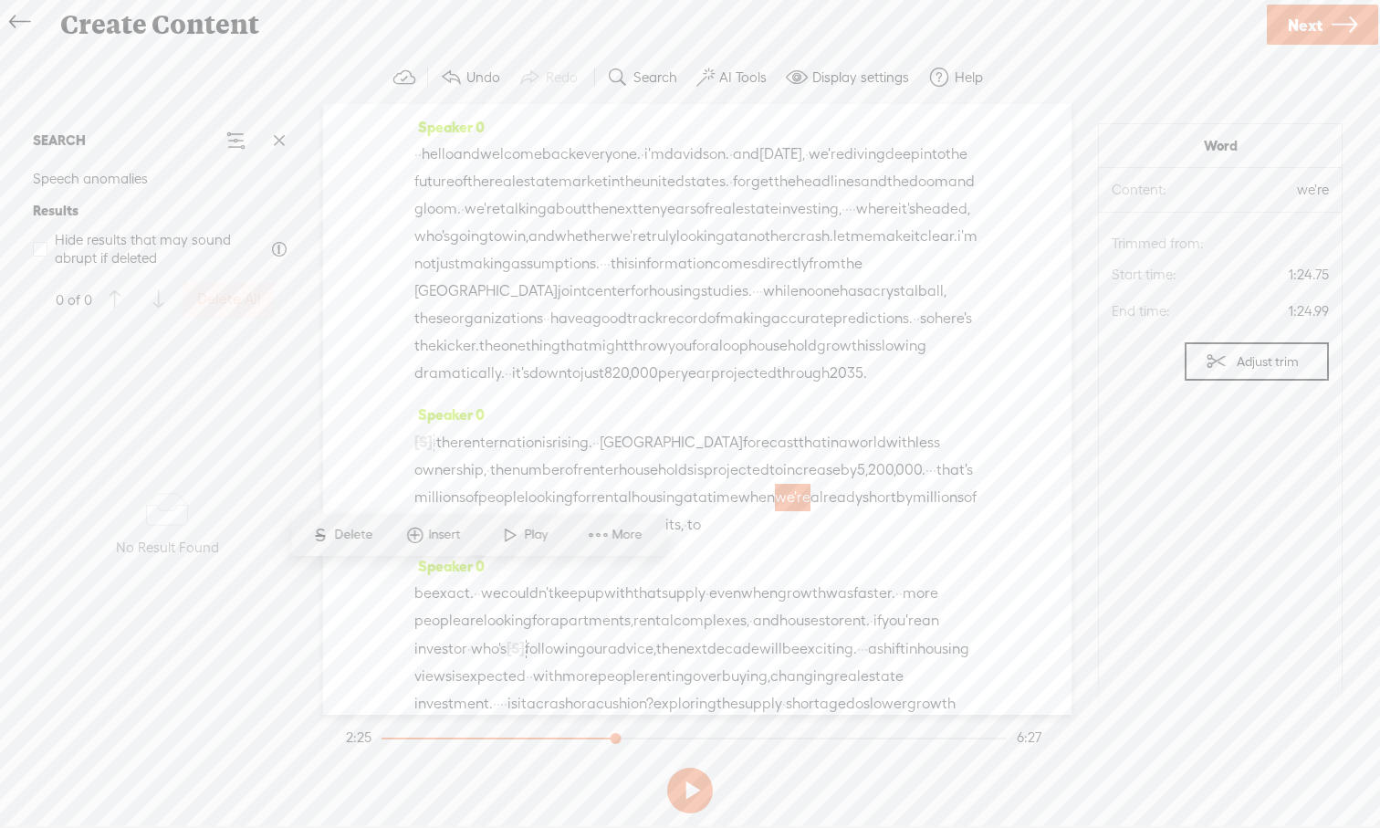
click at [422, 156] on span "·" at bounding box center [420, 154] width 4 height 27
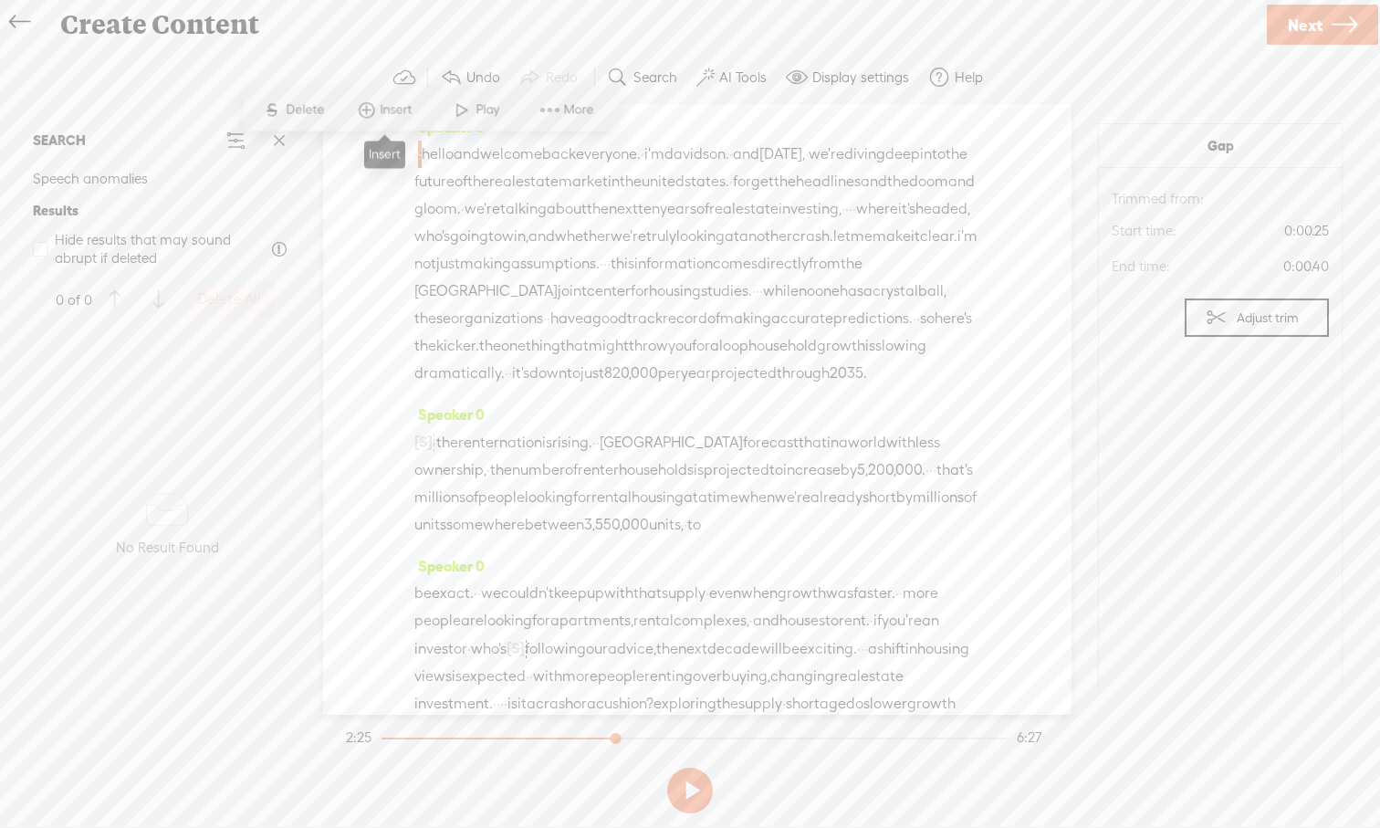
click at [374, 110] on span at bounding box center [366, 110] width 27 height 33
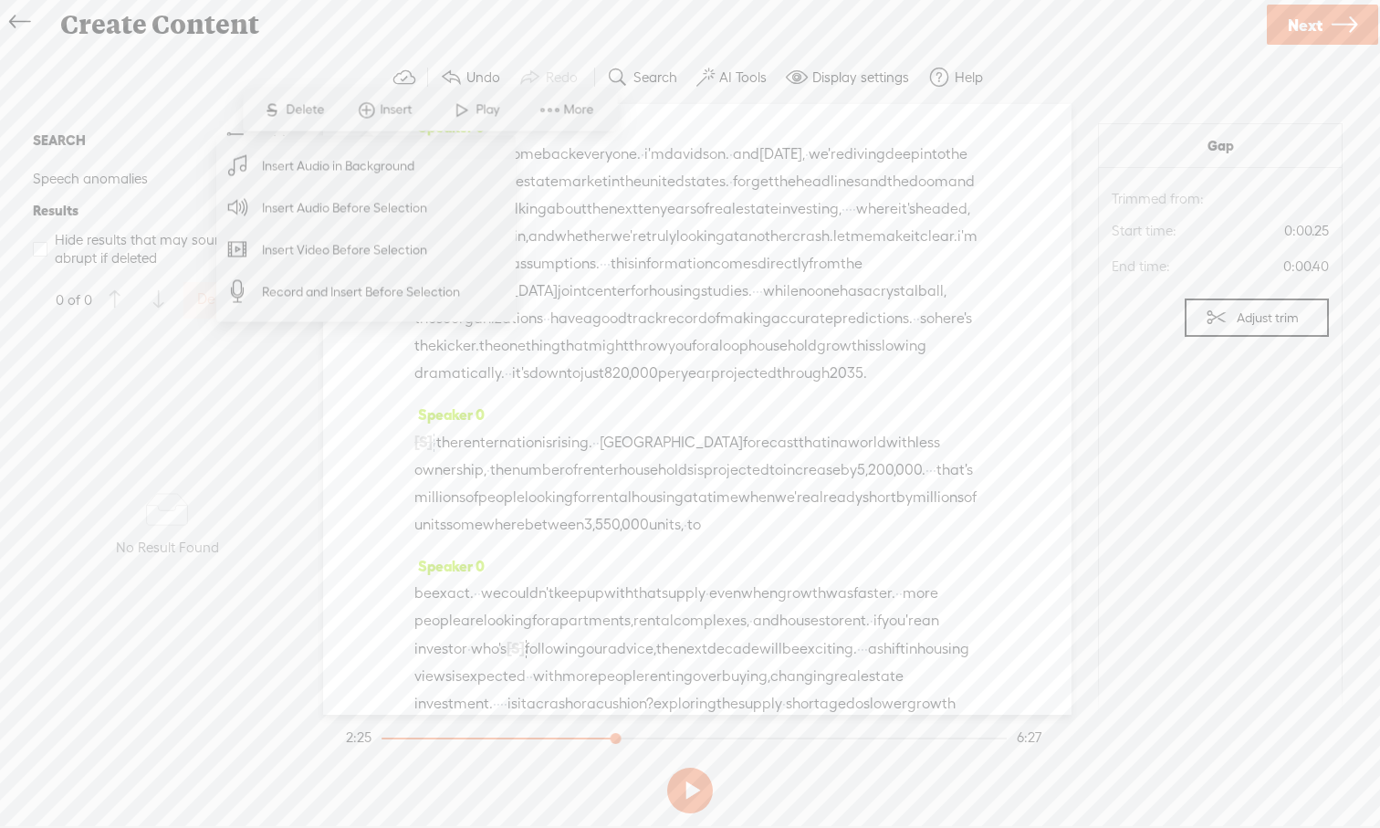
click at [366, 169] on span "Insert Audio in Background" at bounding box center [338, 165] width 224 height 41
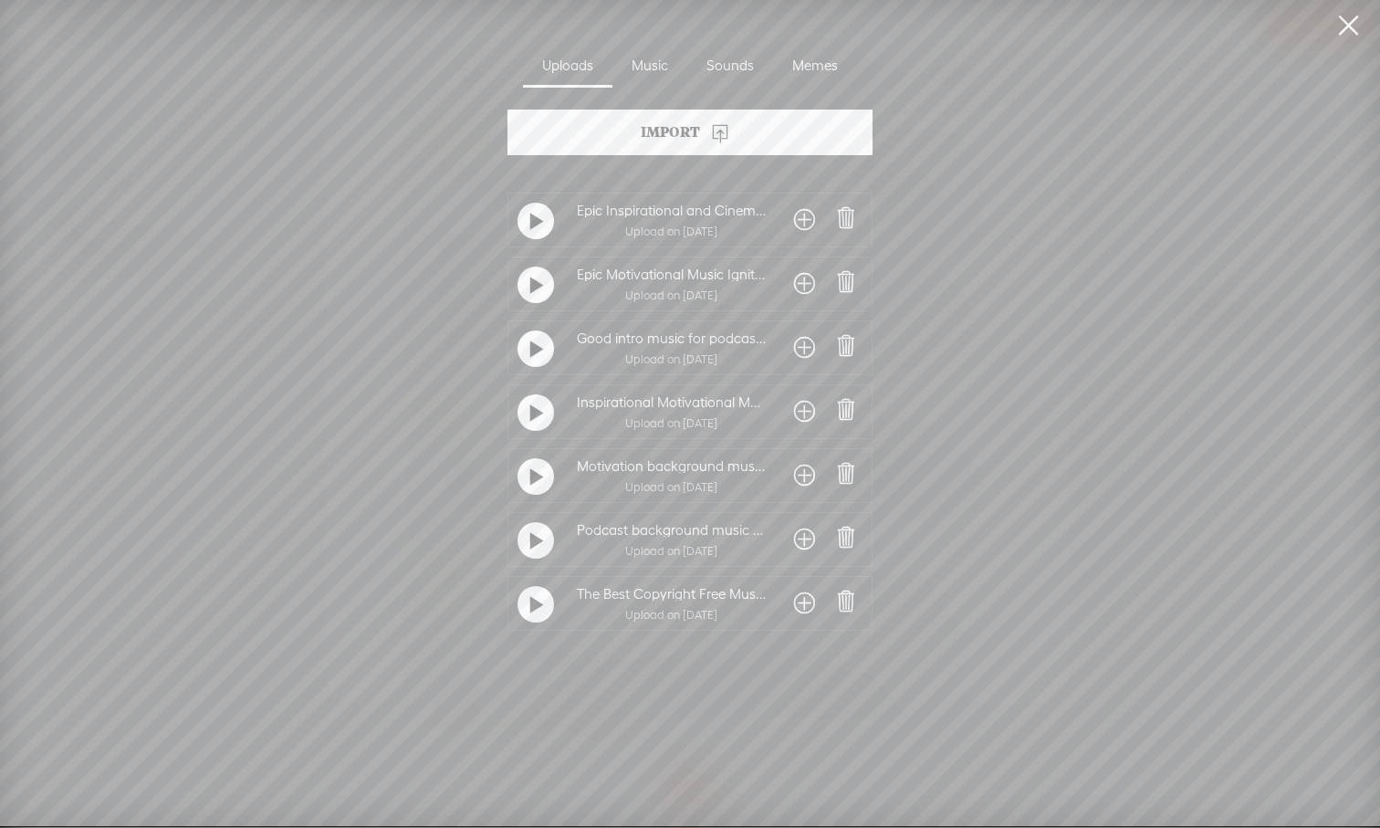
click at [530, 621] on span at bounding box center [536, 605] width 13 height 33
click at [530, 545] on t at bounding box center [536, 541] width 13 height 29
click at [531, 606] on t at bounding box center [536, 604] width 13 height 29
click at [530, 550] on t at bounding box center [536, 541] width 13 height 29
click at [541, 600] on div at bounding box center [535, 604] width 37 height 37
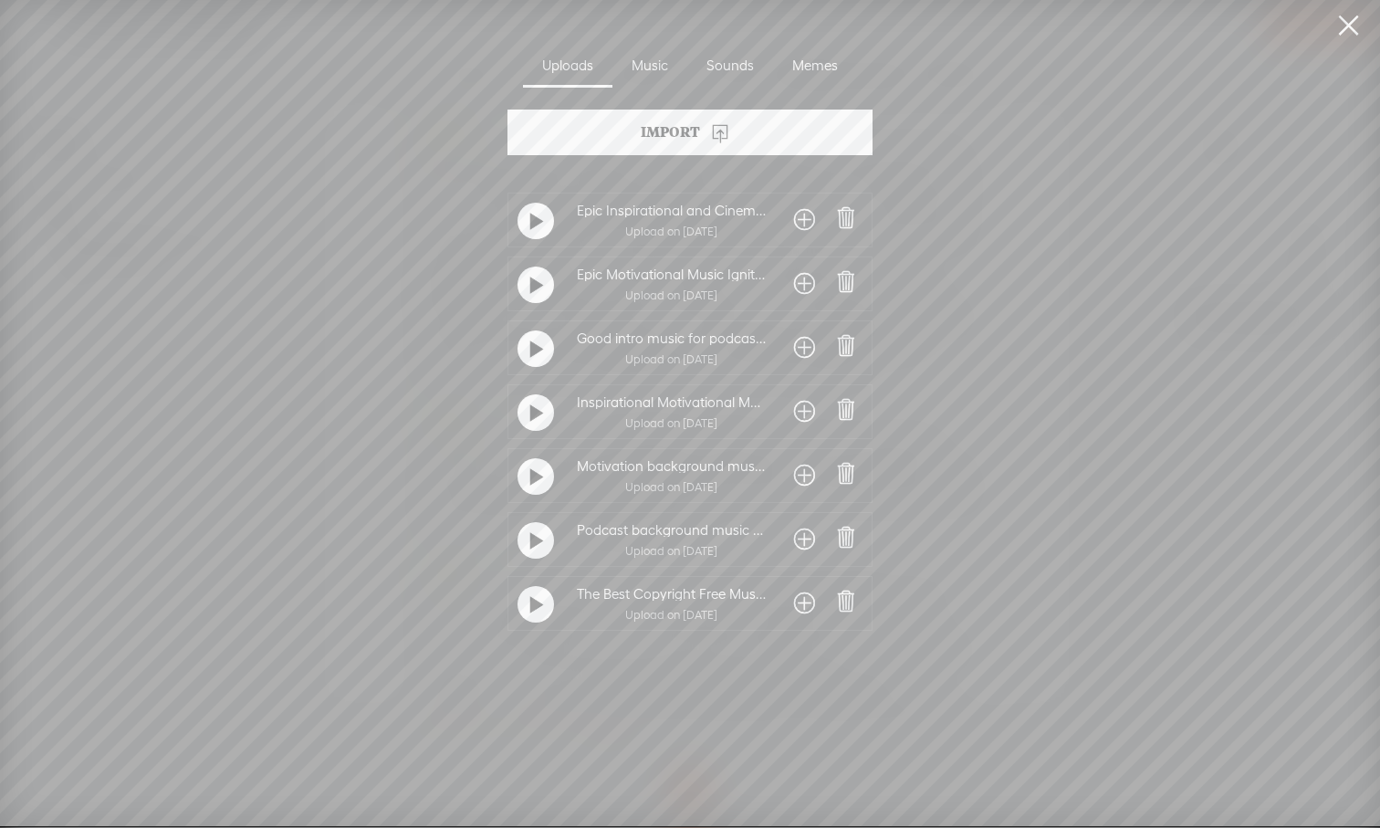
click at [532, 602] on t at bounding box center [536, 604] width 13 height 29
click at [801, 605] on span at bounding box center [804, 603] width 21 height 29
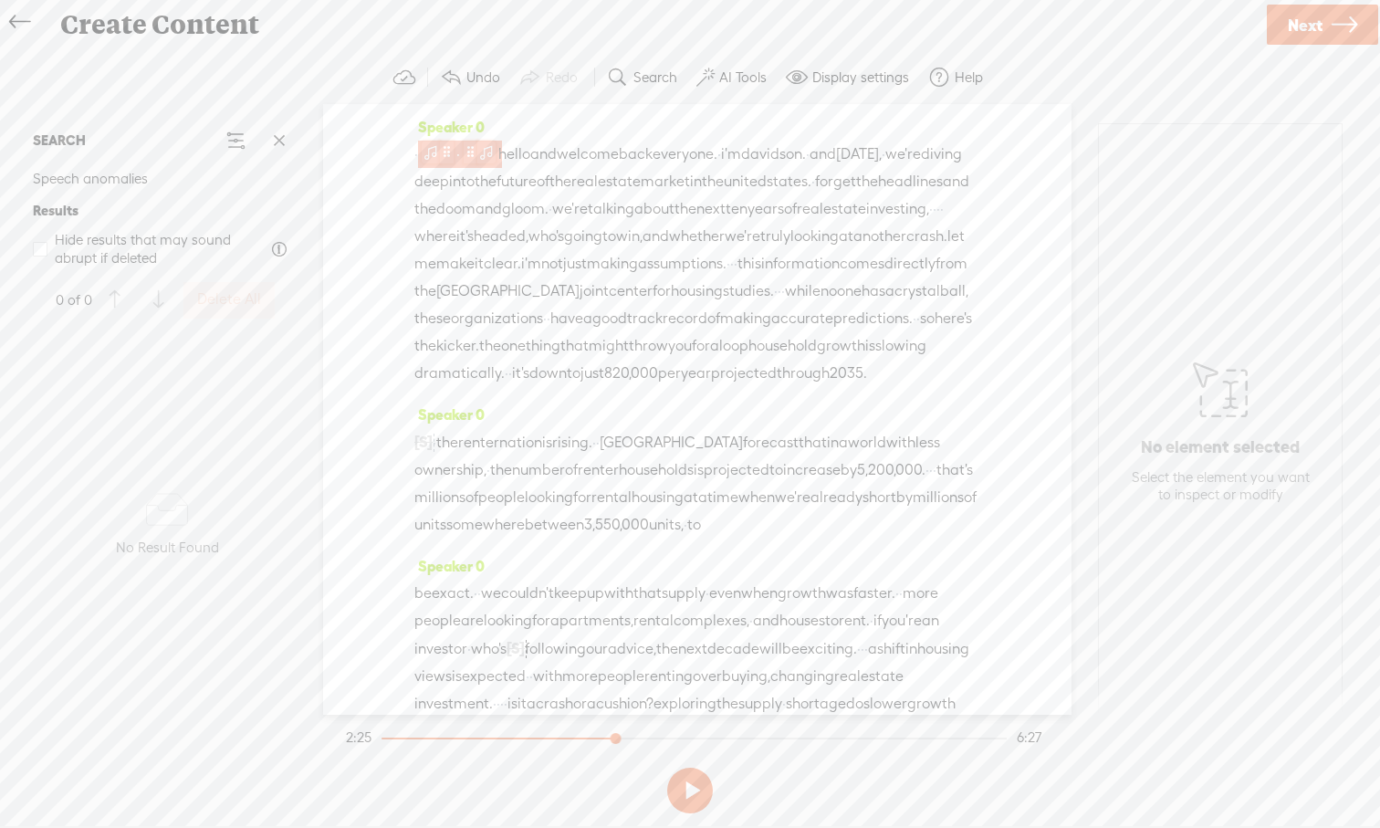
click at [477, 149] on span at bounding box center [471, 152] width 14 height 22
click at [517, 110] on span at bounding box center [517, 110] width 27 height 33
click at [909, 552] on div "Speaker 0 [S] that's the weakest pace in decades. · · your first thought might …" at bounding box center [697, 476] width 566 height 151
click at [826, 607] on span "growth" at bounding box center [802, 592] width 48 height 27
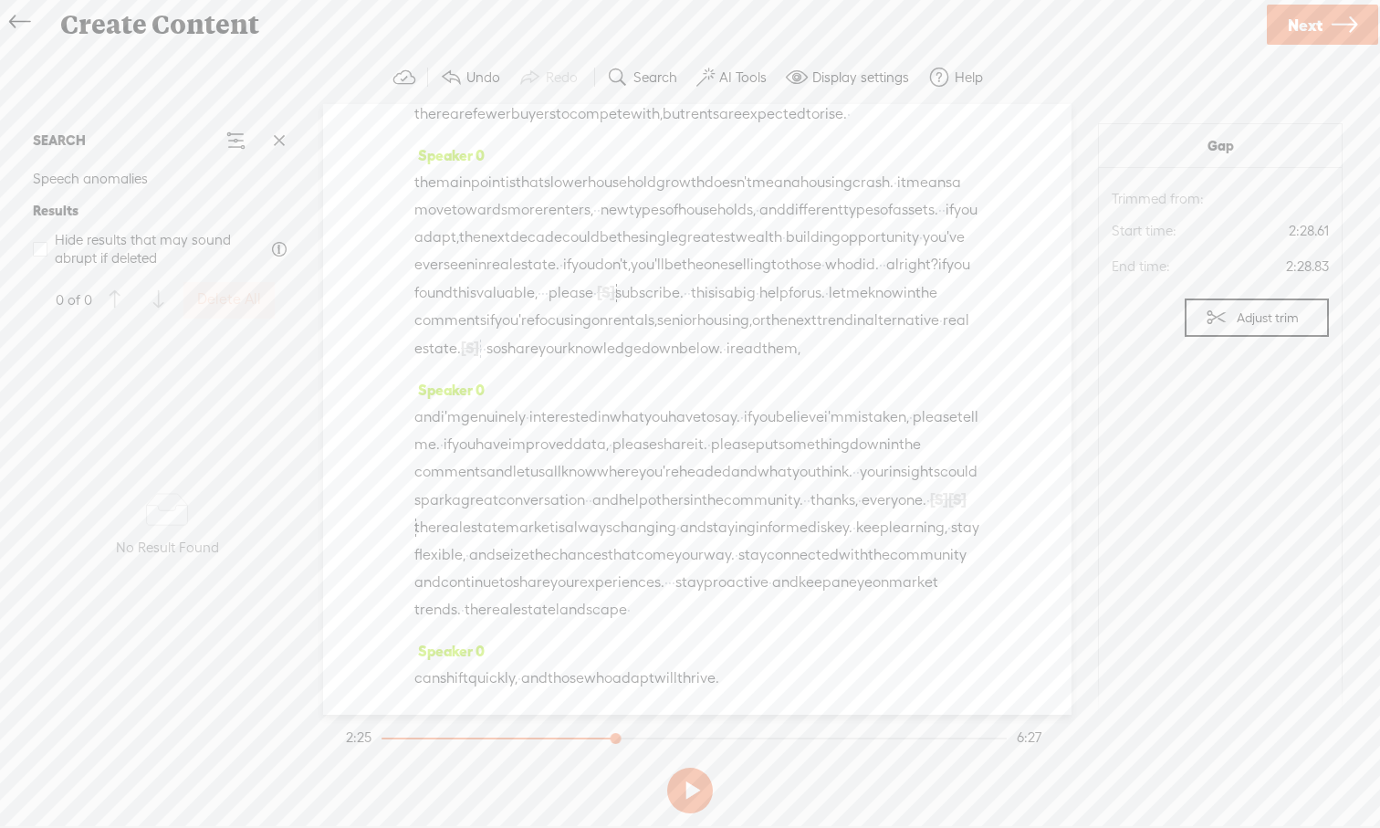
scroll to position [2601, 0]
drag, startPoint x: 791, startPoint y: 683, endPoint x: 682, endPoint y: 676, distance: 109.7
click at [598, 678] on div "can shift quickly, · and those who adapt will thrive. ·" at bounding box center [697, 677] width 566 height 27
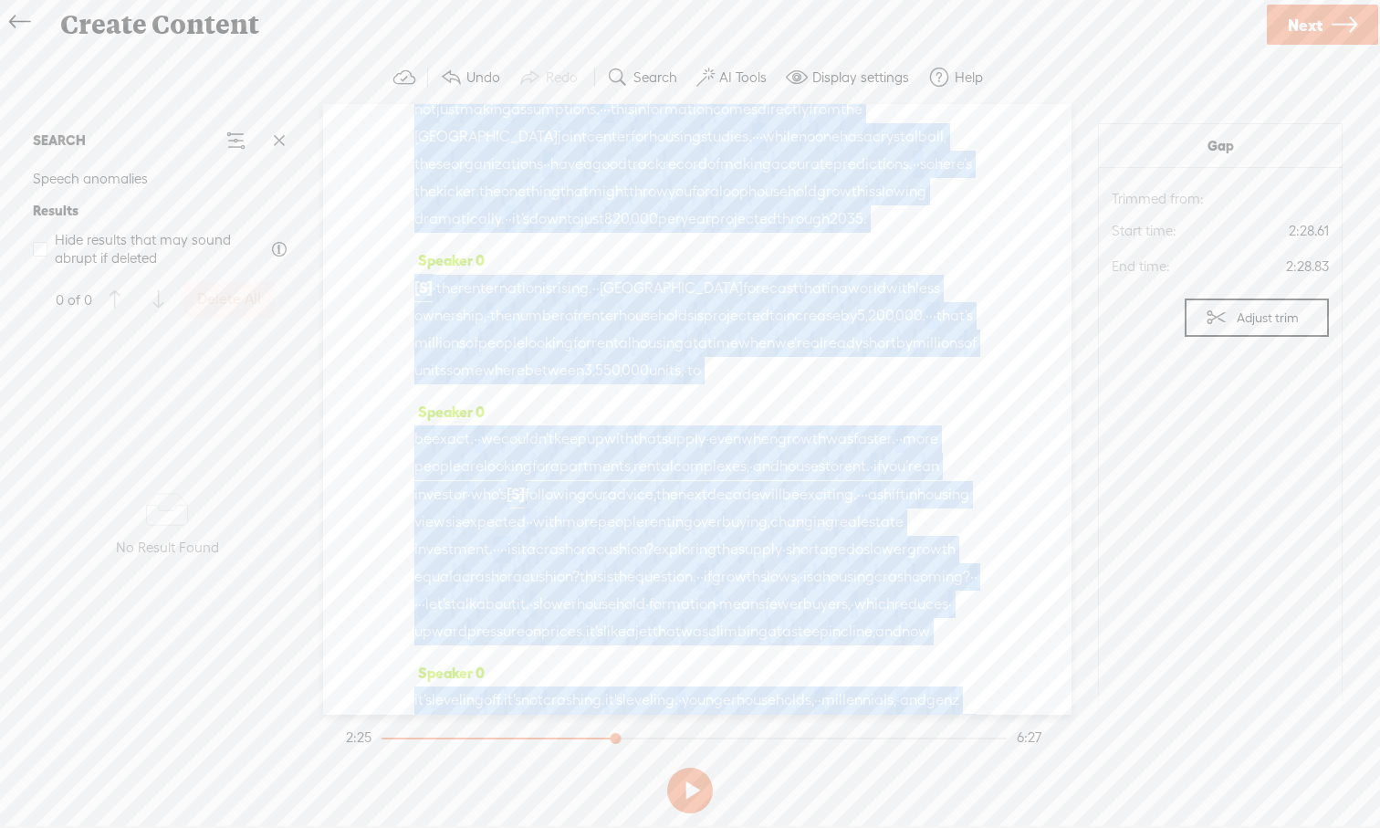
scroll to position [0, 0]
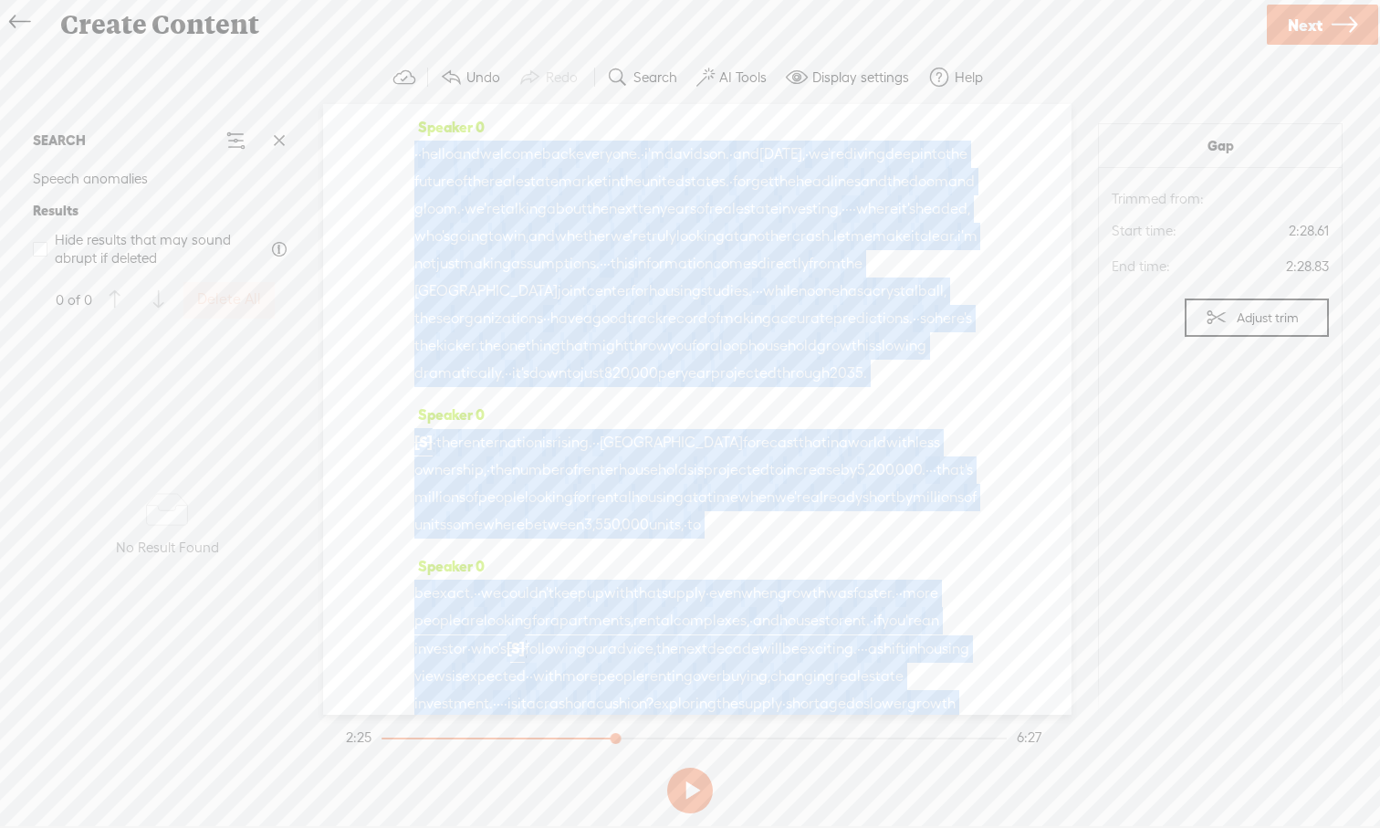
drag, startPoint x: 775, startPoint y: 679, endPoint x: 403, endPoint y: 43, distance: 736.6
click at [403, 43] on div "Create Content Use text-to-audio Use voice actor Record From This Browser Use p…" at bounding box center [690, 414] width 1380 height 828
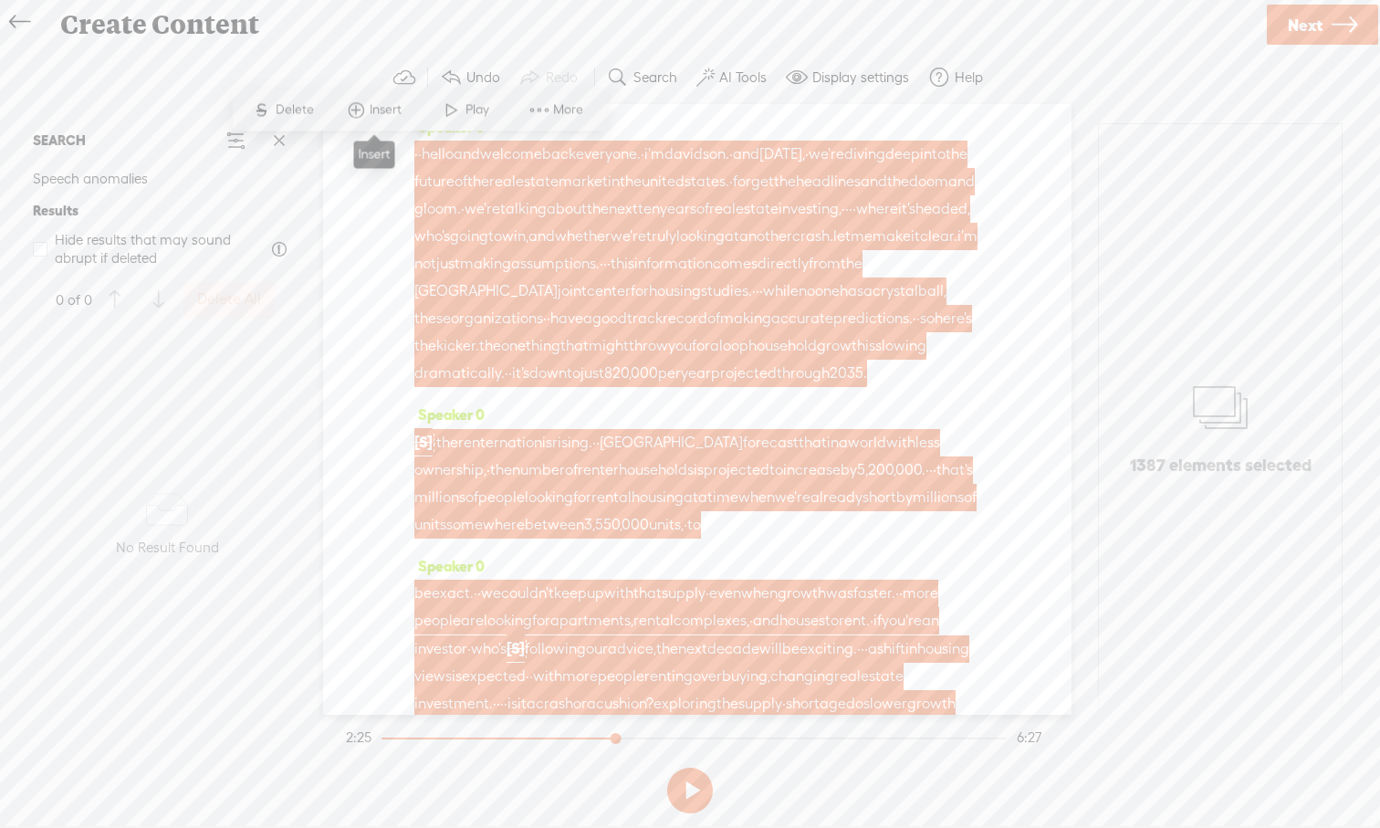
click at [361, 112] on span at bounding box center [355, 110] width 27 height 33
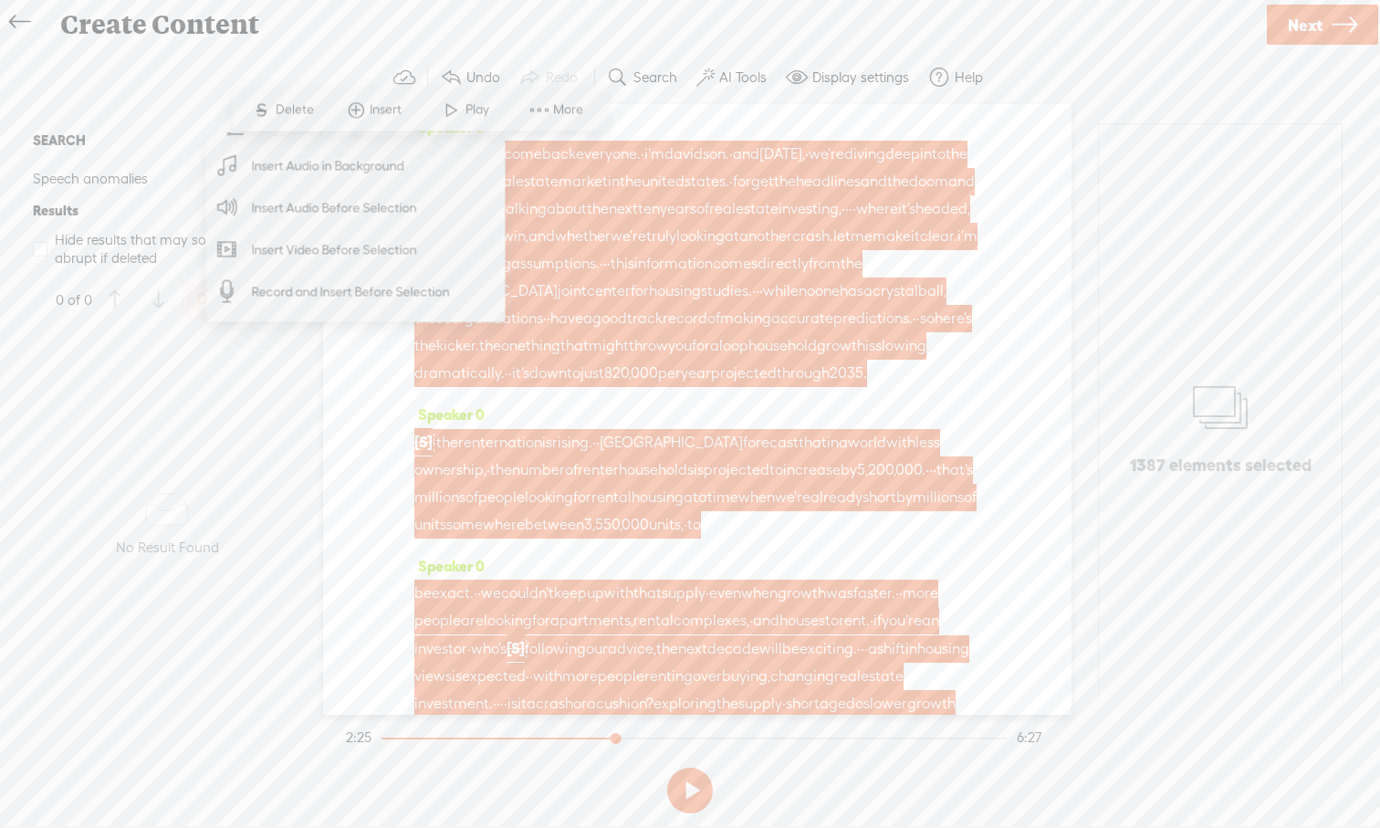
click at [340, 158] on span "Insert Audio in Background" at bounding box center [328, 165] width 224 height 41
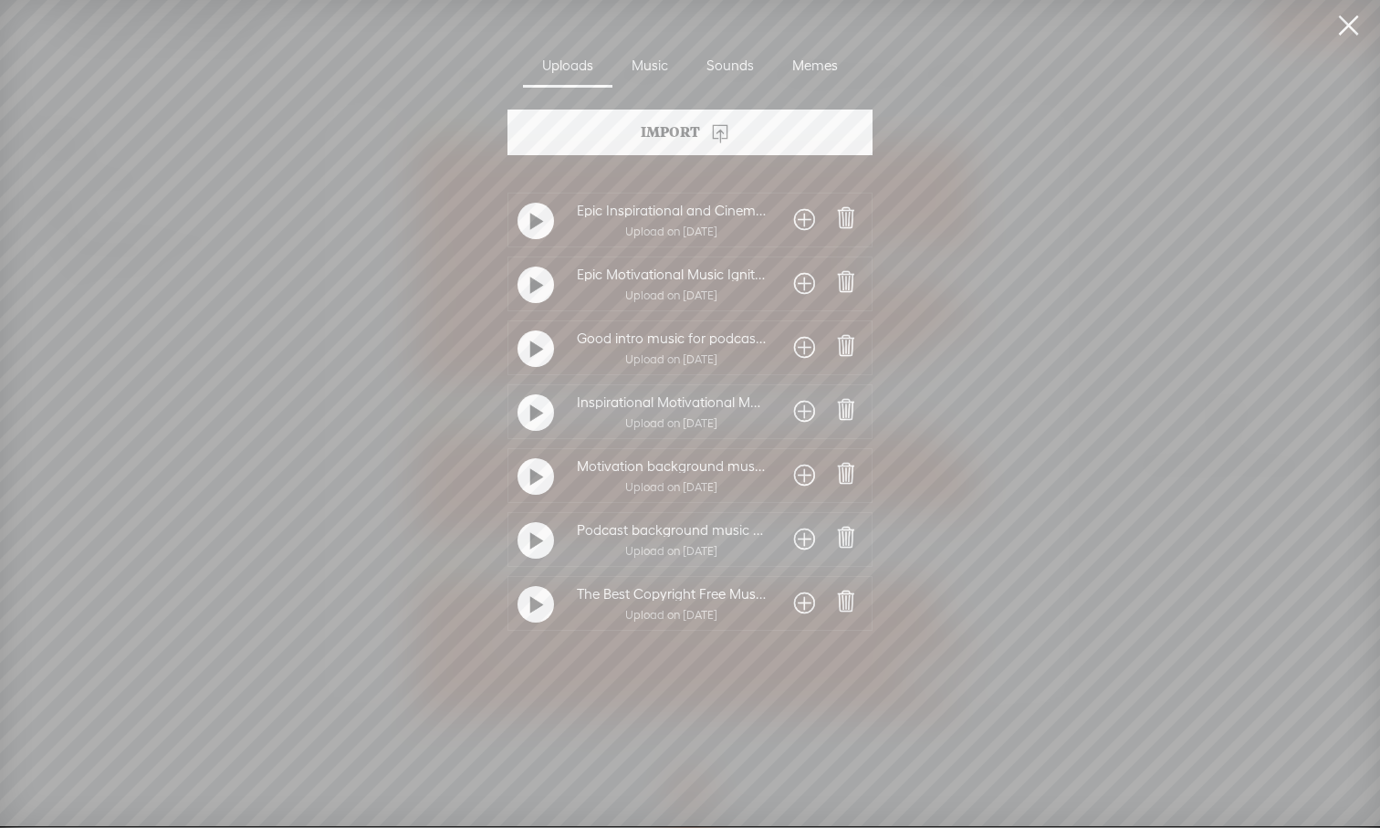
click at [530, 611] on t at bounding box center [536, 604] width 13 height 29
click at [794, 605] on span at bounding box center [804, 603] width 21 height 29
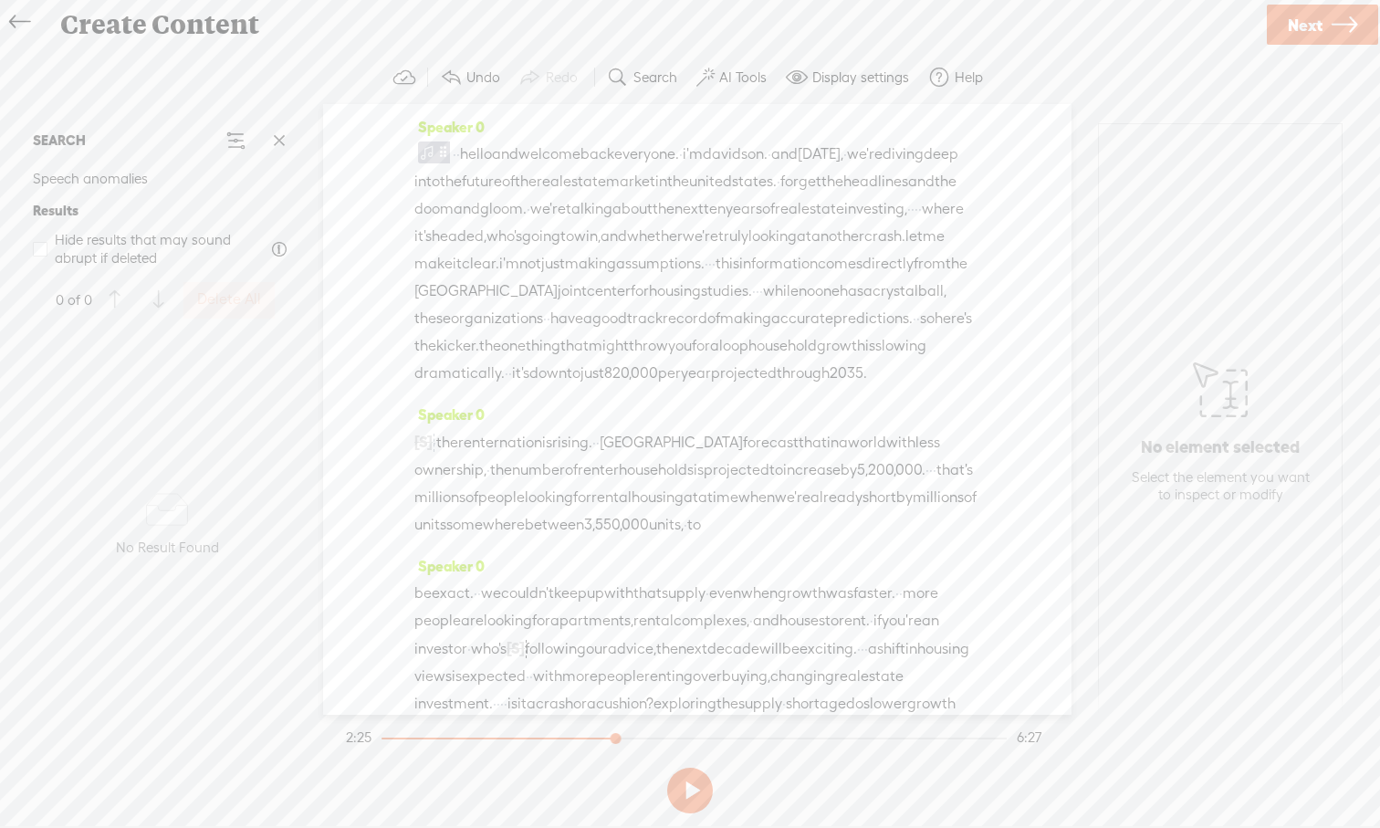
click at [694, 769] on button at bounding box center [690, 790] width 46 height 46
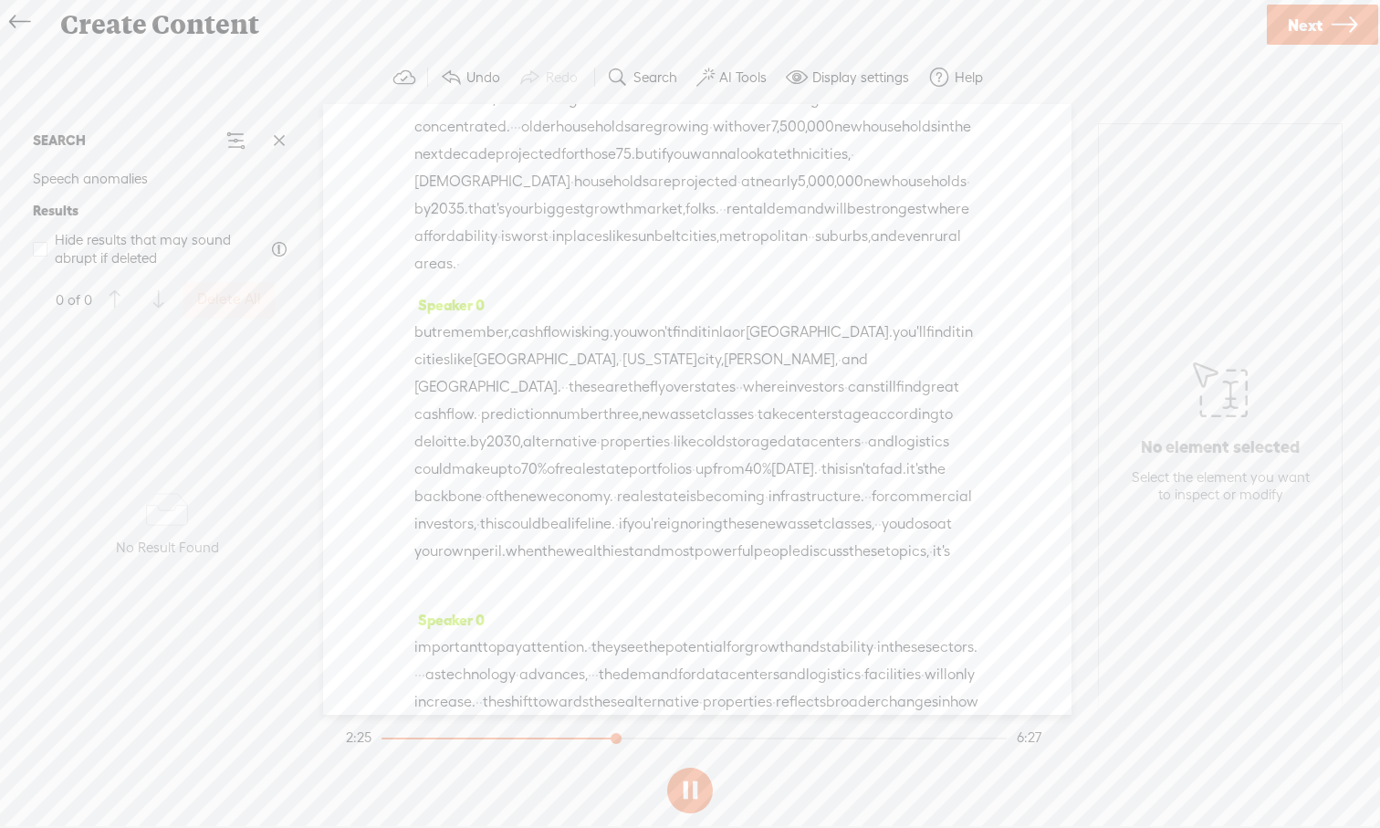
scroll to position [1133, 0]
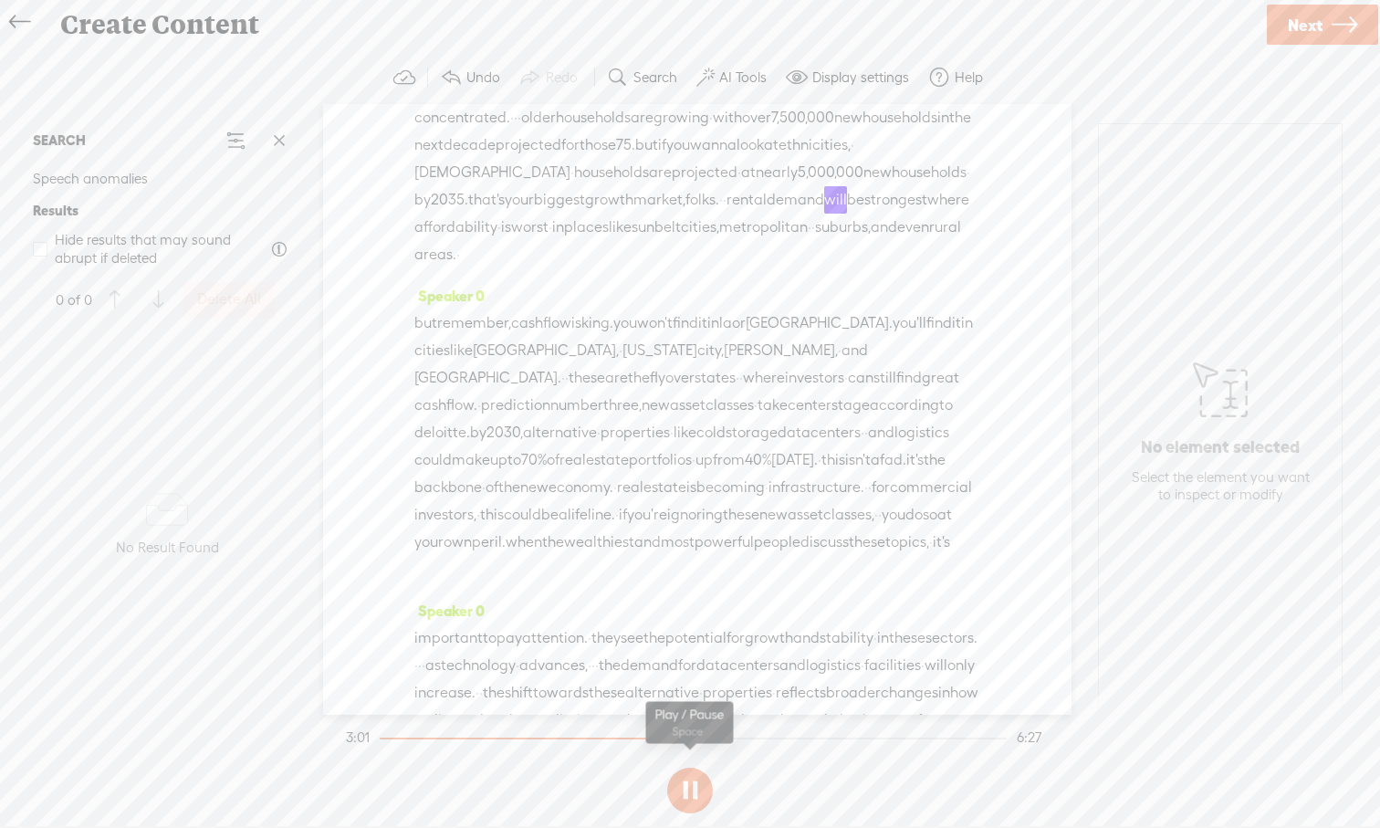
click at [698, 769] on button at bounding box center [690, 790] width 46 height 46
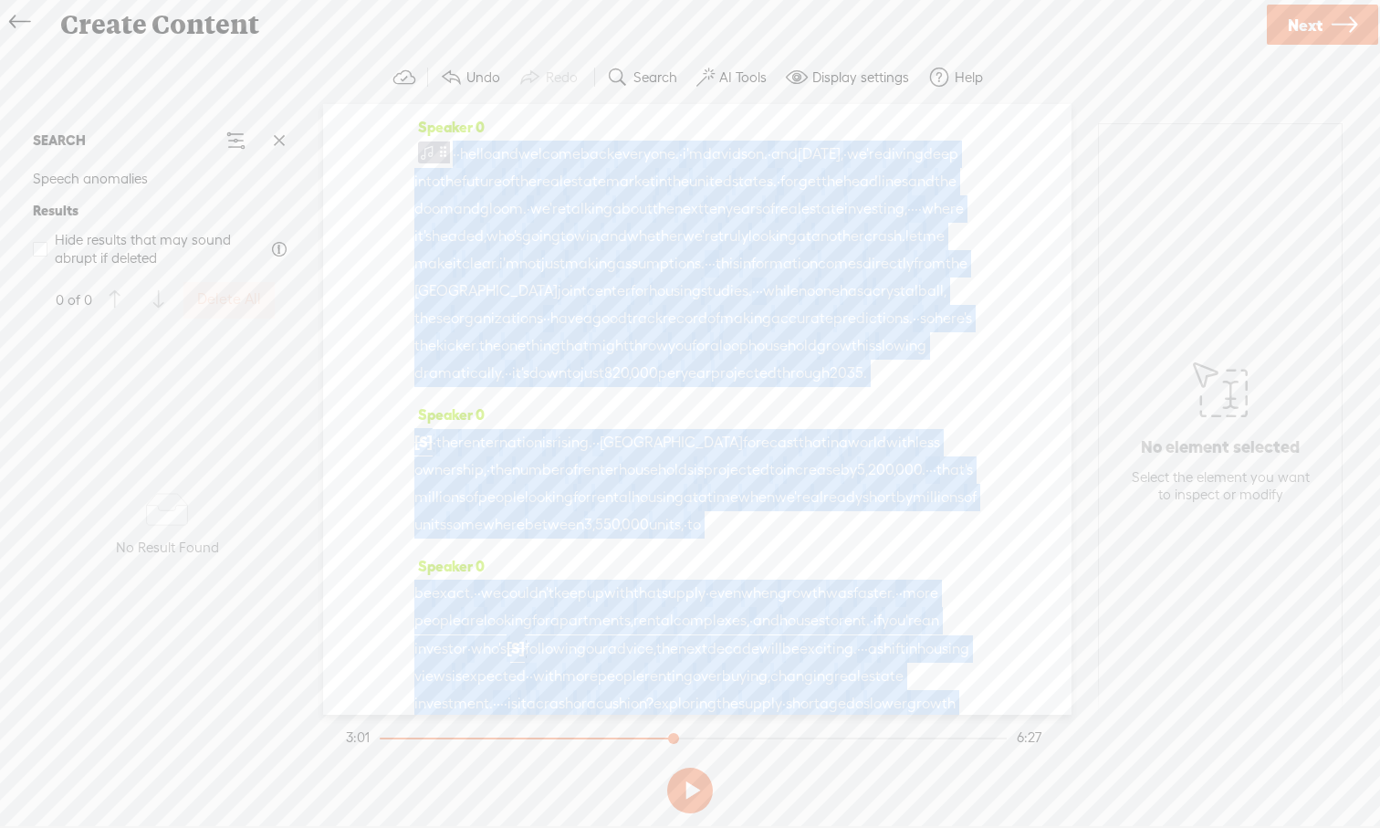
drag, startPoint x: 484, startPoint y: 284, endPoint x: 457, endPoint y: 1, distance: 284.1
click at [457, 1] on div "Create Content Use text-to-audio Use voice actor Record From This Browser Use p…" at bounding box center [690, 414] width 1380 height 828
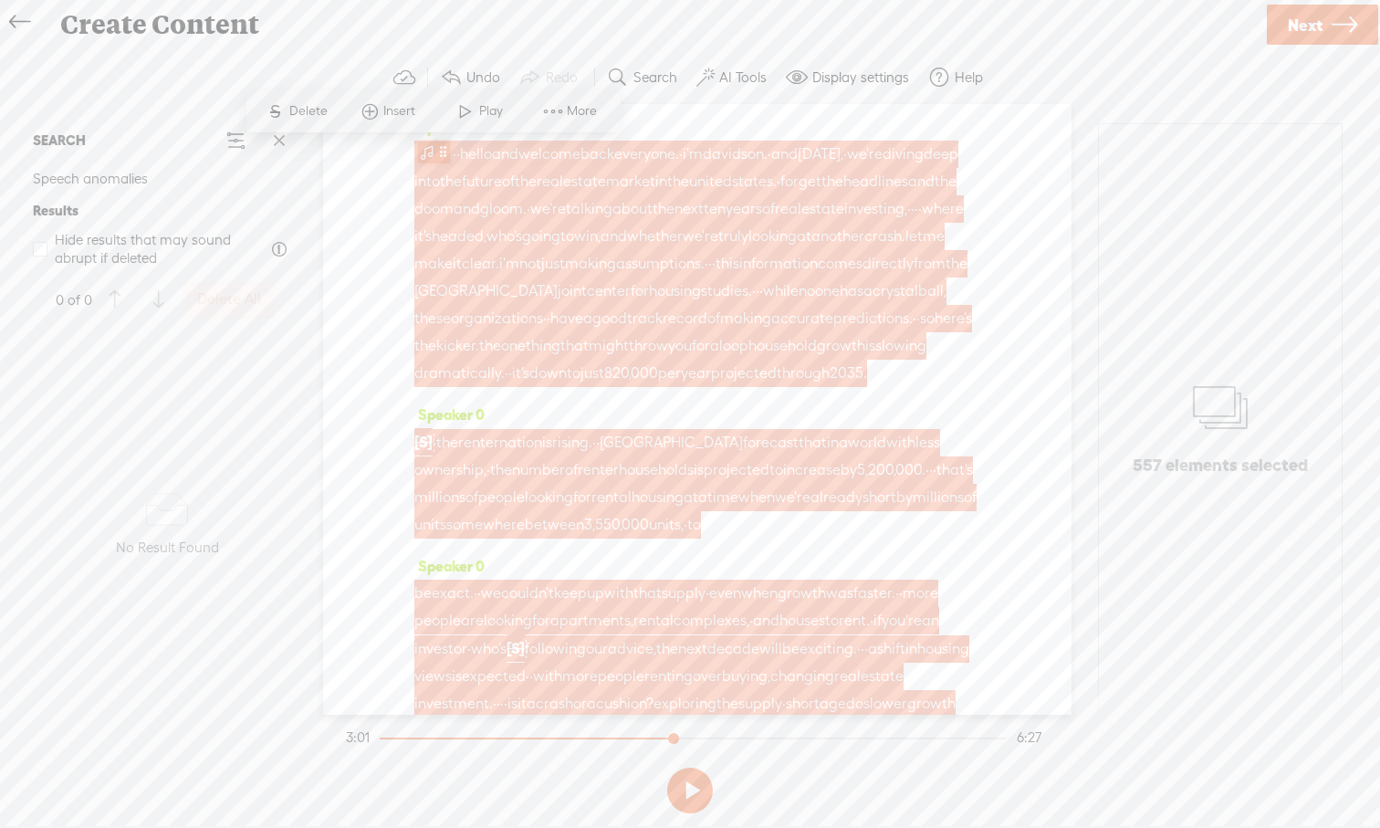
click at [436, 147] on span at bounding box center [443, 152] width 14 height 22
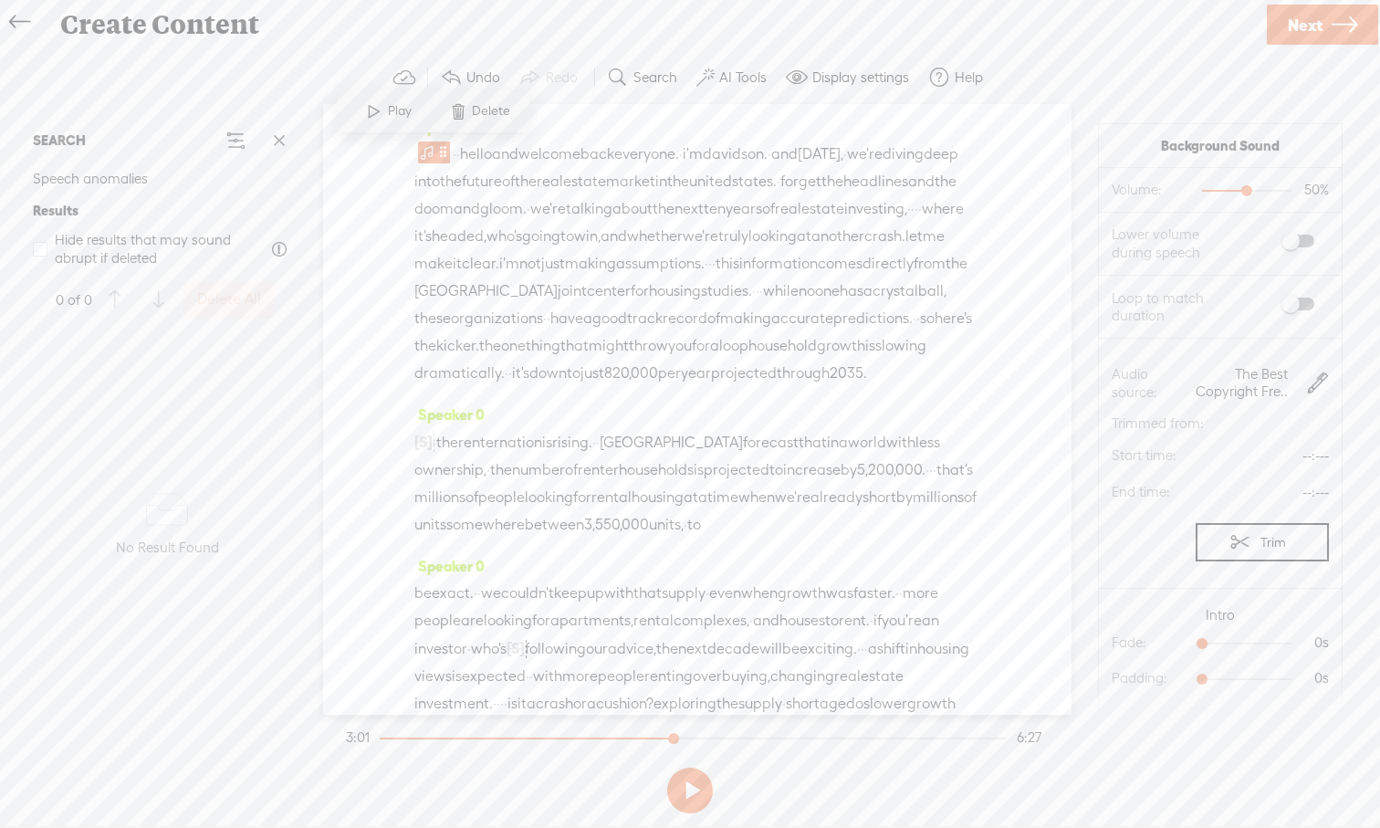
click at [1094, 238] on span at bounding box center [1297, 241] width 33 height 13
click at [1094, 299] on span at bounding box center [1297, 304] width 33 height 13
click at [1094, 646] on span "0s 0s" at bounding box center [1260, 642] width 137 height 18
click at [1094, 643] on span "0s 0s" at bounding box center [1260, 642] width 137 height 18
drag, startPoint x: 1204, startPoint y: 643, endPoint x: 1257, endPoint y: 645, distance: 53.0
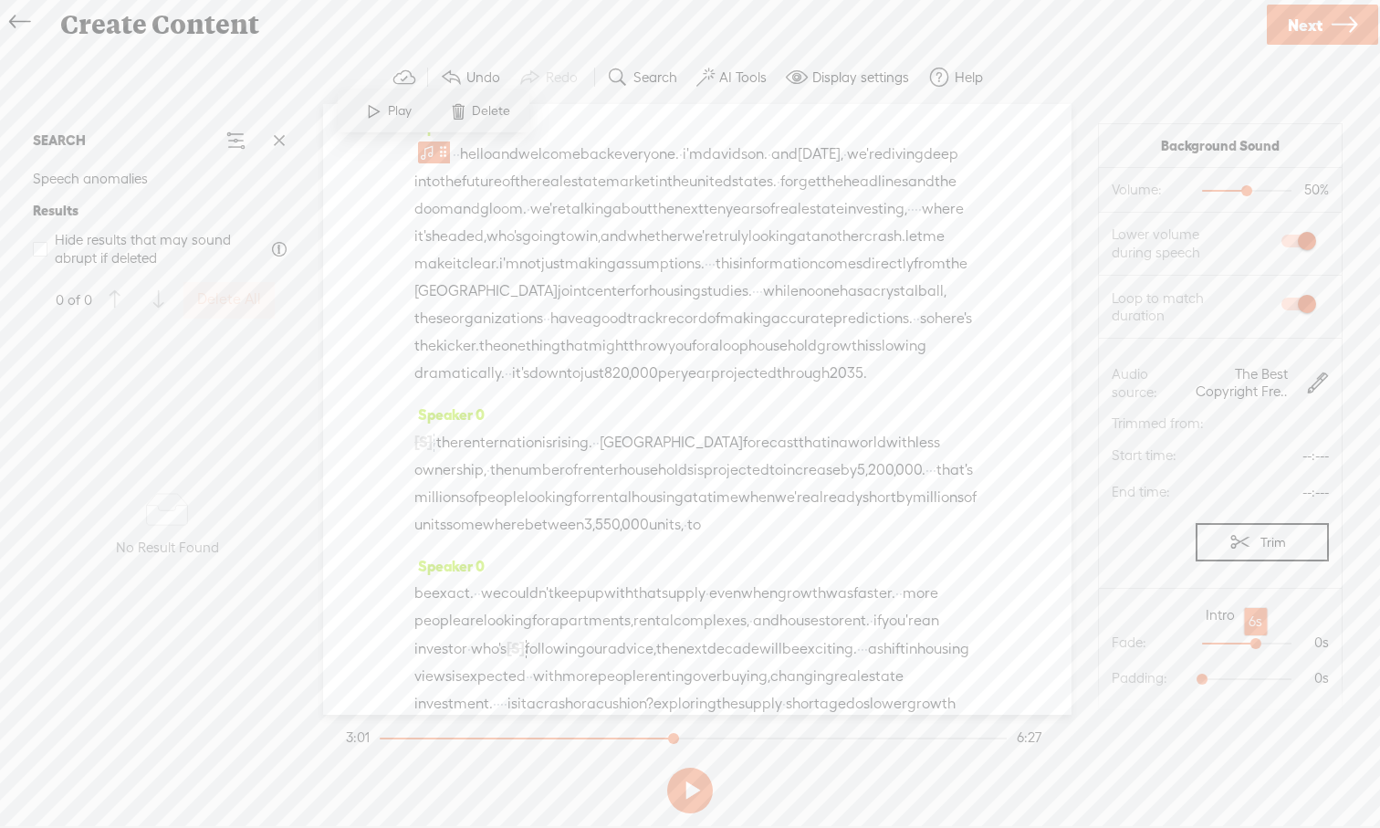
click at [1094, 645] on div at bounding box center [1258, 645] width 42 height 42
drag, startPoint x: 1200, startPoint y: 677, endPoint x: 1253, endPoint y: 681, distance: 53.1
click at [1094, 681] on div at bounding box center [1258, 681] width 42 height 42
click at [384, 736] on div at bounding box center [693, 737] width 629 height 2
click at [381, 736] on div at bounding box center [693, 737] width 629 height 2
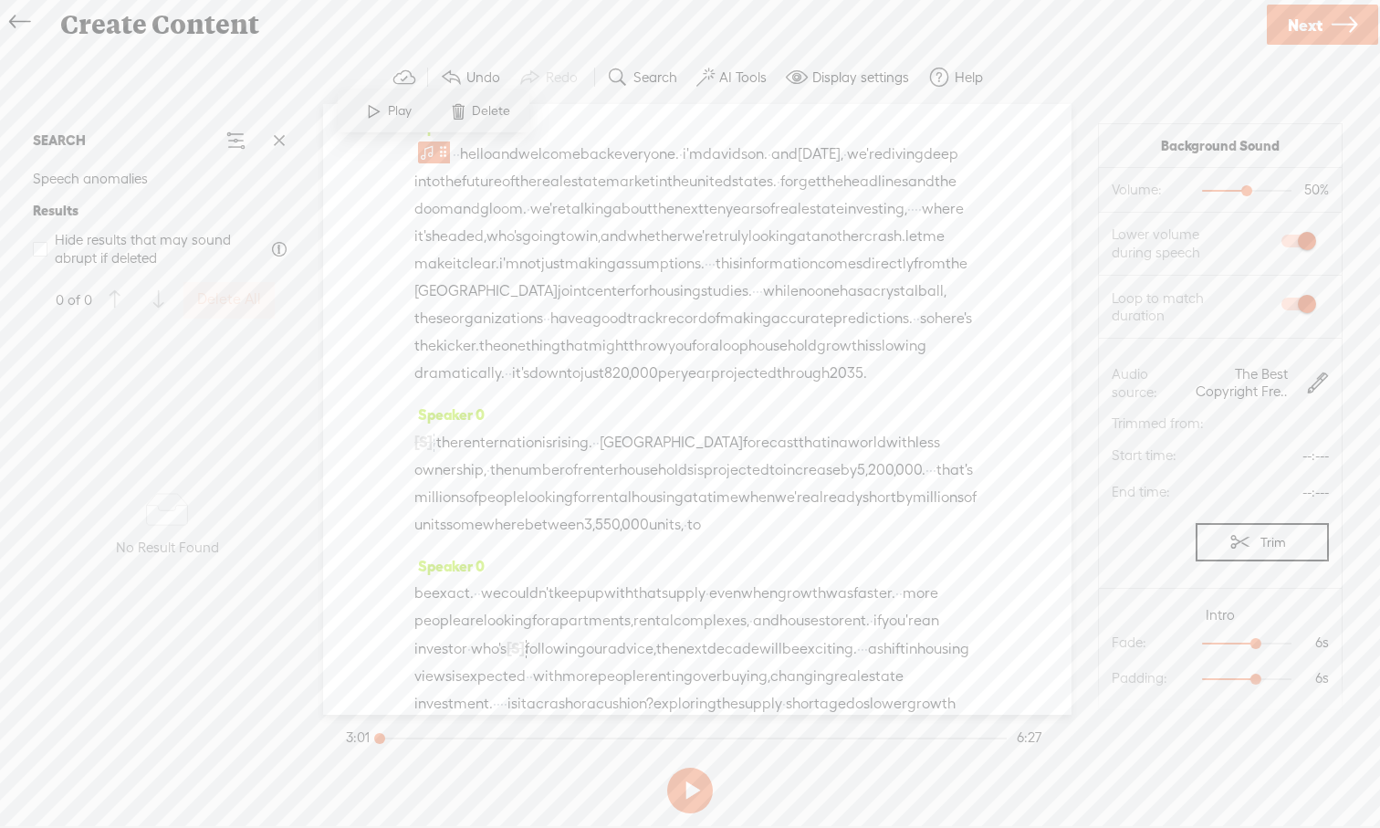
drag, startPoint x: 673, startPoint y: 738, endPoint x: 378, endPoint y: 735, distance: 295.7
click at [378, 735] on div at bounding box center [381, 740] width 42 height 42
click at [372, 738] on div at bounding box center [381, 740] width 42 height 42
click at [694, 769] on button at bounding box center [690, 790] width 46 height 46
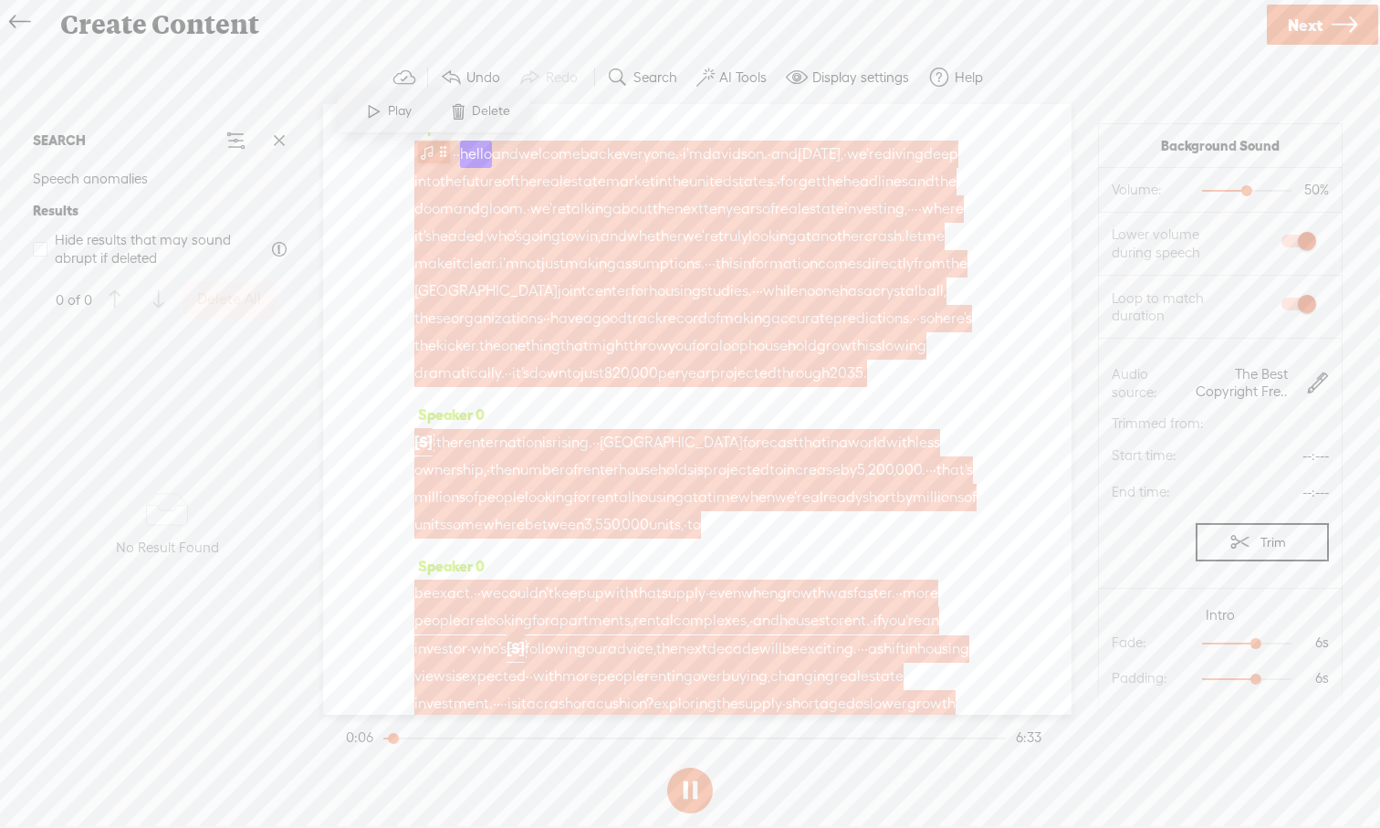
click at [433, 155] on span at bounding box center [427, 152] width 18 height 22
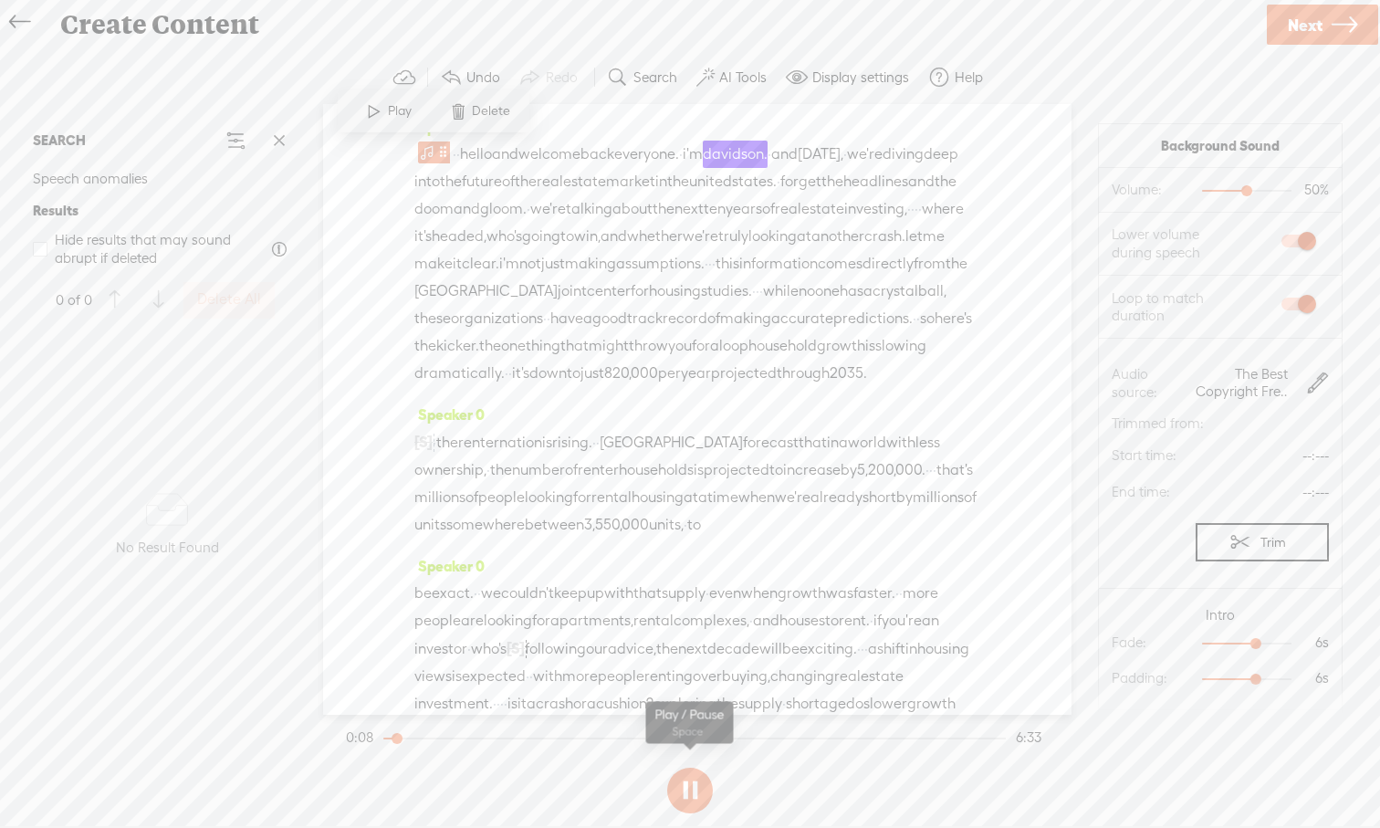
click at [686, 769] on button at bounding box center [690, 790] width 46 height 46
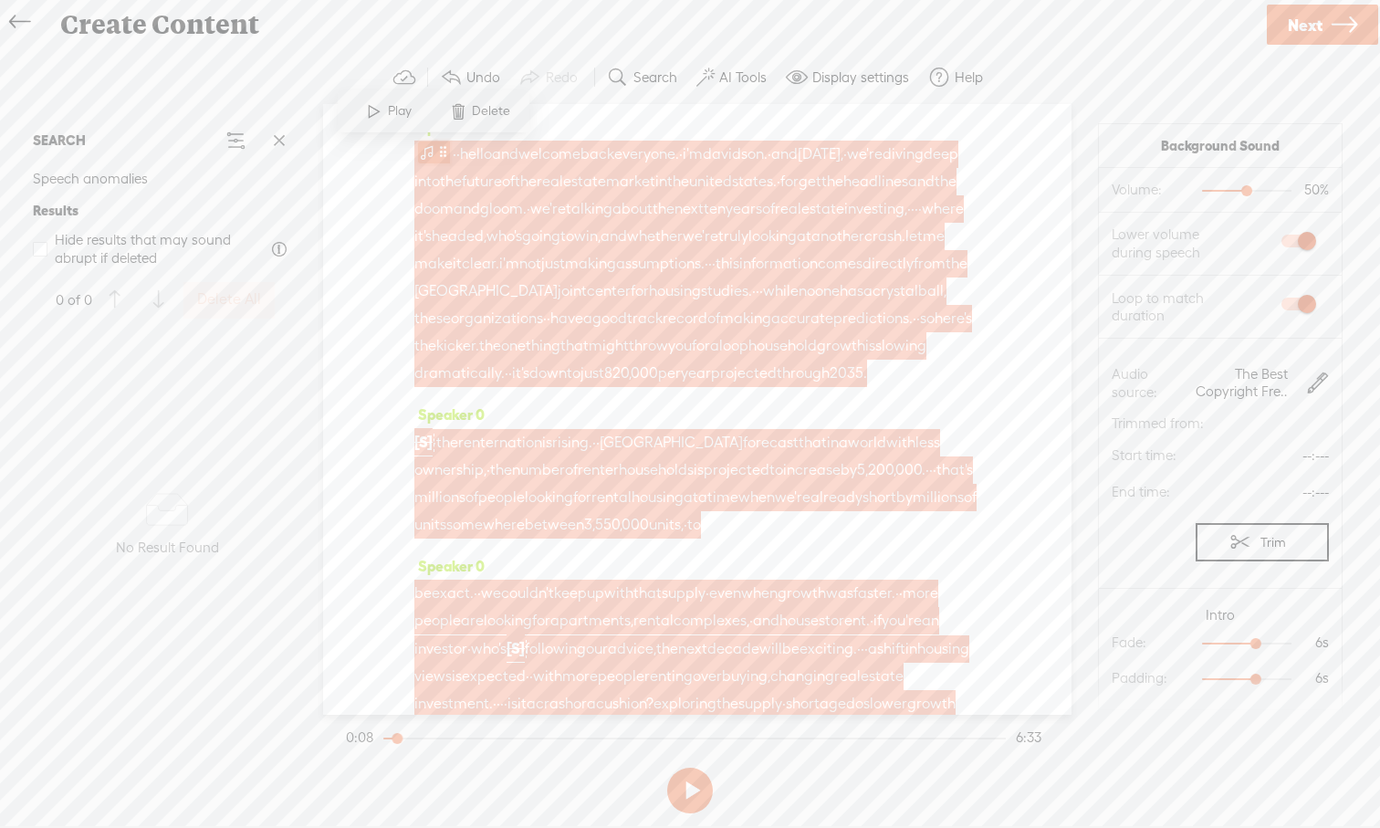
click at [433, 152] on span at bounding box center [427, 152] width 18 height 22
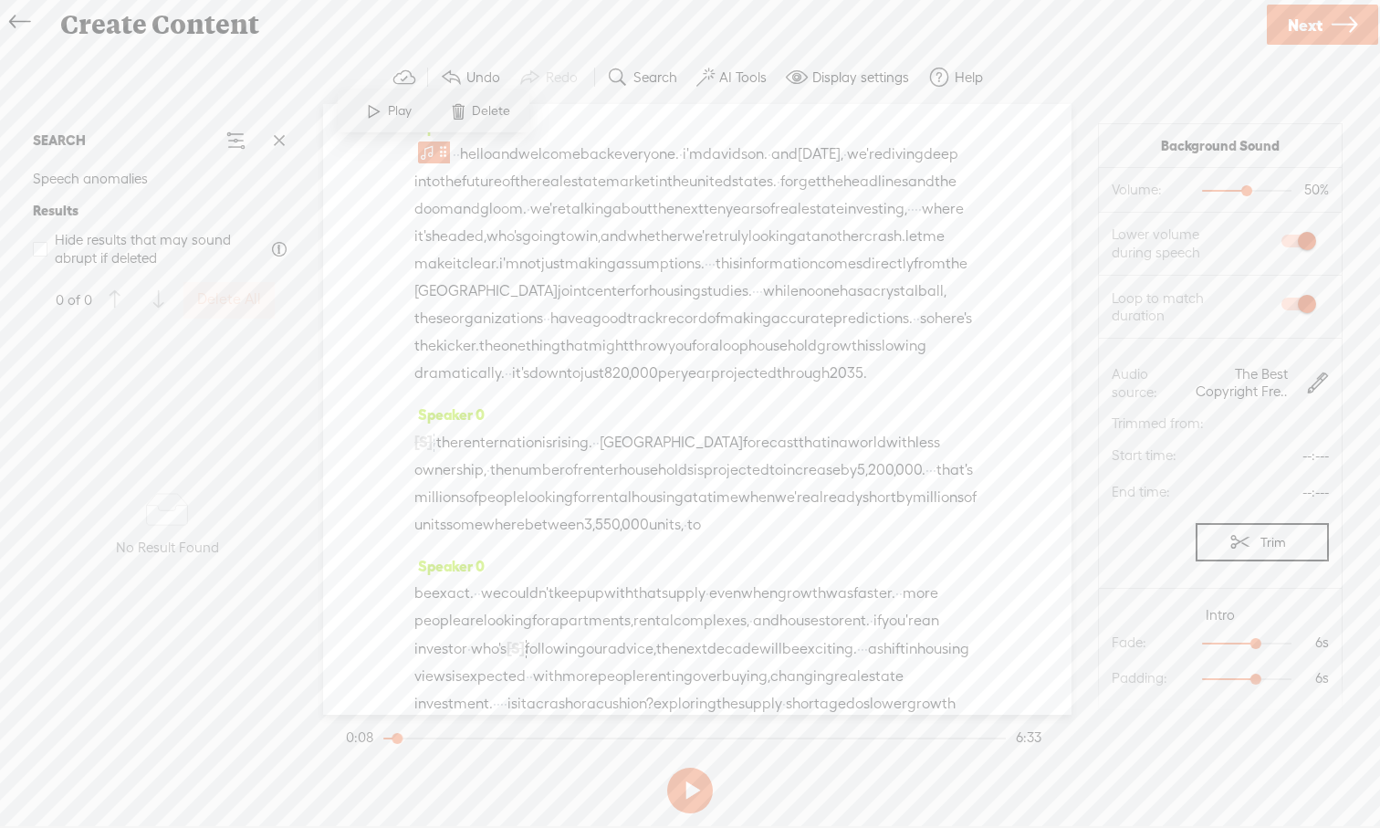
click at [371, 111] on span at bounding box center [373, 111] width 27 height 33
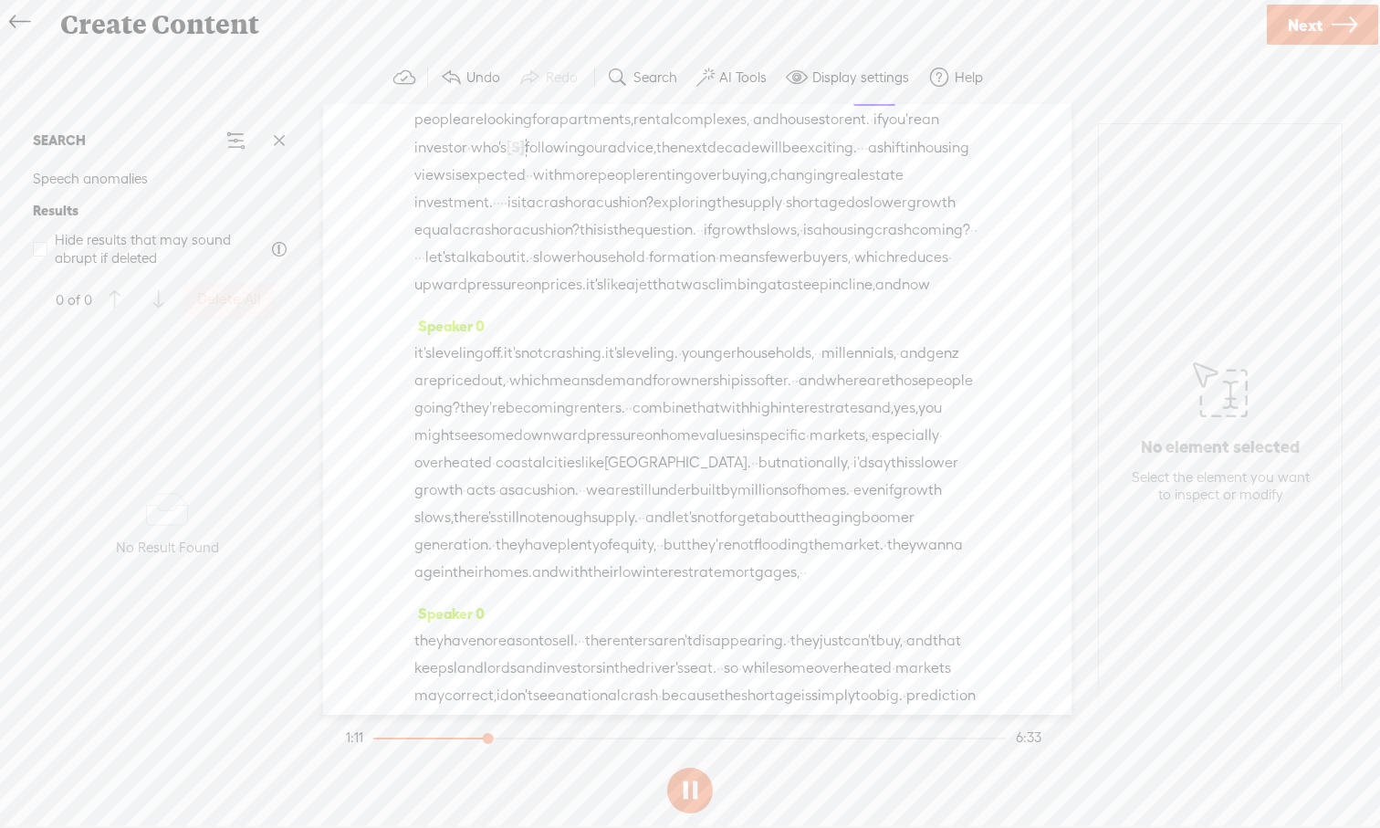
scroll to position [503, 0]
click at [695, 769] on button at bounding box center [690, 790] width 46 height 46
click at [525, 159] on div at bounding box center [515, 144] width 18 height 27
click at [737, 180] on span at bounding box center [723, 182] width 41 height 37
click at [471, 159] on span "·" at bounding box center [469, 144] width 4 height 27
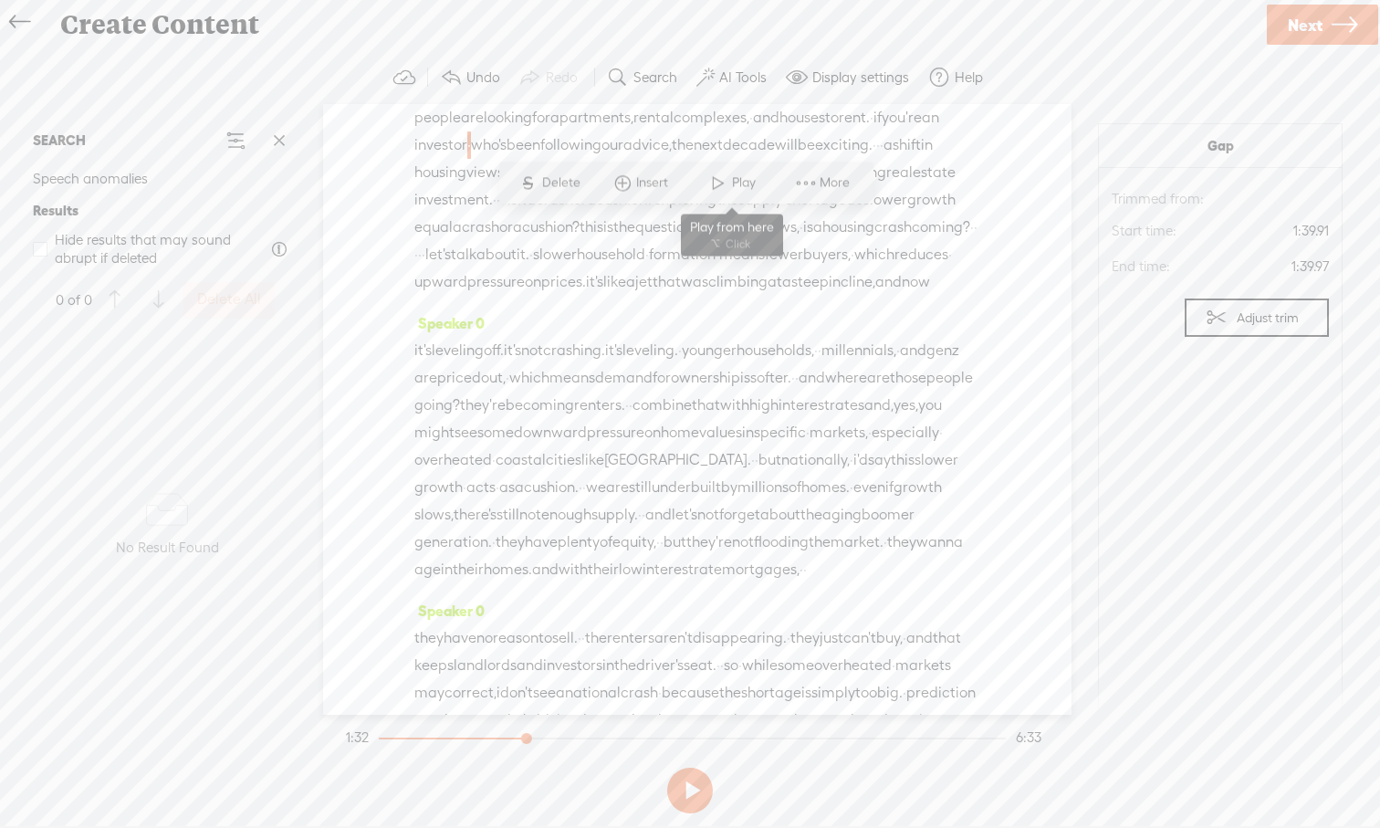
click at [713, 183] on span at bounding box center [718, 183] width 27 height 33
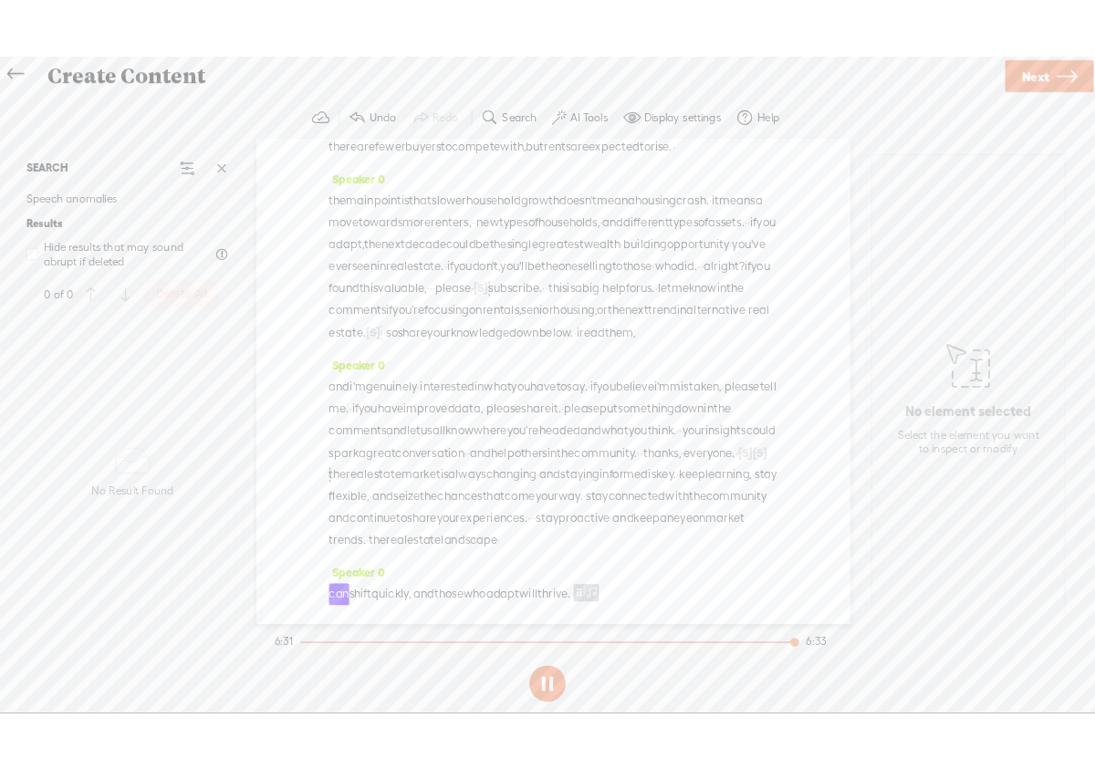
scroll to position [2601, 0]
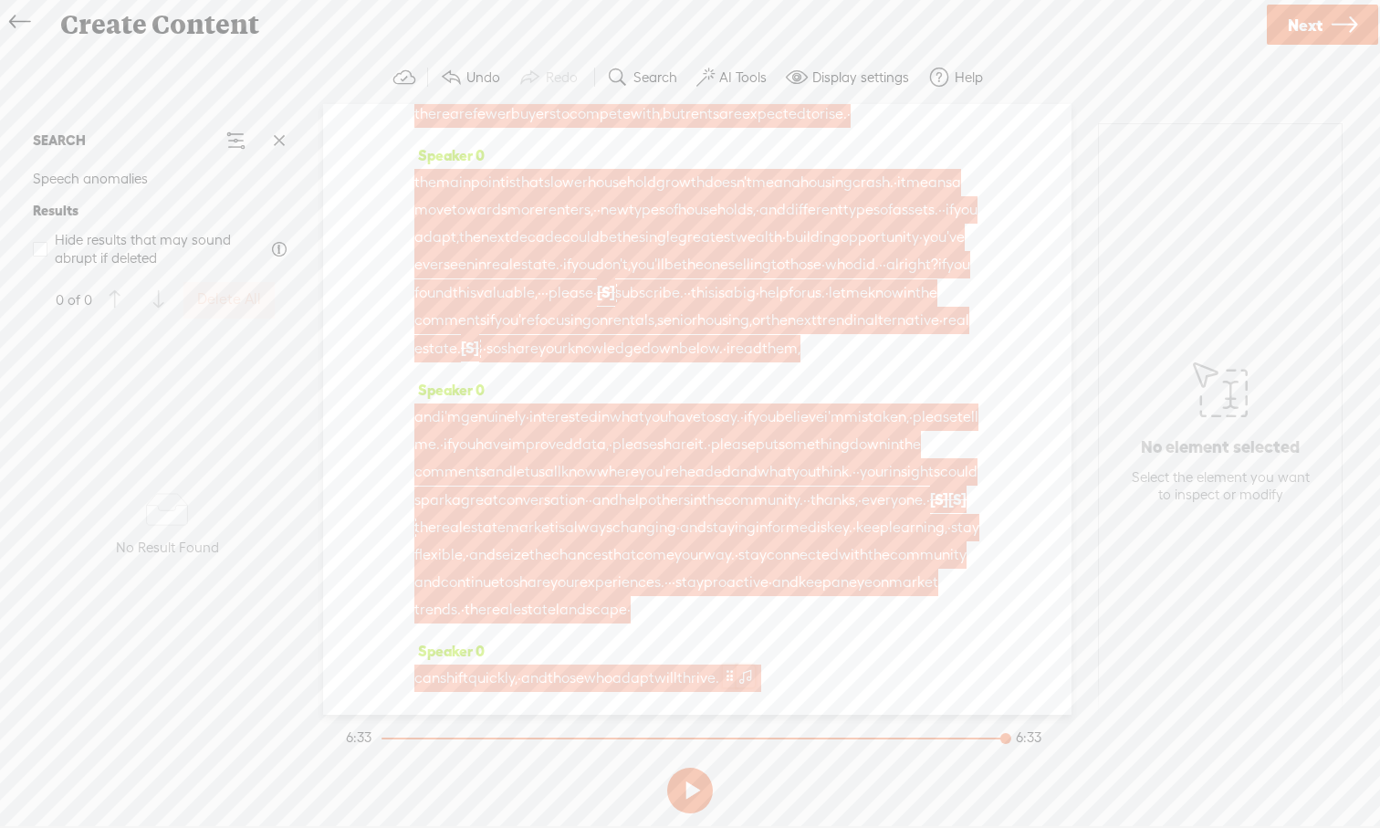
click at [755, 677] on span at bounding box center [745, 675] width 18 height 22
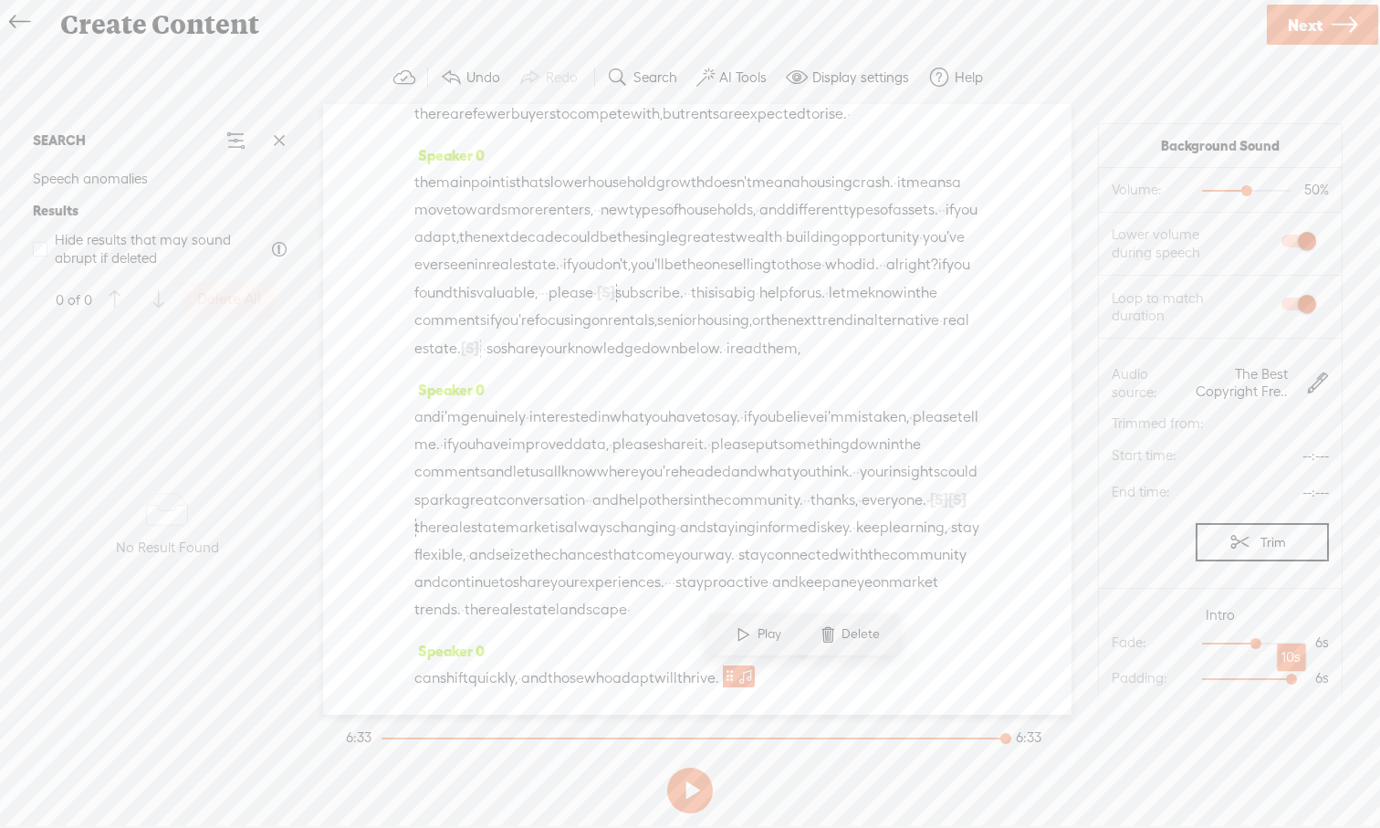
drag, startPoint x: 1259, startPoint y: 678, endPoint x: 1311, endPoint y: 682, distance: 52.1
click at [1094, 682] on div at bounding box center [1293, 681] width 42 height 42
click at [768, 578] on span "·" at bounding box center [770, 582] width 4 height 27
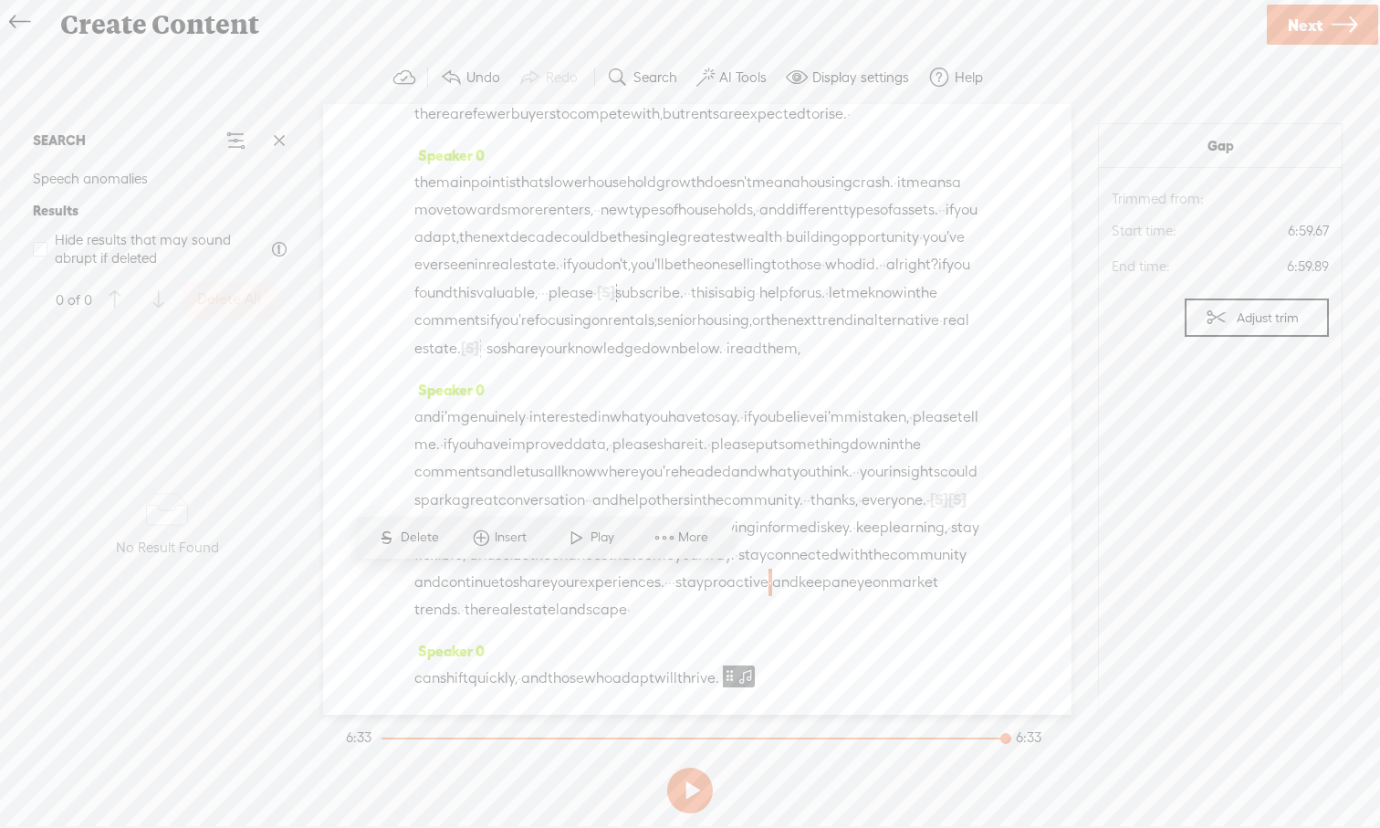
click at [579, 538] on span at bounding box center [576, 537] width 27 height 33
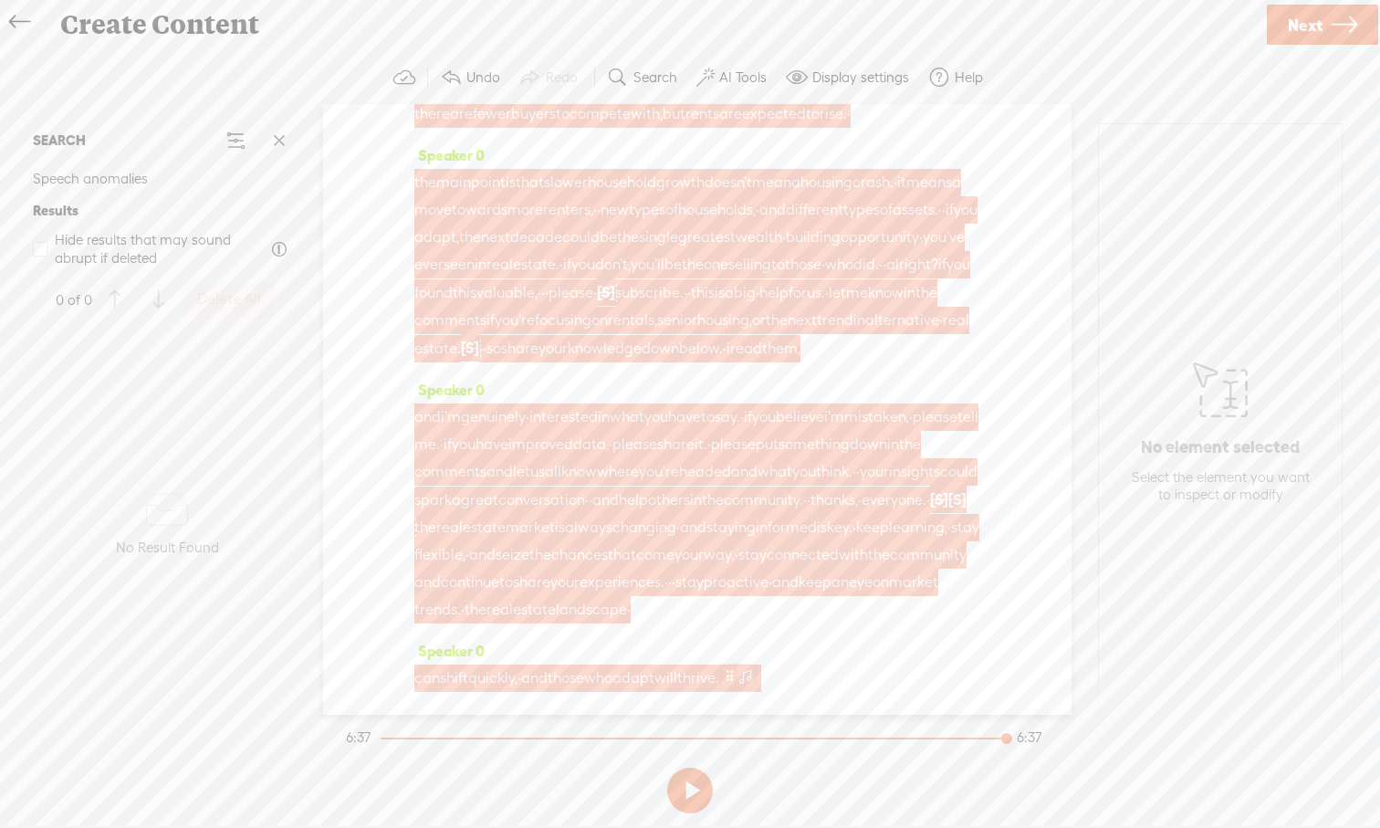
click at [755, 679] on span at bounding box center [745, 675] width 18 height 22
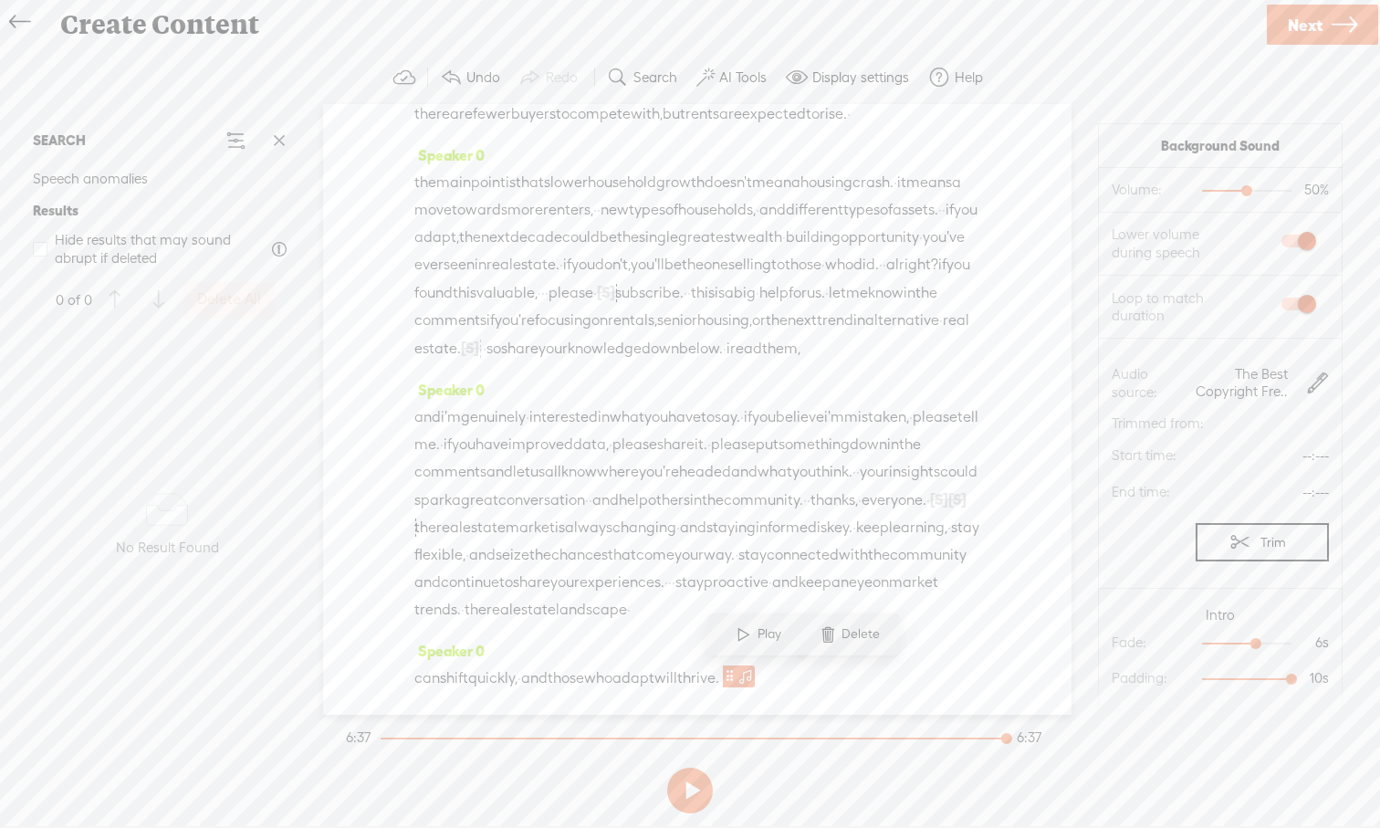
click at [1094, 390] on span at bounding box center [1318, 383] width 22 height 22
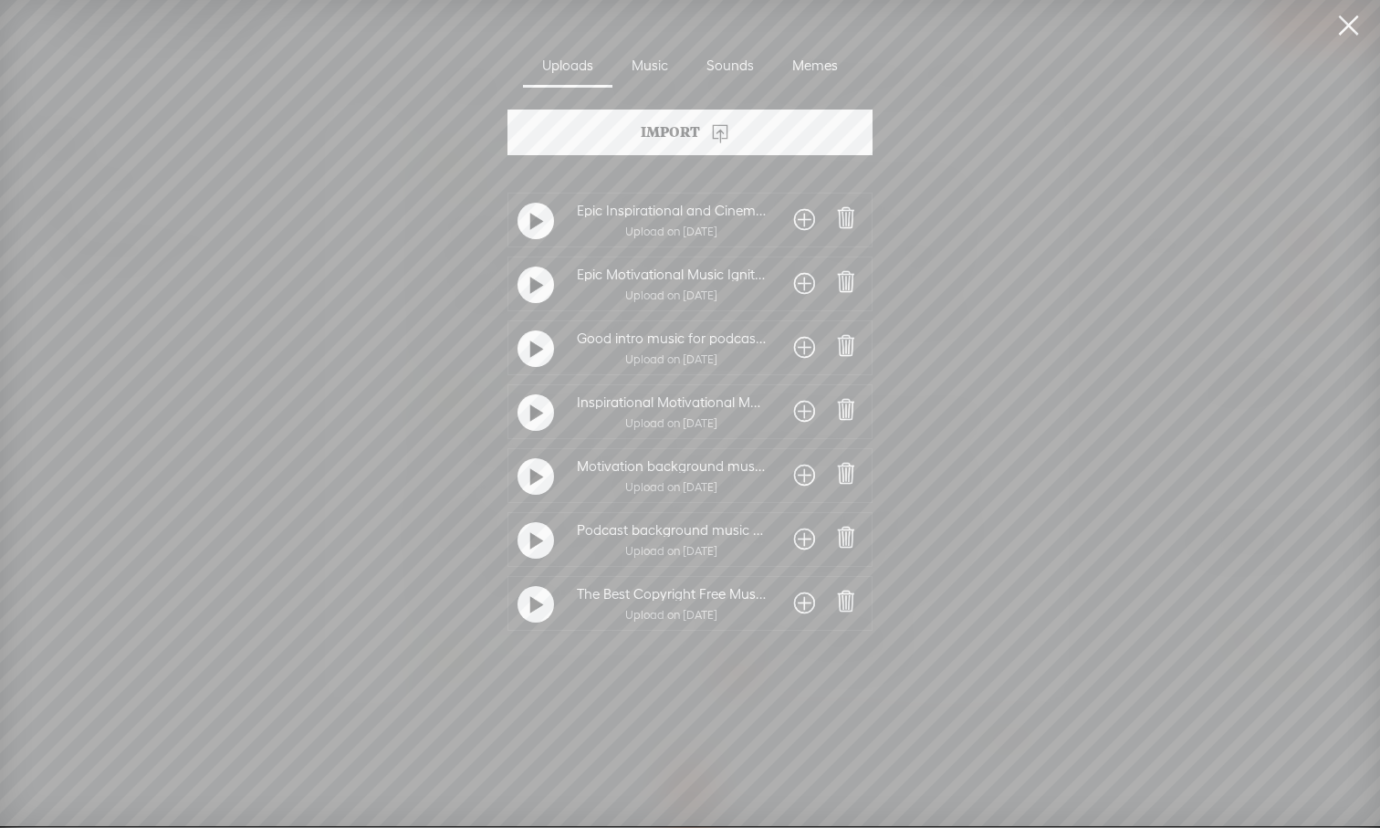
click at [1094, 25] on link at bounding box center [1348, 25] width 46 height 51
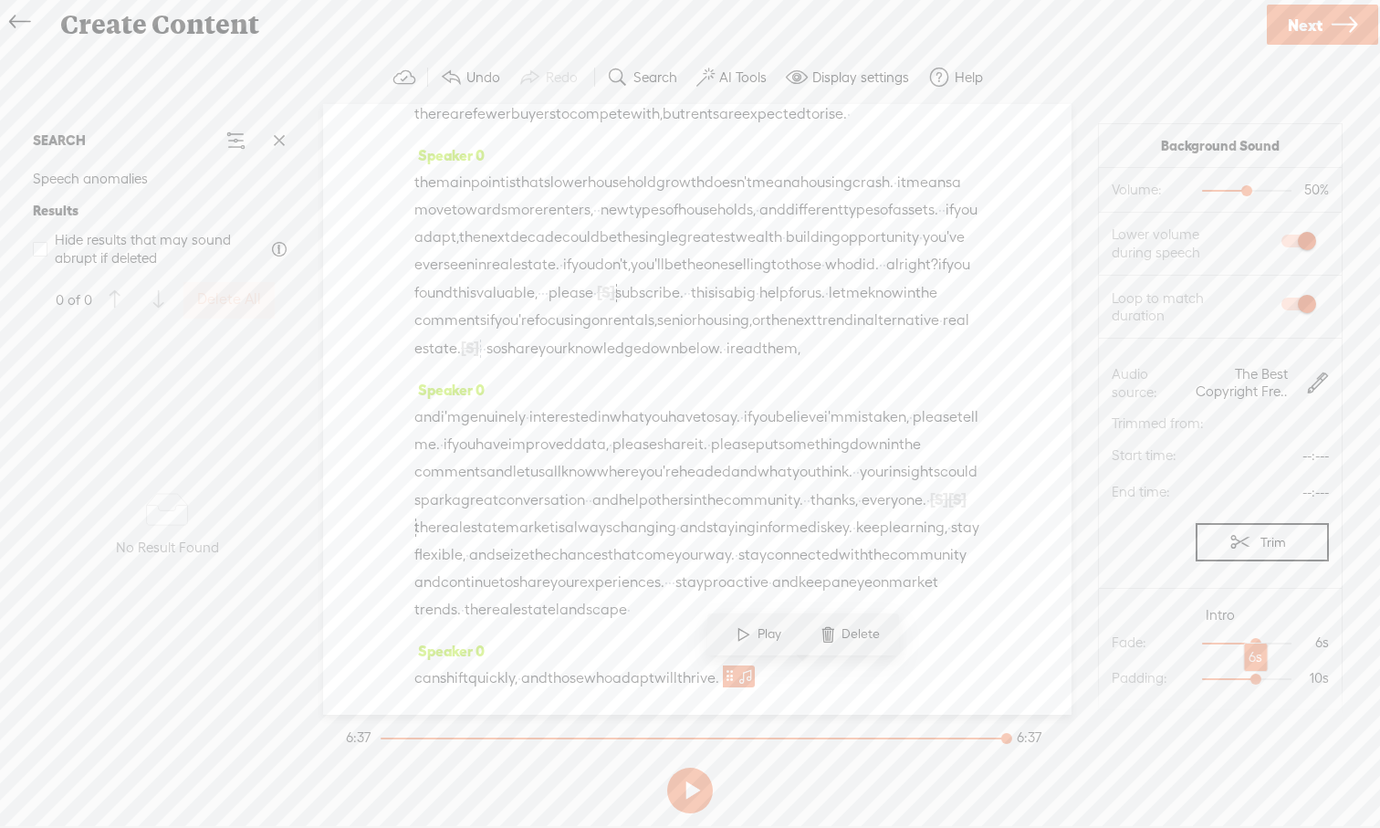
drag, startPoint x: 1287, startPoint y: 680, endPoint x: 1250, endPoint y: 680, distance: 36.5
click at [1094, 680] on div at bounding box center [1258, 681] width 42 height 42
click at [1094, 31] on link "Next" at bounding box center [1322, 25] width 111 height 40
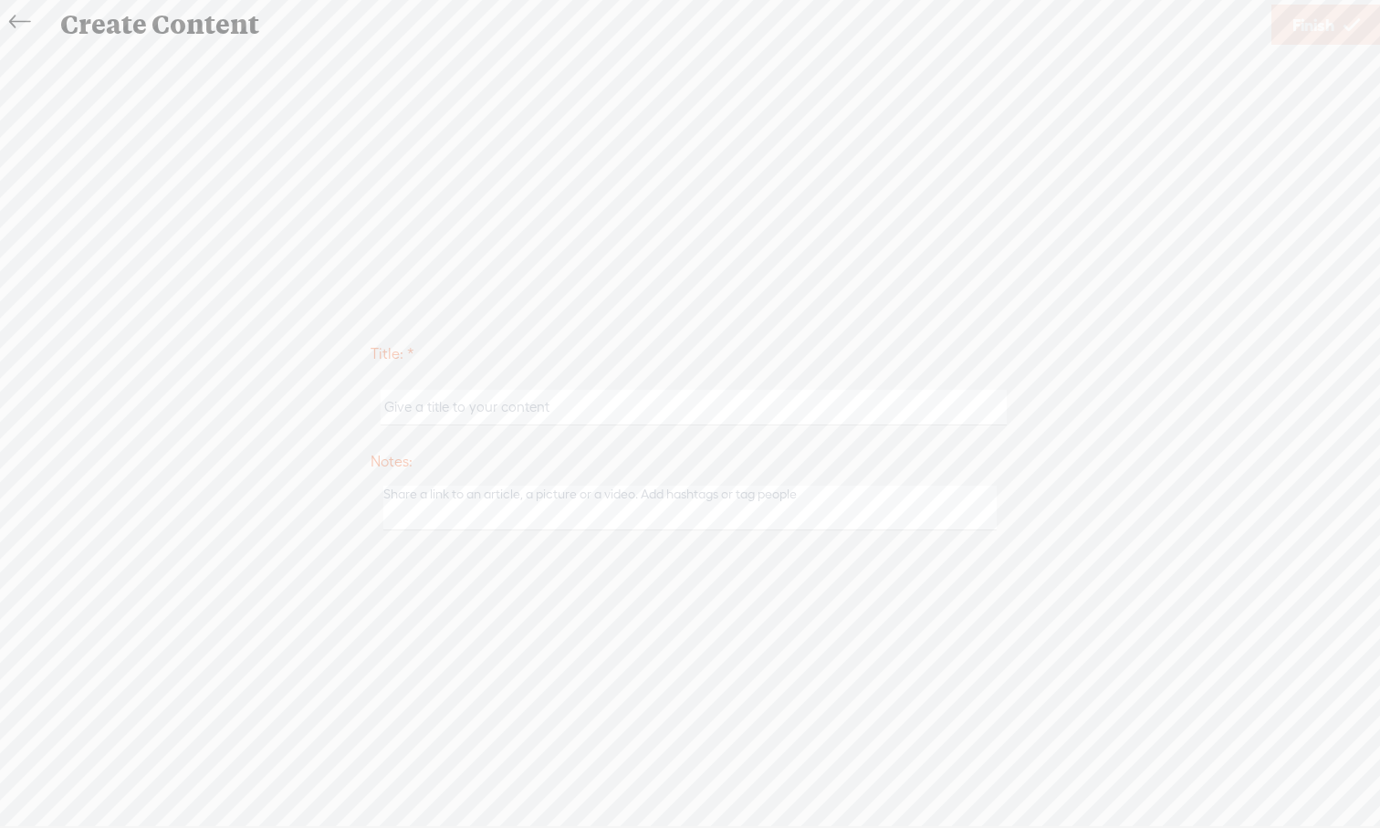
click at [646, 412] on input "text" at bounding box center [693, 408] width 625 height 36
paste input "the future of the real estate market in the [GEOGRAPHIC_DATA]."
click at [389, 407] on input "the future of the real estate market in the [GEOGRAPHIC_DATA]." at bounding box center [693, 408] width 625 height 36
type input "The future of the real estate market in the [GEOGRAPHIC_DATA]."
click at [895, 318] on div "Title: * The future of the real estate market in the [GEOGRAPHIC_DATA]. Notes: …" at bounding box center [689, 435] width 1343 height 776
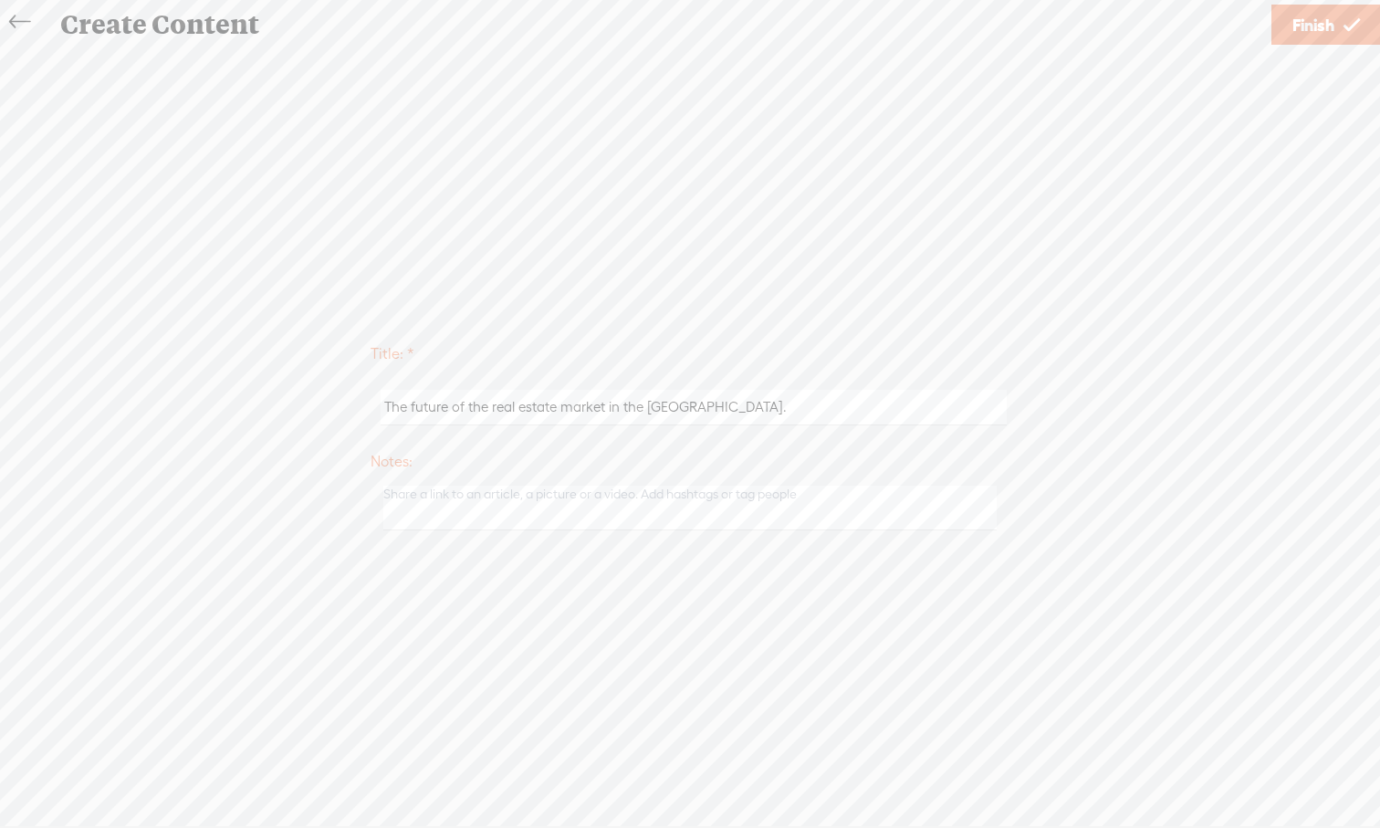
click at [1094, 37] on span "Finish" at bounding box center [1313, 25] width 42 height 47
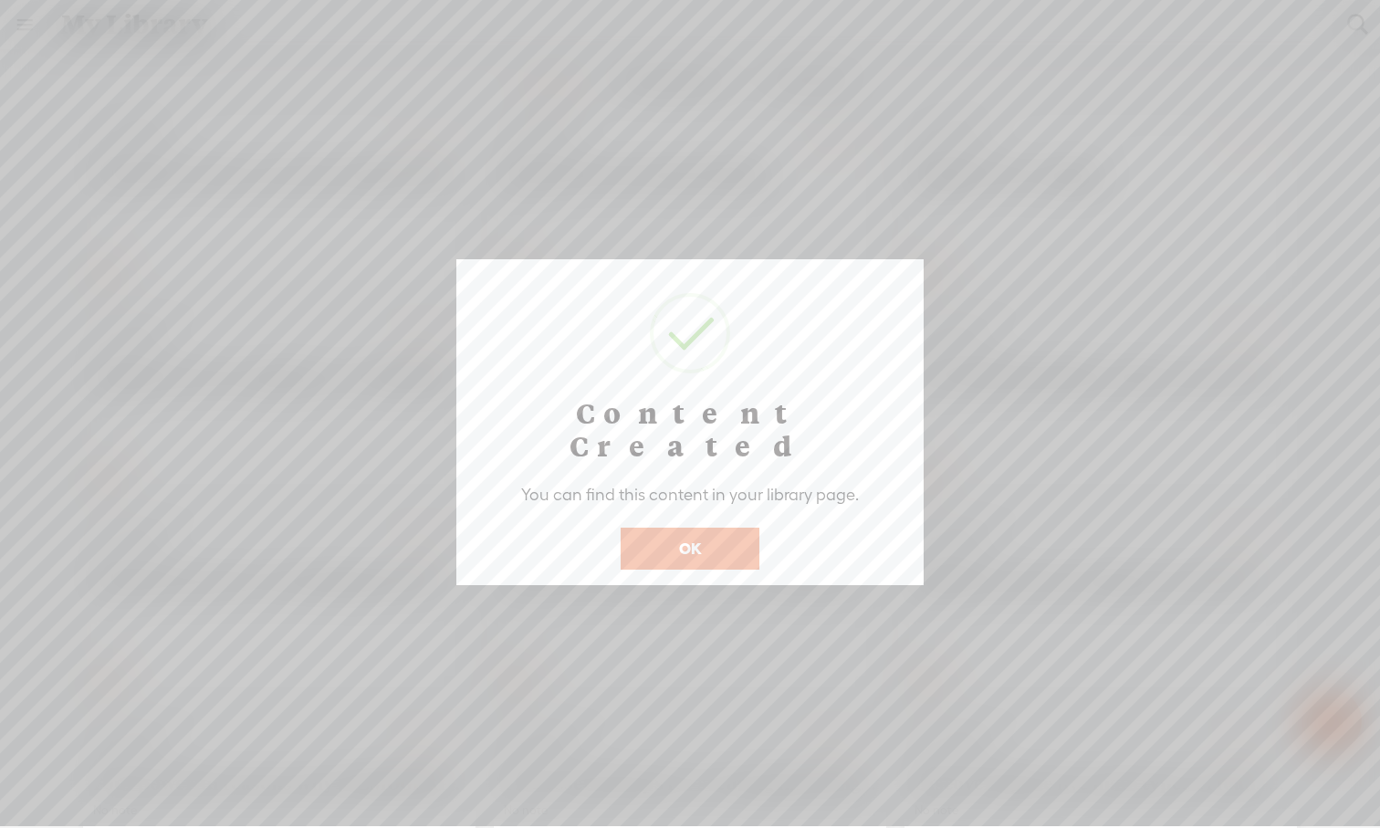
click at [732, 527] on button "OK" at bounding box center [690, 548] width 139 height 42
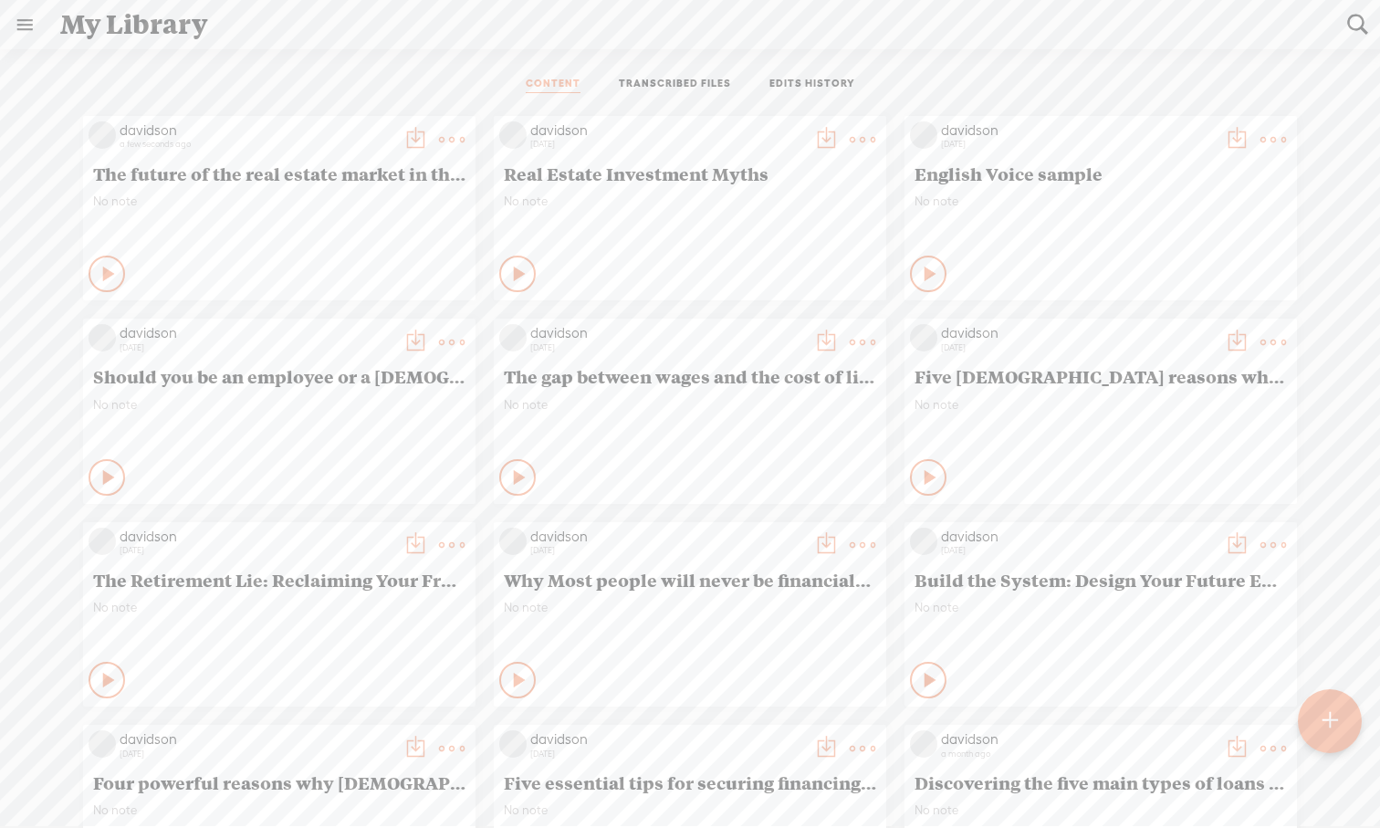
click at [446, 138] on t at bounding box center [452, 140] width 26 height 26
click at [352, 203] on link "Edit" at bounding box center [365, 201] width 183 height 42
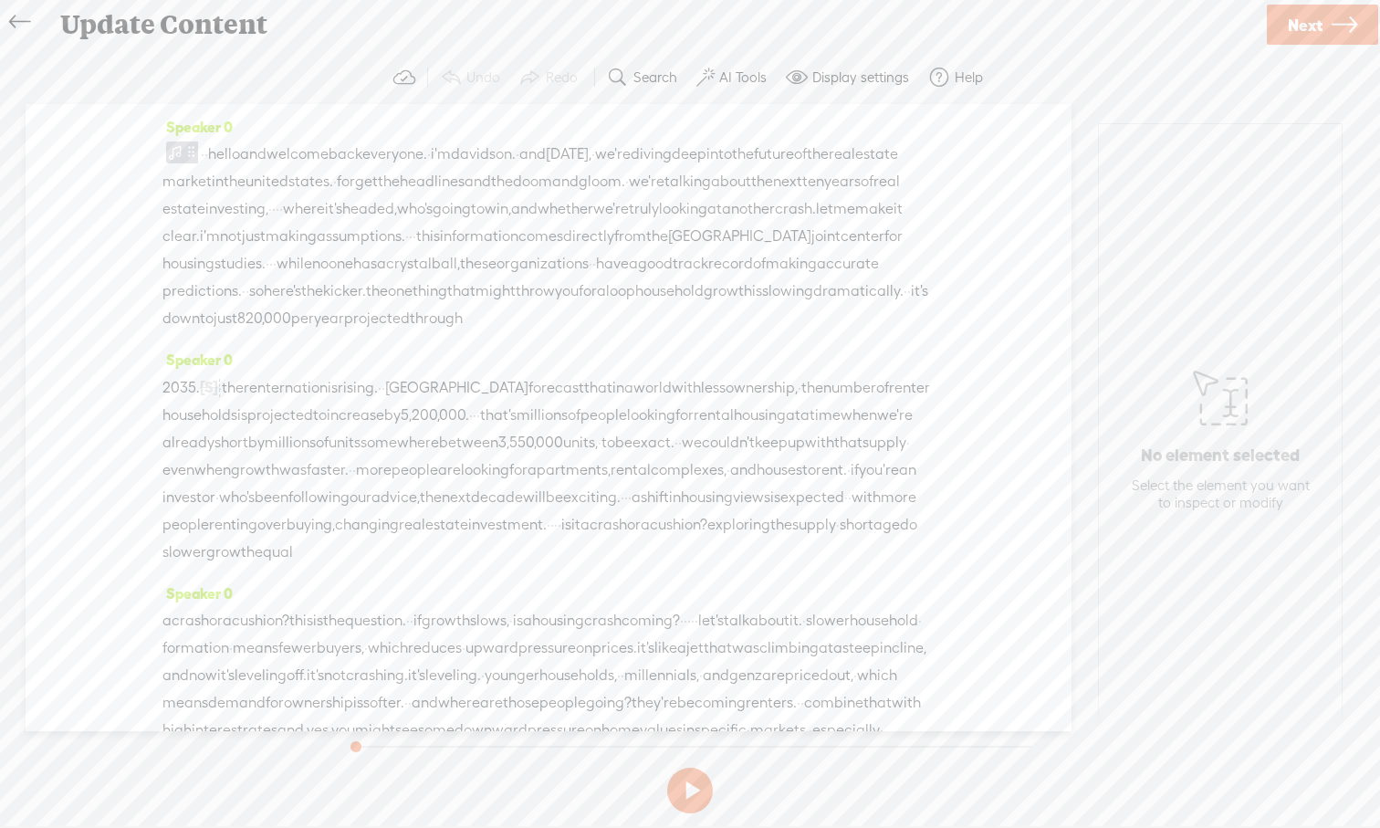
click at [1094, 33] on span "Next" at bounding box center [1305, 25] width 35 height 47
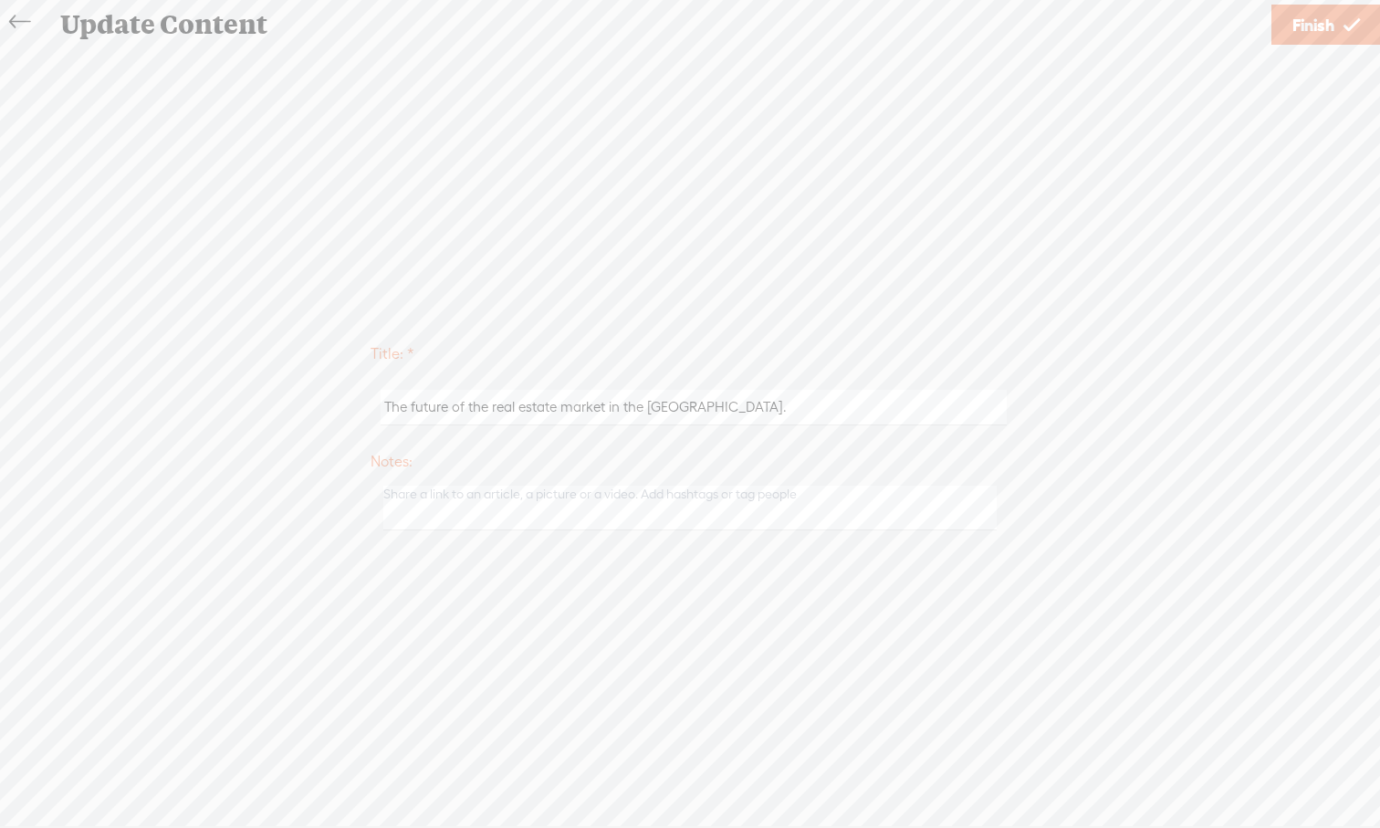
click at [516, 404] on input "The future of the real estate market in the [GEOGRAPHIC_DATA]." at bounding box center [693, 408] width 625 height 36
click at [467, 404] on input "The future of the real estate market in the [GEOGRAPHIC_DATA]." at bounding box center [693, 408] width 625 height 36
drag, startPoint x: 760, startPoint y: 411, endPoint x: 359, endPoint y: 409, distance: 401.5
click at [359, 409] on div "Title: * 4 Predictions of the real estate market in the [GEOGRAPHIC_DATA]. Note…" at bounding box center [689, 434] width 1343 height 207
type input "4 Predictions of the real estate market in the [GEOGRAPHIC_DATA]."
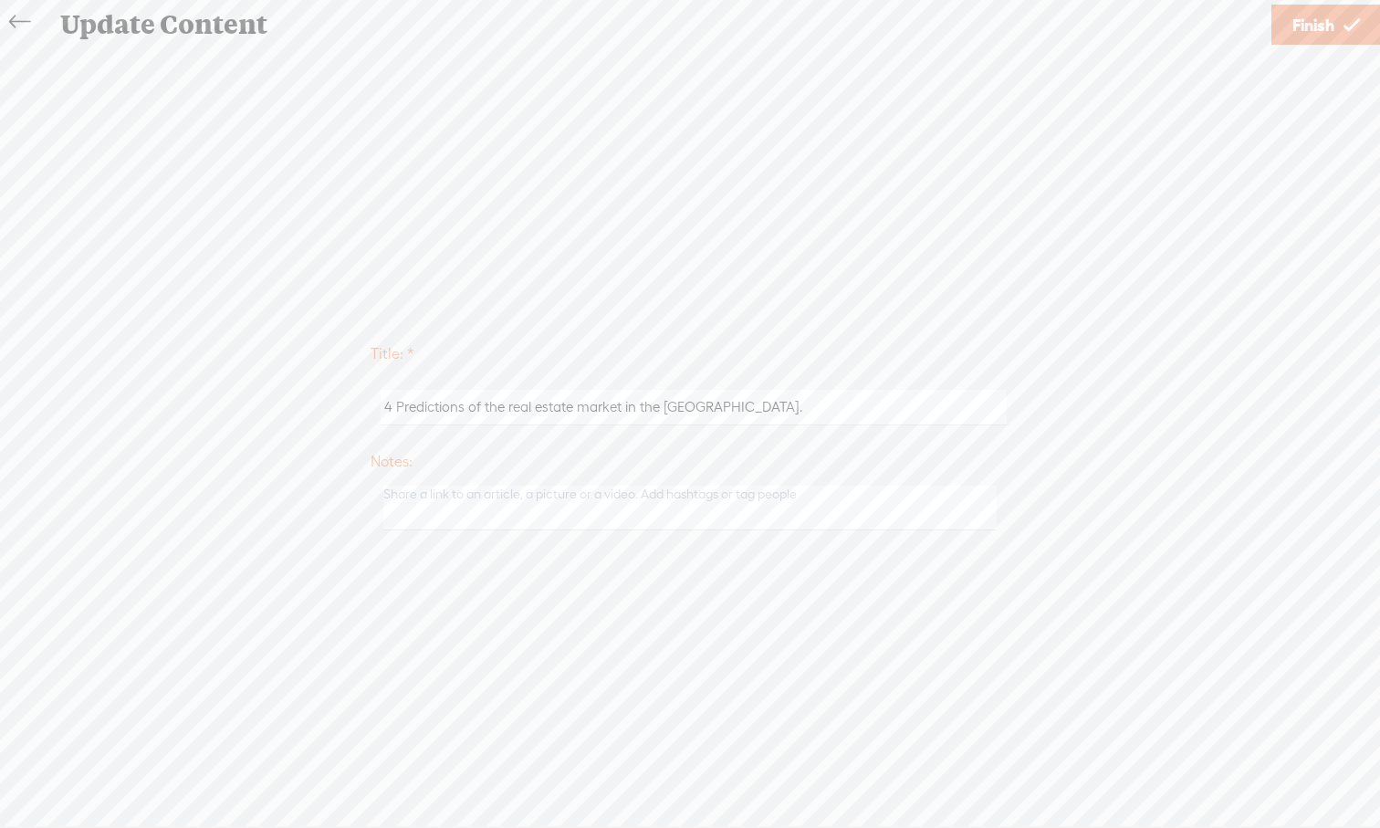
click at [869, 331] on div "Title: * 4 Predictions of the real estate market in the [GEOGRAPHIC_DATA]. Note…" at bounding box center [689, 434] width 1343 height 207
click at [1094, 39] on span "Finish" at bounding box center [1313, 25] width 42 height 47
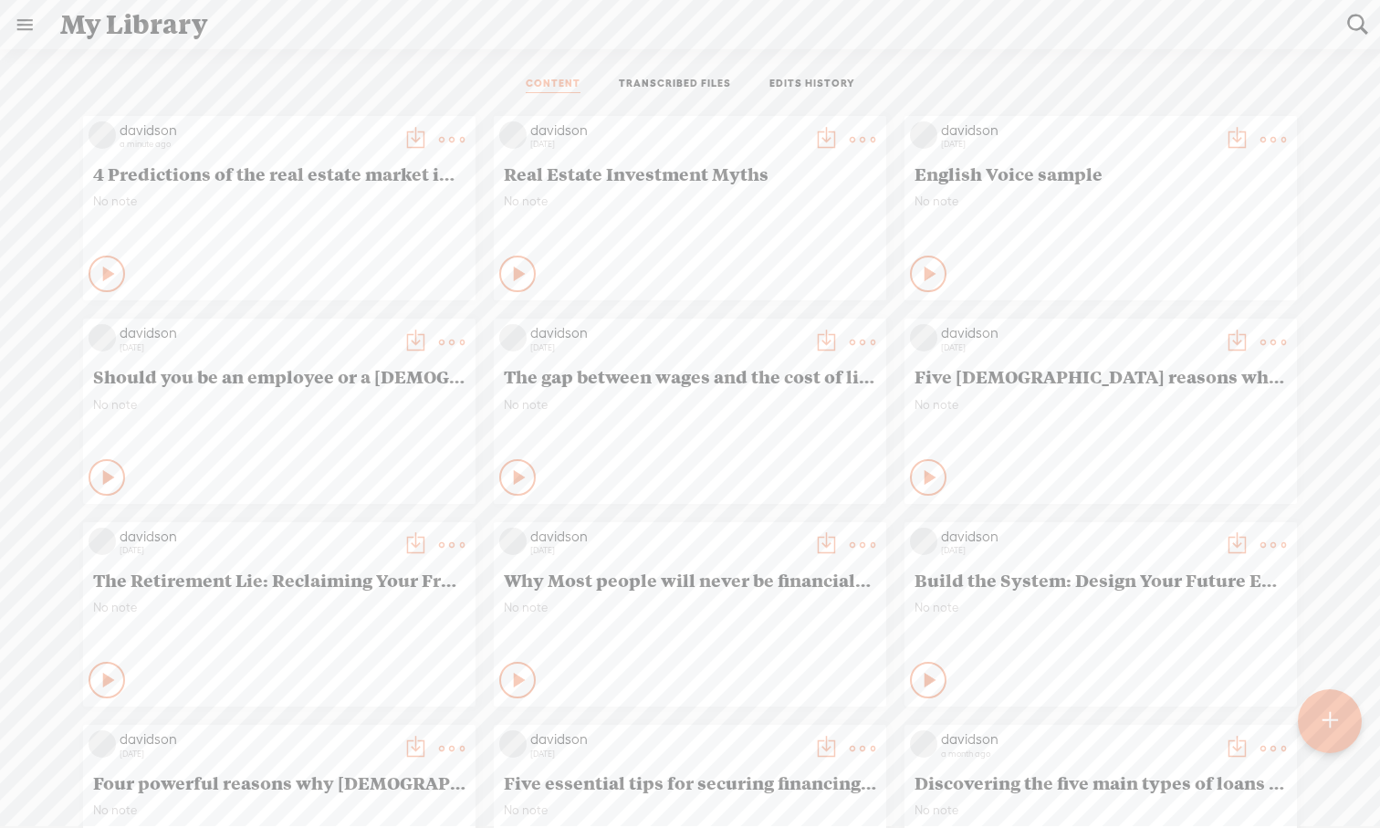
click at [106, 274] on icon at bounding box center [109, 274] width 18 height 18
click at [108, 272] on icon at bounding box center [108, 274] width 18 height 18
click at [381, 171] on span "4 Predictions of the real estate market in the [GEOGRAPHIC_DATA]." at bounding box center [279, 173] width 372 height 22
click at [458, 138] on t at bounding box center [452, 140] width 26 height 26
click at [391, 202] on link "Edit" at bounding box center [365, 201] width 183 height 42
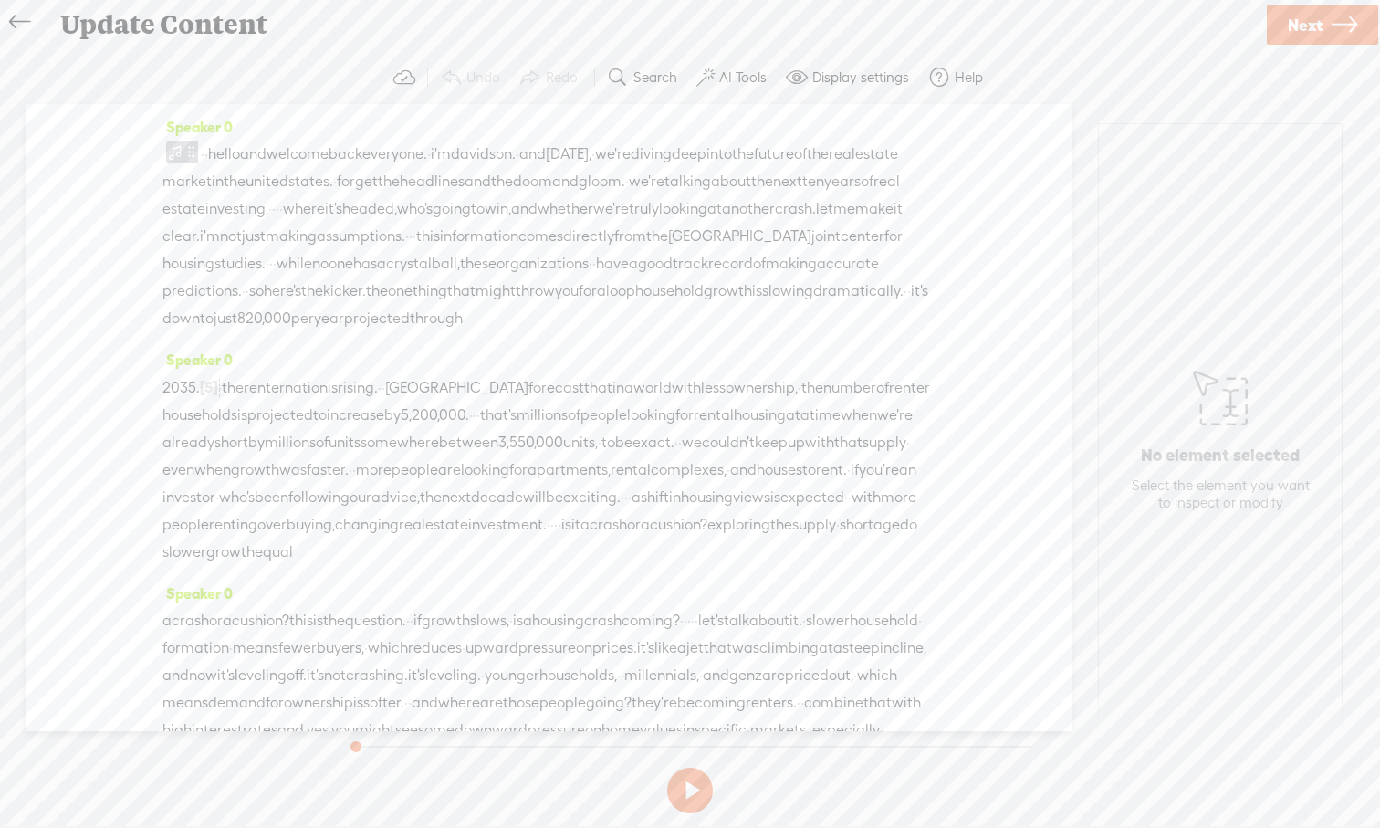
click at [24, 17] on icon at bounding box center [19, 22] width 21 height 41
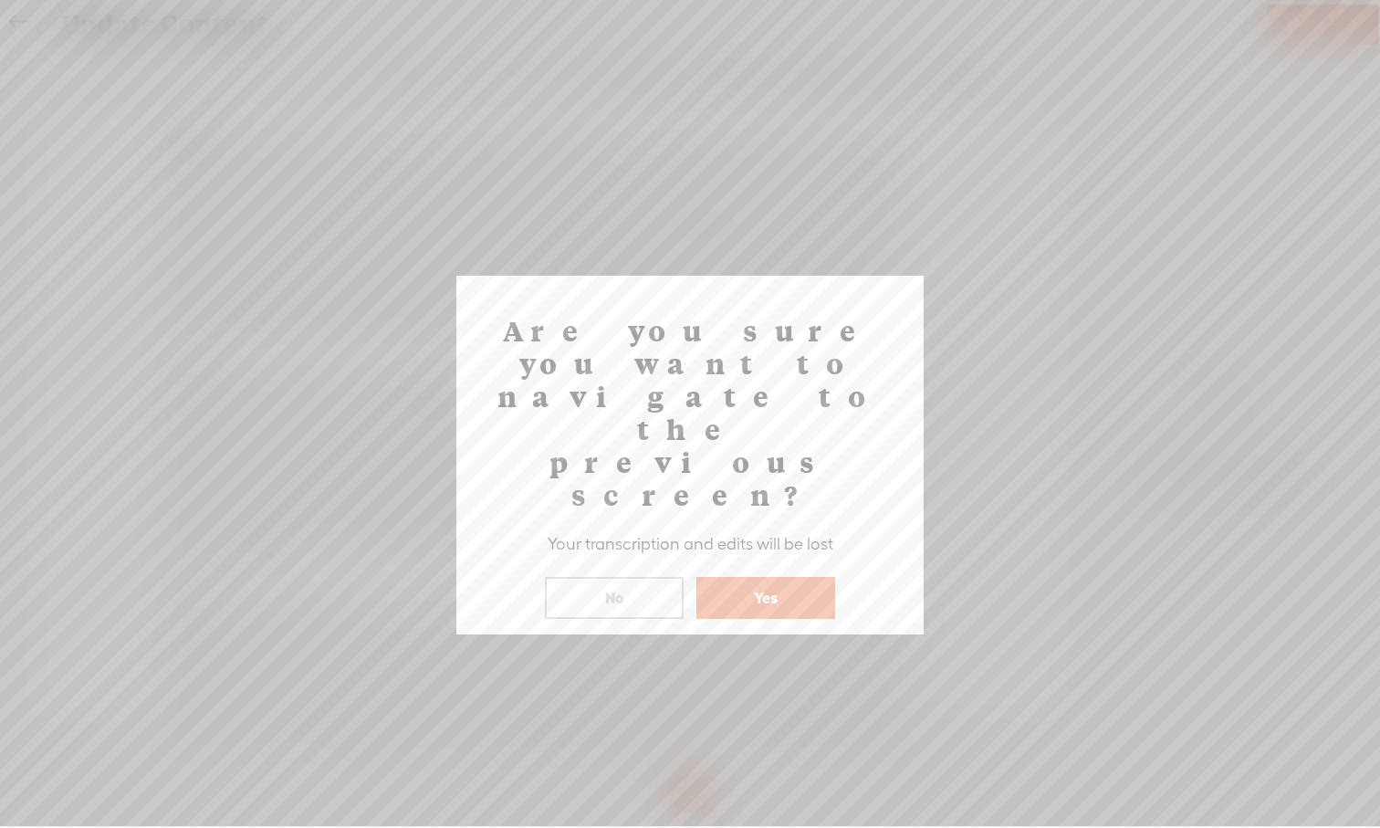
click at [738, 577] on button "Yes" at bounding box center [765, 598] width 139 height 42
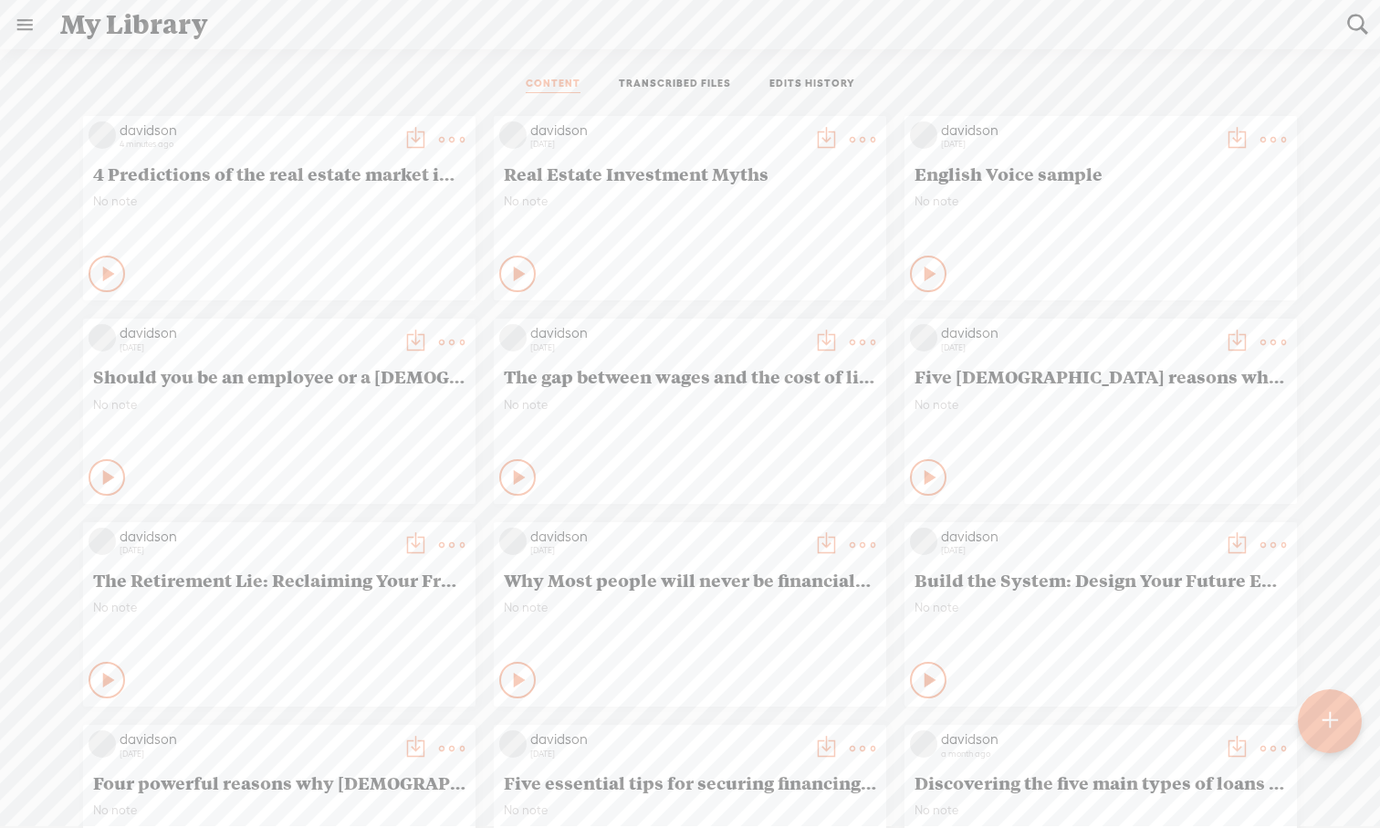
click at [451, 131] on t at bounding box center [452, 140] width 26 height 26
click at [392, 324] on link "Download as..." at bounding box center [365, 327] width 183 height 42
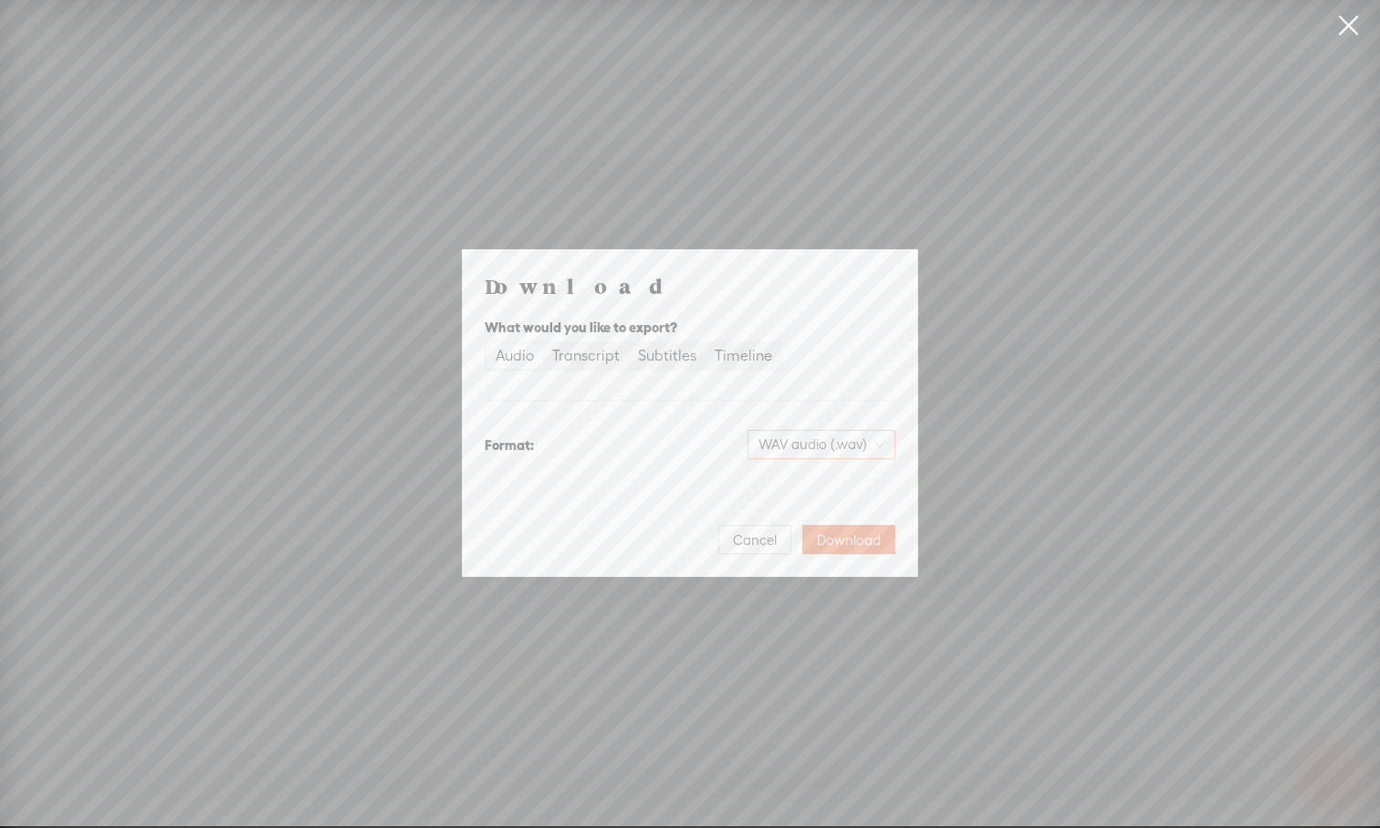
click at [850, 449] on span "WAV audio (.wav)" at bounding box center [821, 444] width 126 height 27
click at [840, 492] on div "MP3 audio (.mp3)" at bounding box center [806, 483] width 149 height 18
click at [856, 544] on span "Download" at bounding box center [849, 540] width 64 height 18
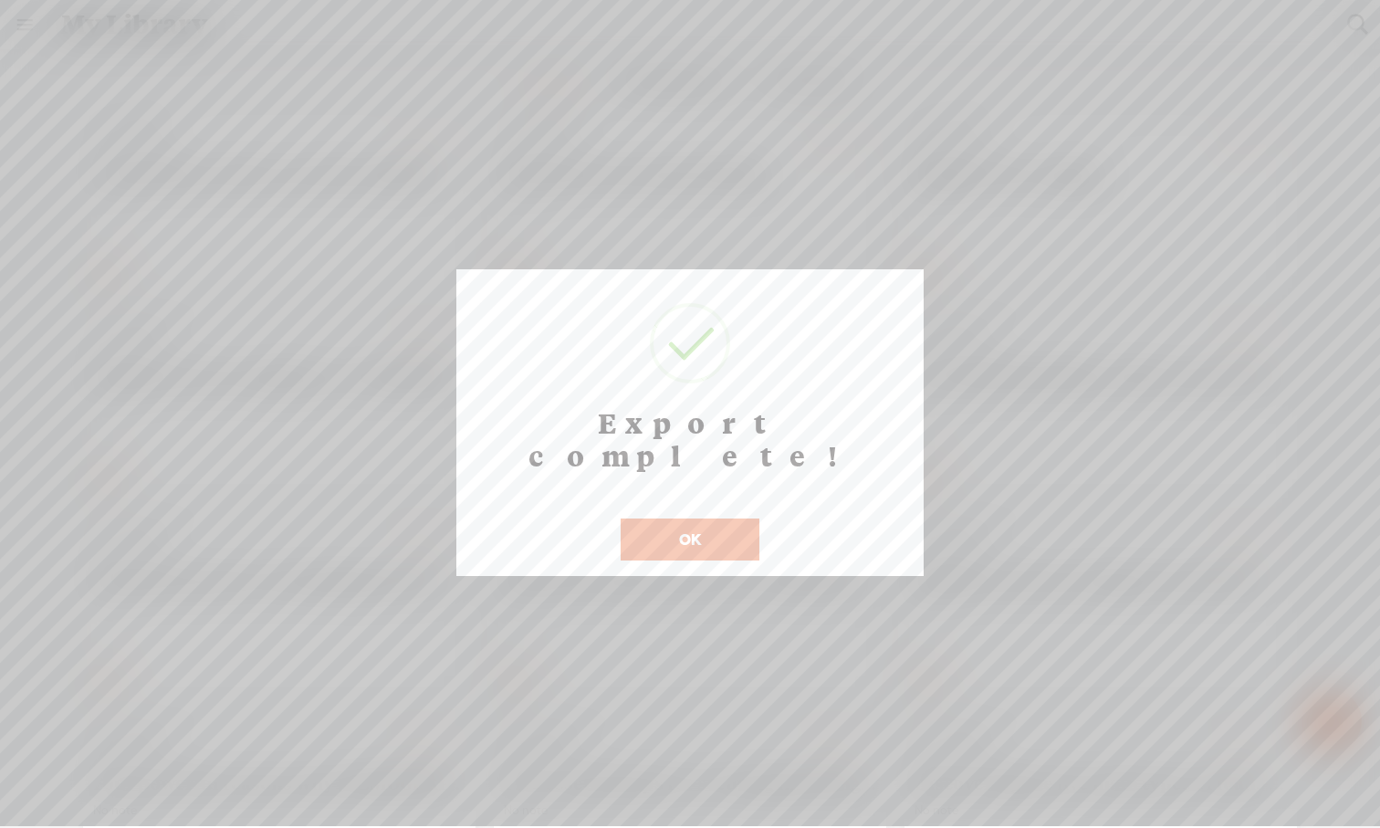
click at [727, 518] on button "OK" at bounding box center [690, 539] width 139 height 42
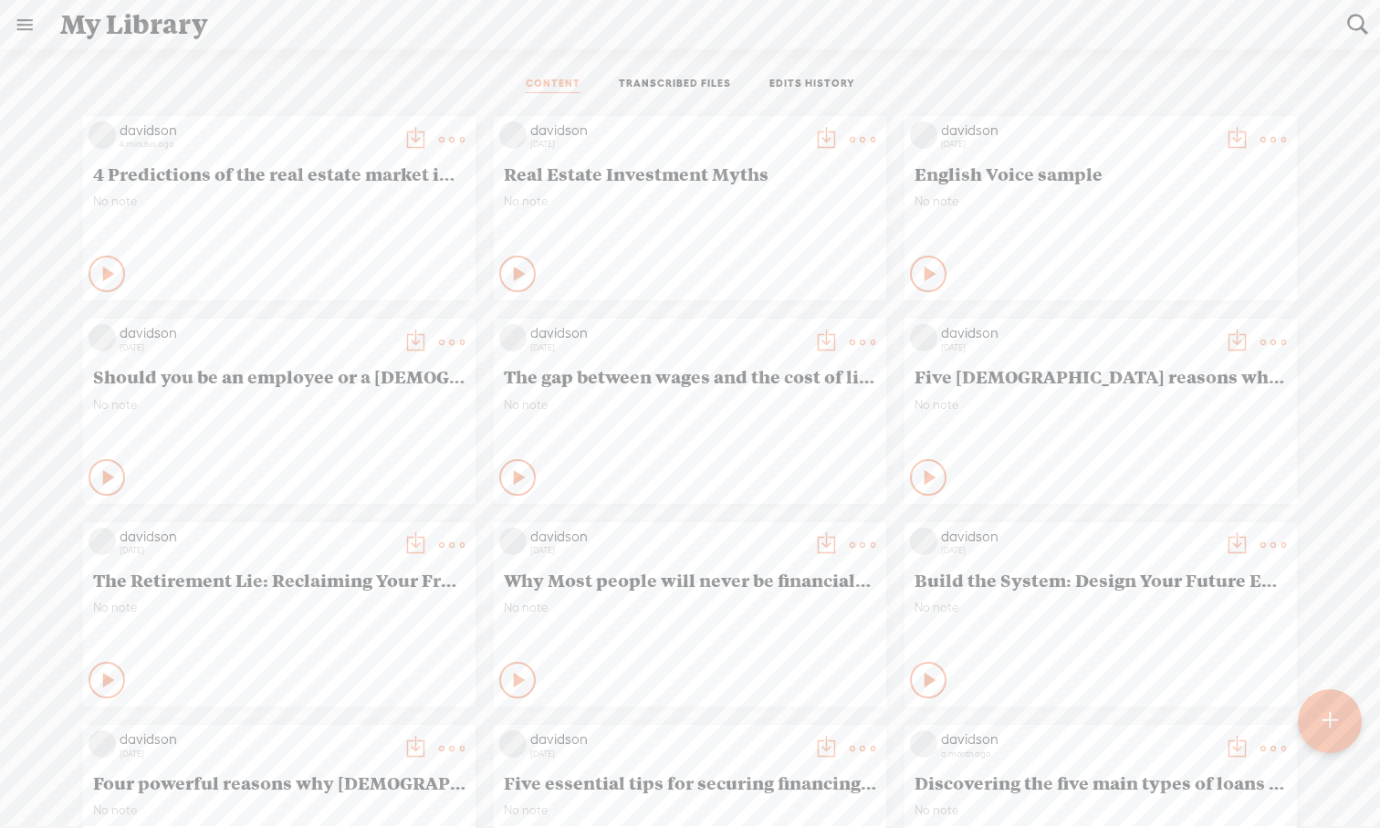
click at [1094, 207] on div "davidson 4 minutes ago 4 Predictions of the real estate market in the [GEOGRAPH…" at bounding box center [690, 817] width 1352 height 1421
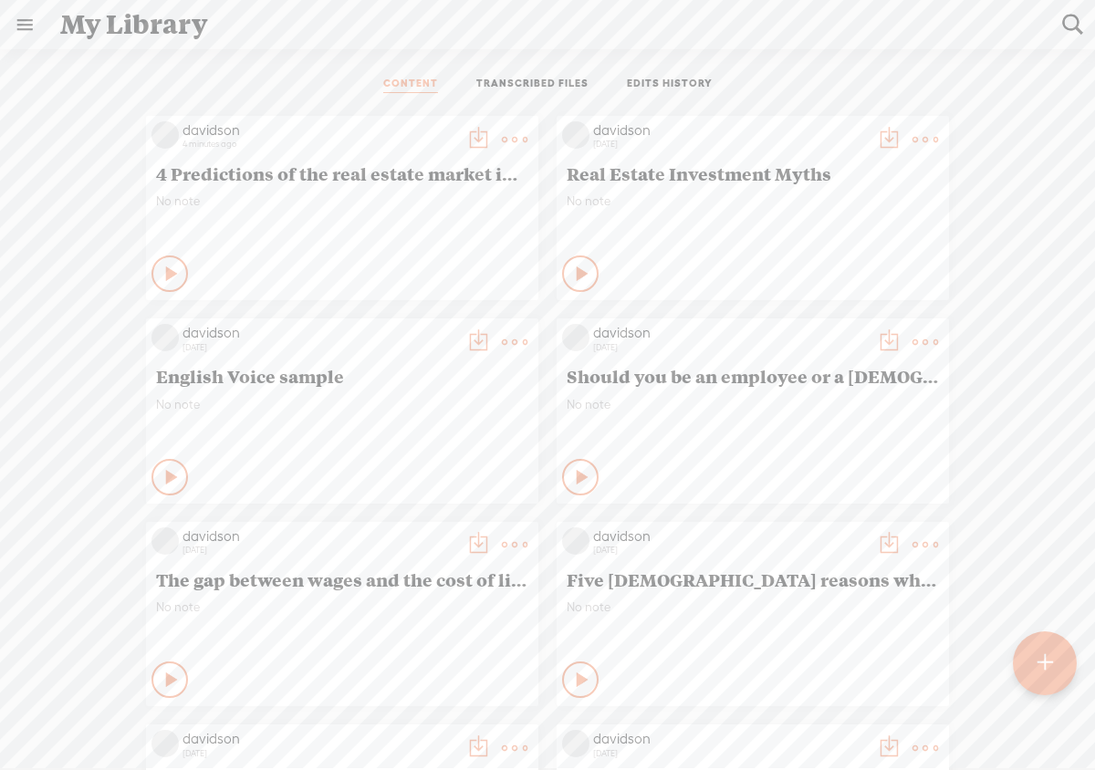
drag, startPoint x: 151, startPoint y: 174, endPoint x: 431, endPoint y: 192, distance: 280.7
click at [430, 192] on div "davidson 4 minutes ago 4 Predictions of the real estate market in the [GEOGRAPH…" at bounding box center [342, 208] width 392 height 184
click at [517, 173] on span "4 Predictions of the real estate market in the [GEOGRAPHIC_DATA]." at bounding box center [342, 173] width 372 height 22
click at [461, 169] on span "4 Predictions of the real estate market in the [GEOGRAPHIC_DATA]." at bounding box center [342, 173] width 372 height 22
click at [511, 137] on t at bounding box center [515, 140] width 26 height 26
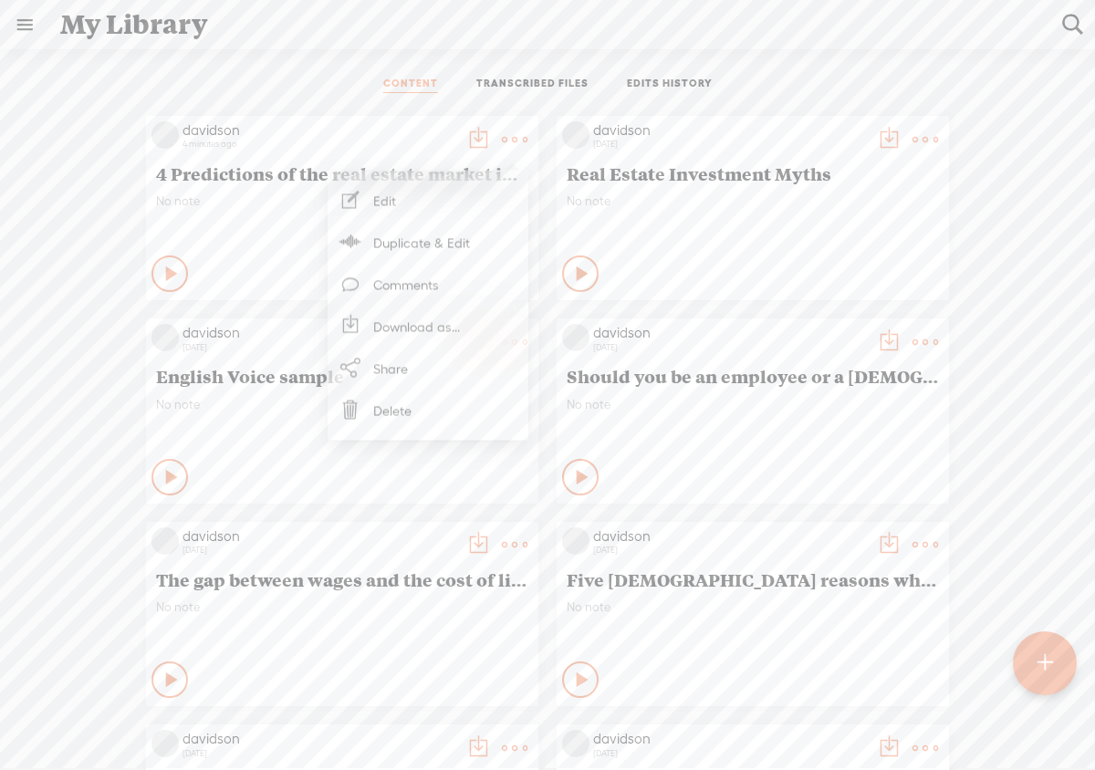
click at [338, 87] on ul "CONTENT TRANSCRIBED FILES EDITS HISTORY" at bounding box center [548, 85] width 484 height 44
click at [156, 173] on span "4 Predictions of the real estate market in the [GEOGRAPHIC_DATA]." at bounding box center [342, 173] width 372 height 22
